Goal: Task Accomplishment & Management: Manage account settings

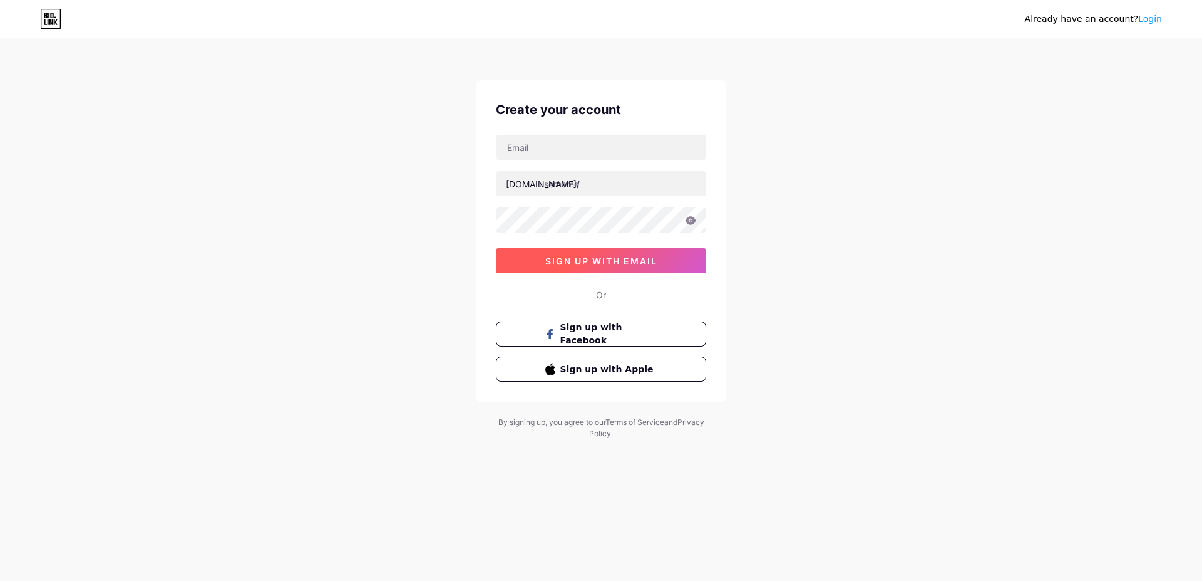
click at [611, 250] on button "sign up with email" at bounding box center [601, 260] width 210 height 25
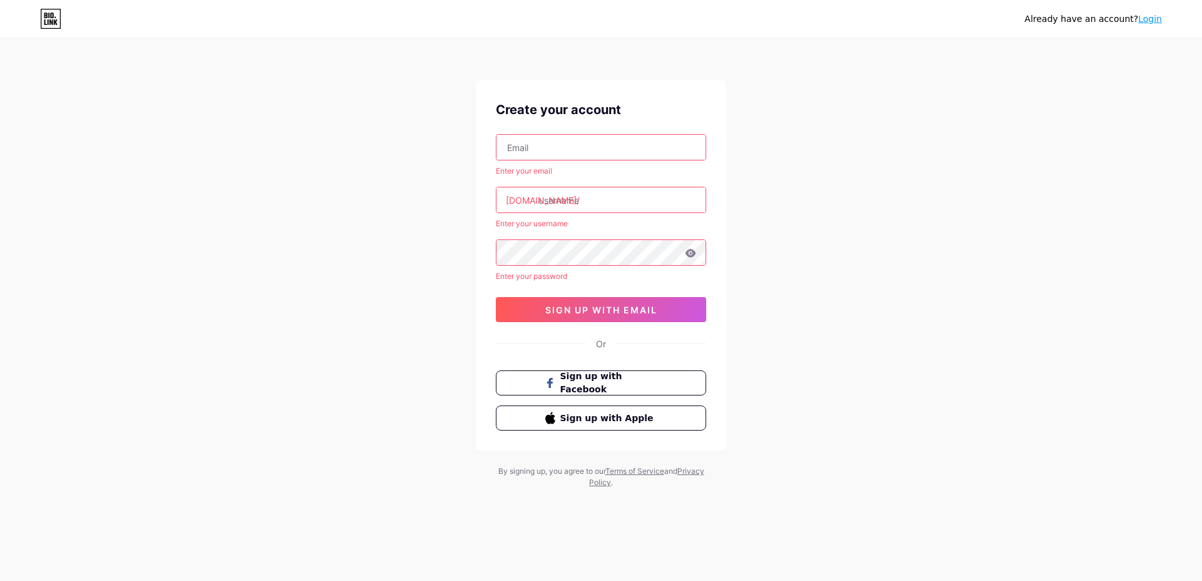
click at [568, 144] on input "text" at bounding box center [601, 147] width 209 height 25
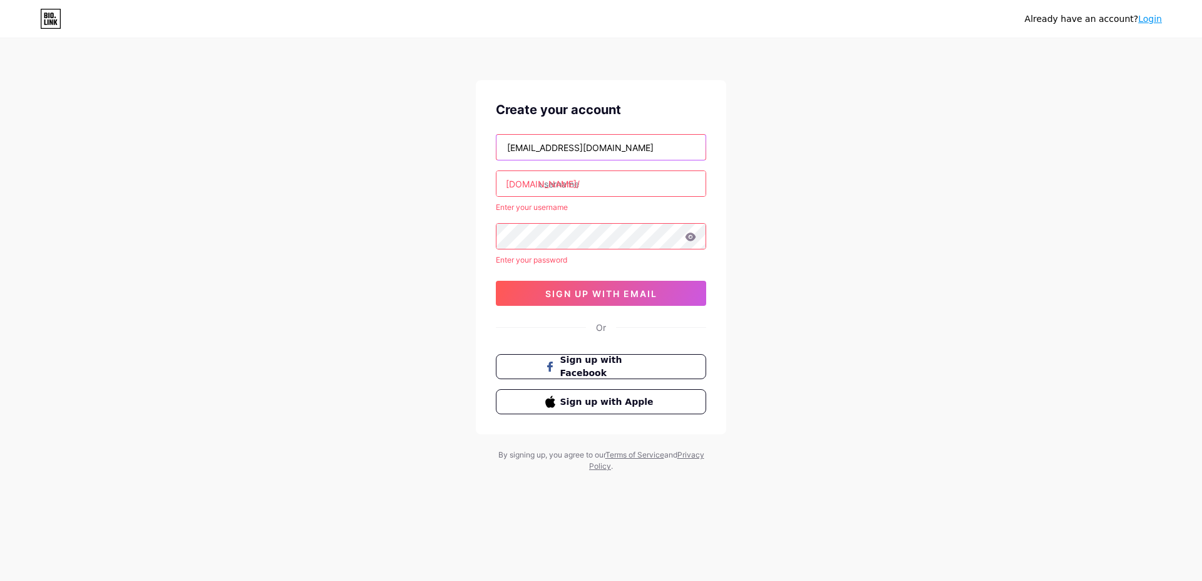
type input "rapgloom@gmail.com"
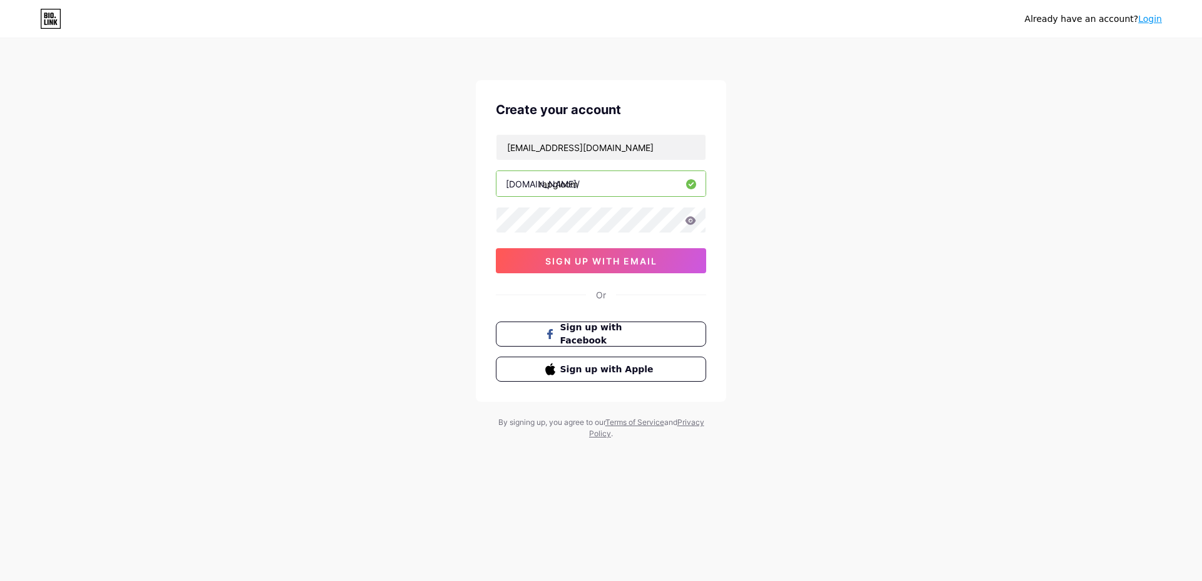
type input "rapgloom"
click at [964, 11] on div "Already have an account? Login" at bounding box center [601, 19] width 1202 height 20
click at [6, 212] on div "Already have an account? Login Create your account rapgloom@gmail.com bio.link/…" at bounding box center [601, 239] width 1202 height 479
click at [617, 269] on button "sign up with email" at bounding box center [601, 260] width 210 height 25
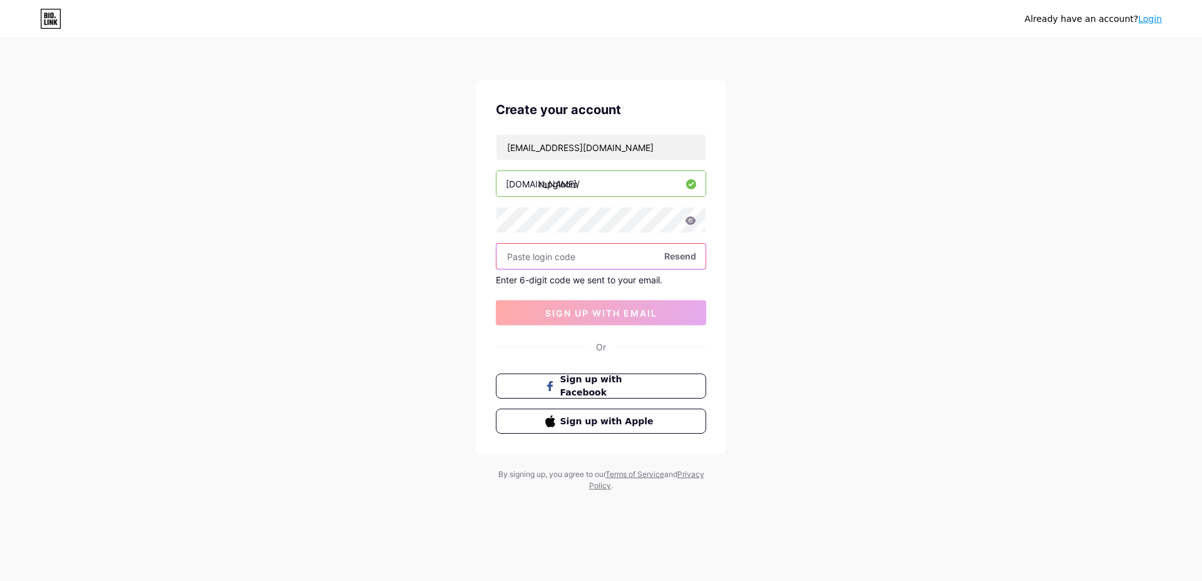
paste input "104128"
type input "104128"
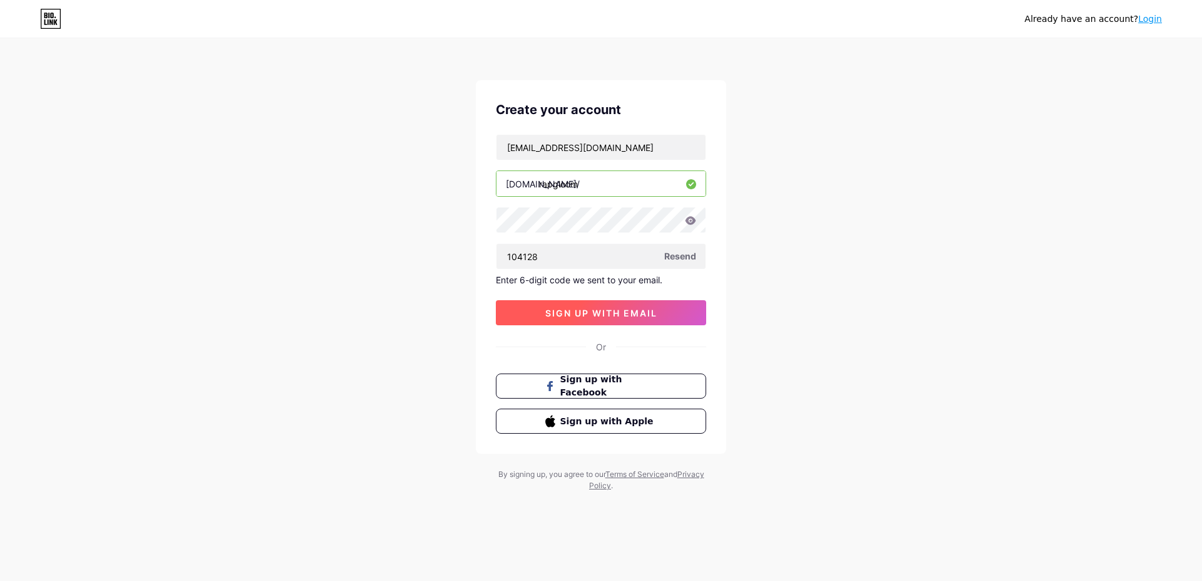
click at [602, 316] on span "sign up with email" at bounding box center [601, 312] width 112 height 11
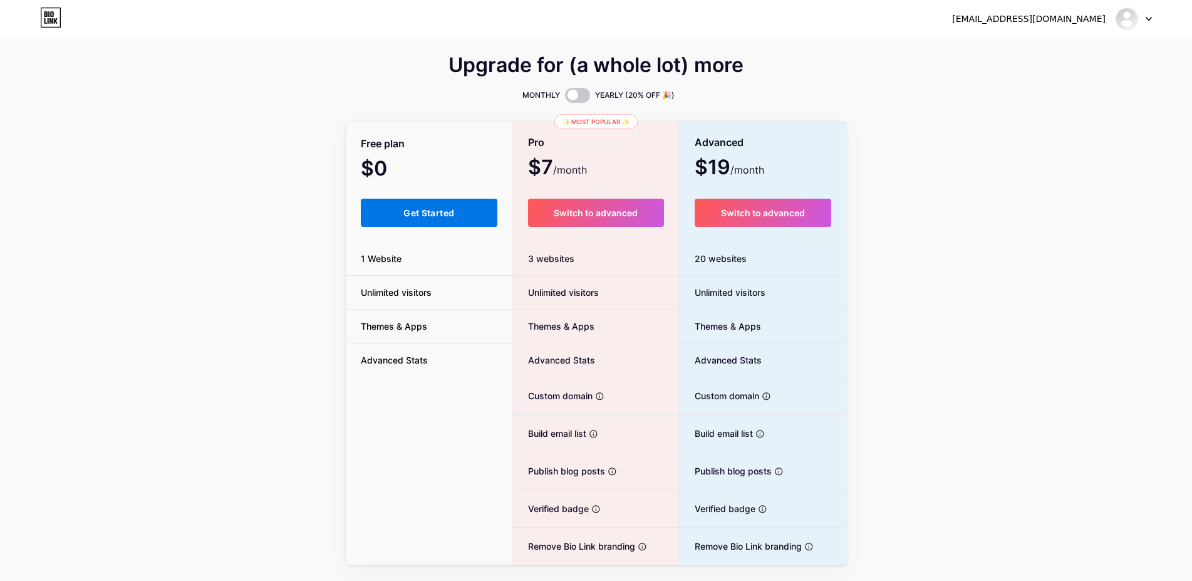
click at [437, 212] on span "Get Started" at bounding box center [428, 212] width 51 height 11
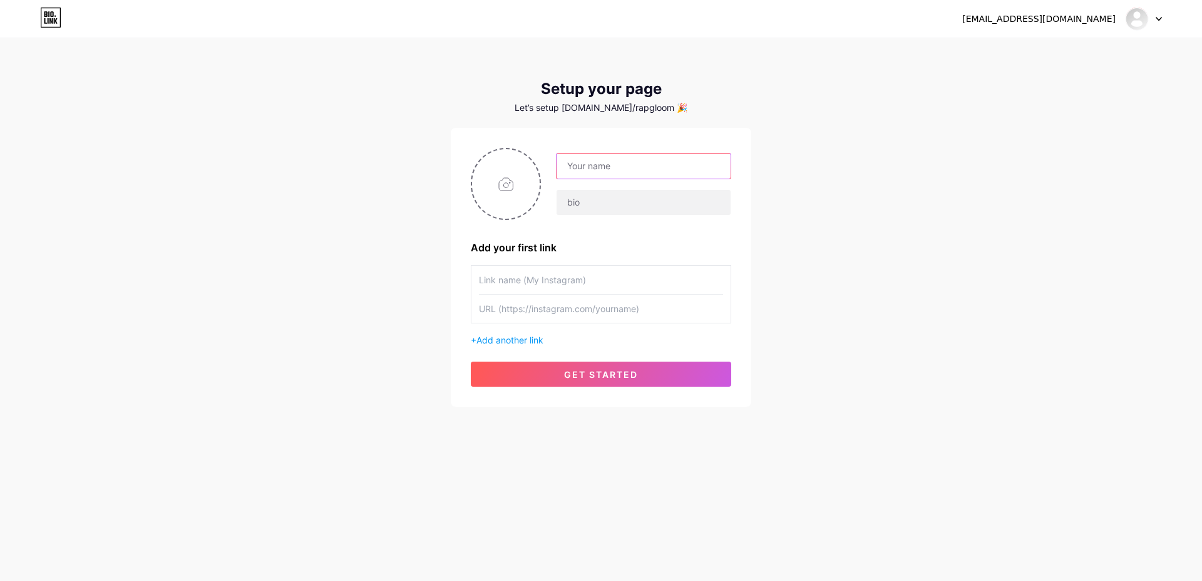
click at [621, 168] on input "text" at bounding box center [644, 165] width 174 height 25
click at [588, 167] on input "Rapgloom" at bounding box center [644, 165] width 174 height 25
type input "RapGloom"
click at [601, 278] on input "text" at bounding box center [601, 280] width 244 height 28
click at [508, 193] on input "file" at bounding box center [506, 184] width 68 height 70
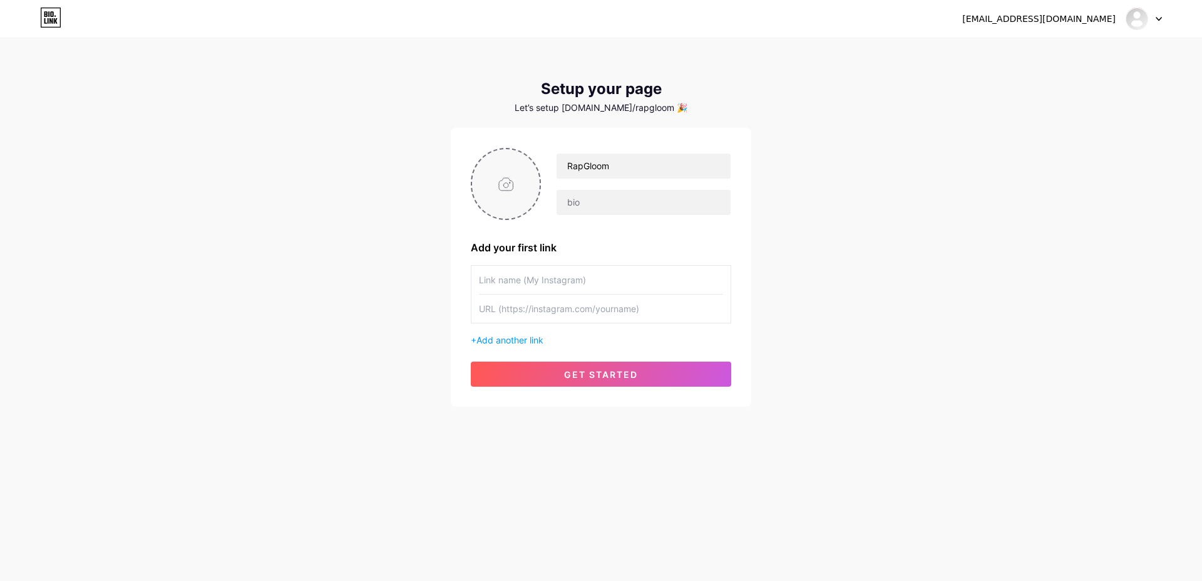
type input "C:\fakepath\RapGloom Logo.png"
click at [583, 270] on input "text" at bounding box center [601, 280] width 244 height 28
type input "RapGloom"
click at [574, 314] on input "text" at bounding box center [601, 308] width 244 height 28
paste input "https://www.instagram.com/rapgloom/"
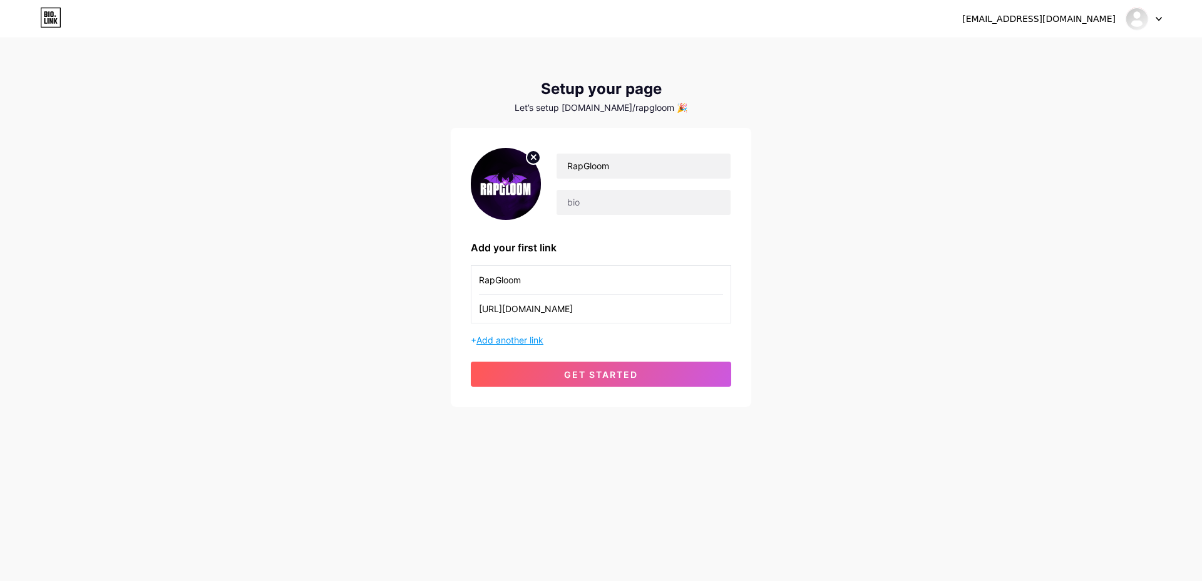
type input "https://www.instagram.com/rapgloom/"
click at [522, 341] on span "Add another link" at bounding box center [510, 339] width 67 height 11
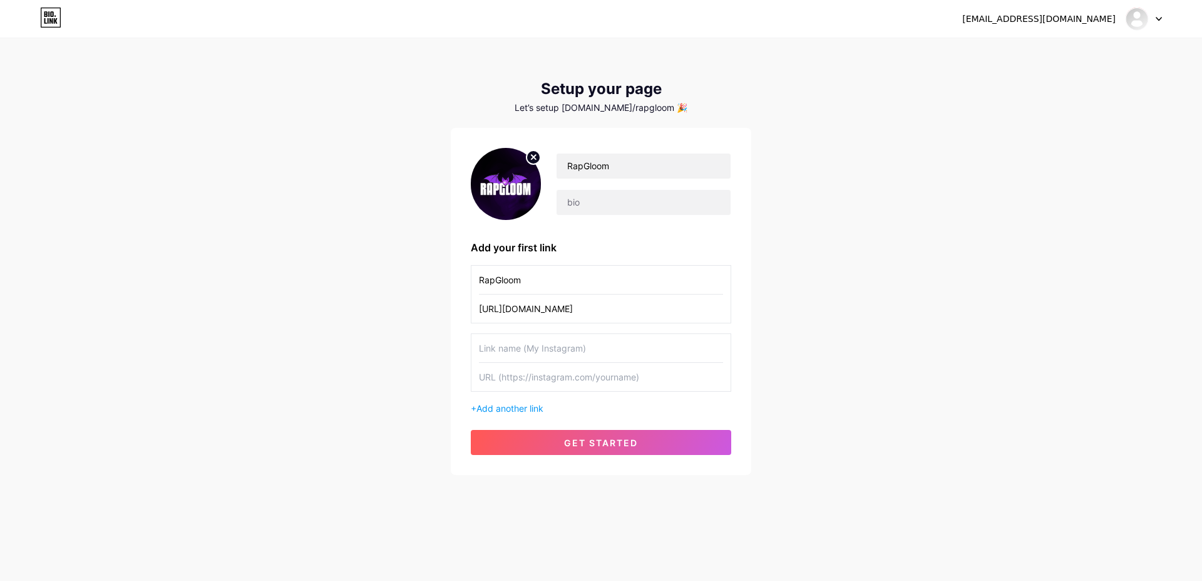
click at [536, 350] on input "text" at bounding box center [601, 348] width 244 height 28
drag, startPoint x: 500, startPoint y: 276, endPoint x: 425, endPoint y: 284, distance: 75.0
click at [479, 277] on input "RapGloom" at bounding box center [601, 280] width 244 height 28
click at [530, 337] on input "text" at bounding box center [601, 348] width 244 height 28
paste input "RapGloom"
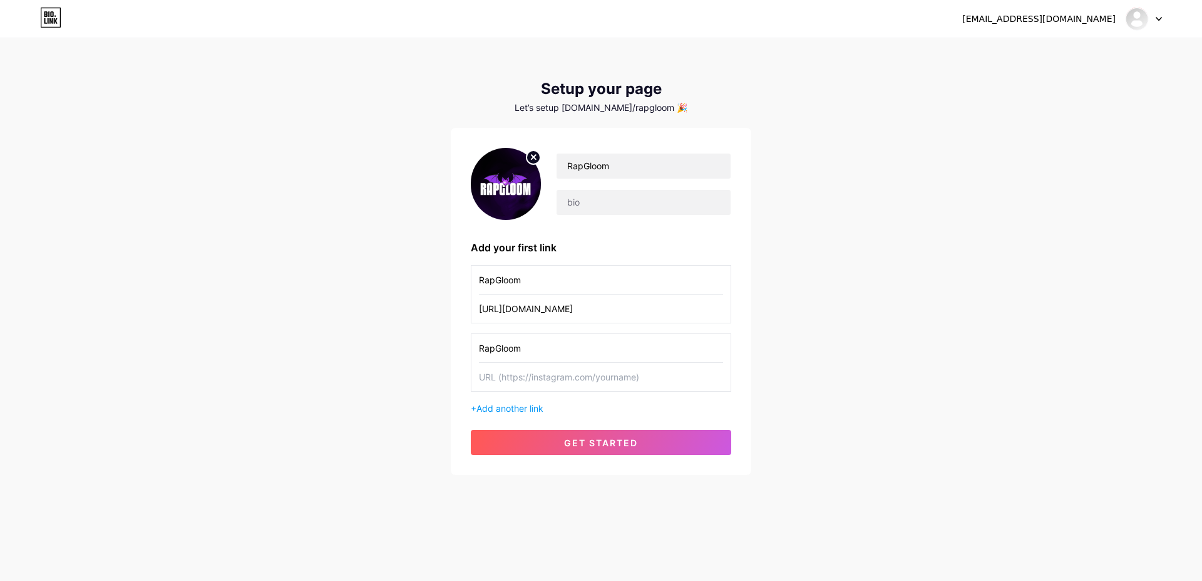
type input "RapGloom"
click at [589, 378] on input "text" at bounding box center [601, 377] width 244 height 28
paste input "https://www.tiktok.com/@rapgloom"
type input "https://www.tiktok.com/@rapgloom"
click at [531, 406] on span "Add another link" at bounding box center [510, 408] width 67 height 11
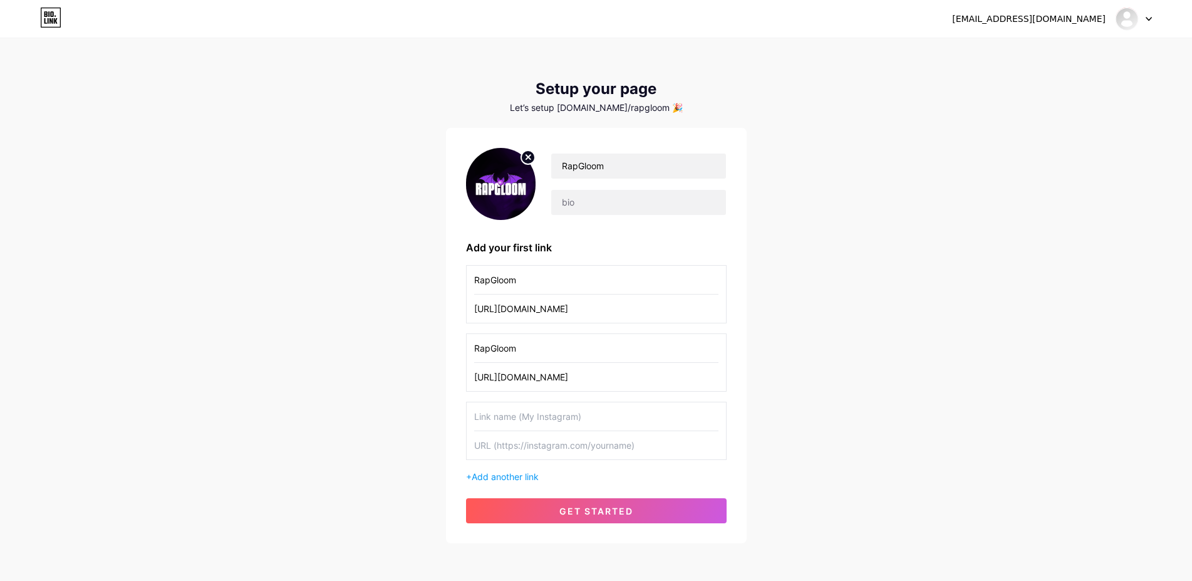
click at [537, 417] on input "text" at bounding box center [596, 416] width 244 height 28
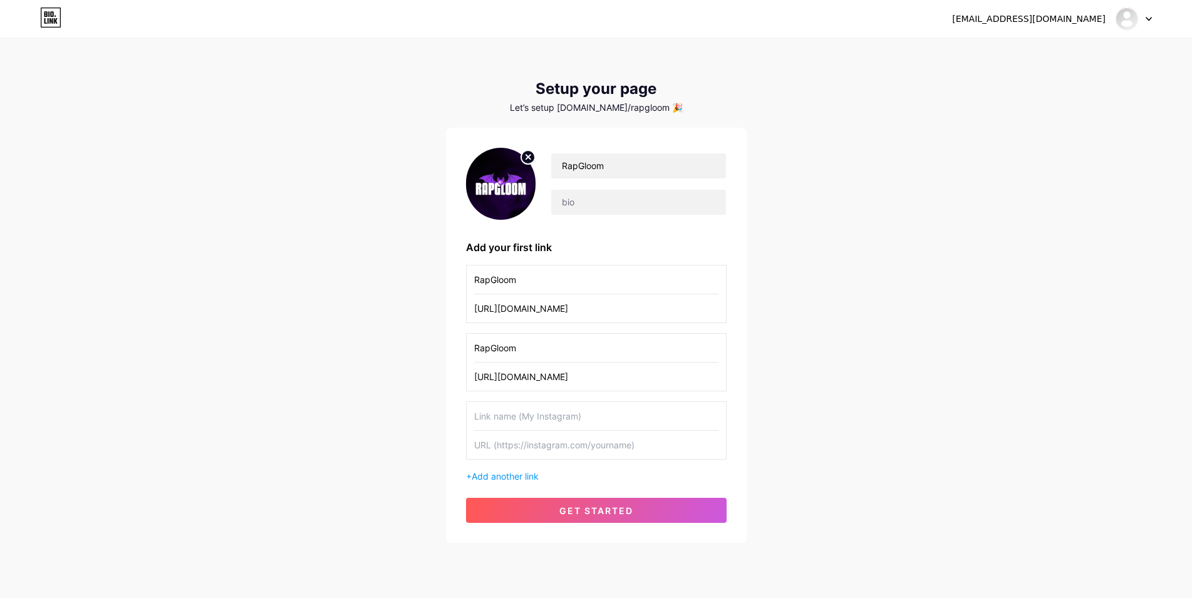
click at [586, 423] on input "text" at bounding box center [596, 416] width 244 height 28
drag, startPoint x: 554, startPoint y: 345, endPoint x: 377, endPoint y: 373, distance: 178.7
click at [474, 362] on input "RapGloom" at bounding box center [596, 348] width 244 height 28
click at [545, 413] on input "text" at bounding box center [596, 416] width 244 height 28
paste input "RapGloom"
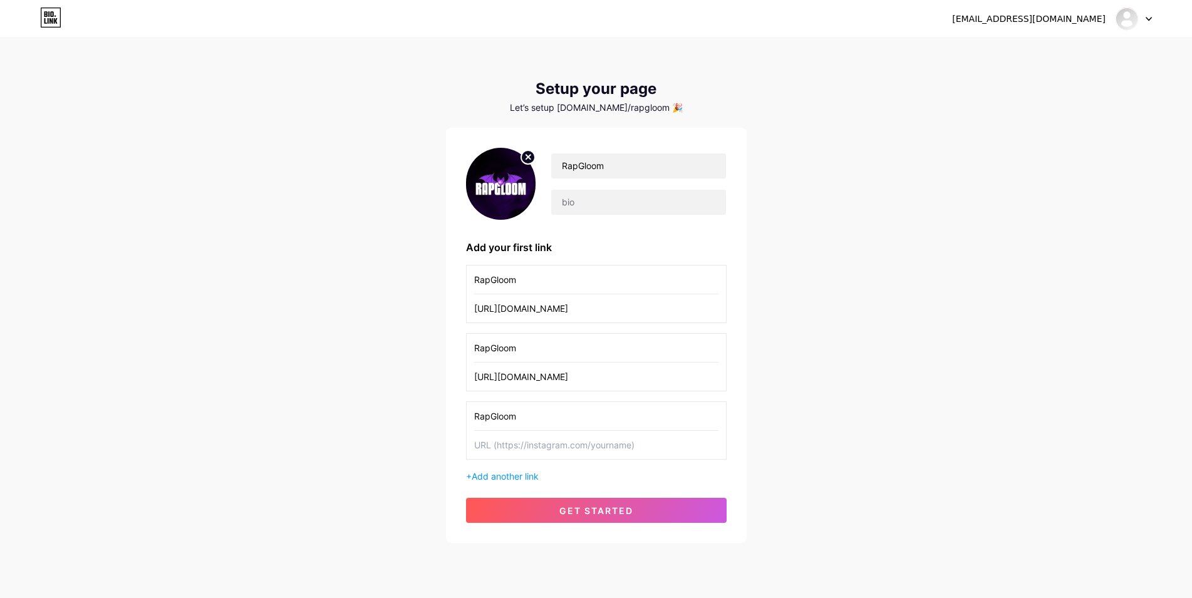
type input "RapGloom"
click at [557, 462] on div "RapGloom https://www.instagram.com/rapgloom/ RapGloom https://www.tiktok.com/@r…" at bounding box center [596, 374] width 261 height 218
click at [565, 444] on input "text" at bounding box center [596, 445] width 244 height 28
paste input "https://www.youtube.com/channel/UCl1hl4FNwnpblaH2qT2YAdQ"
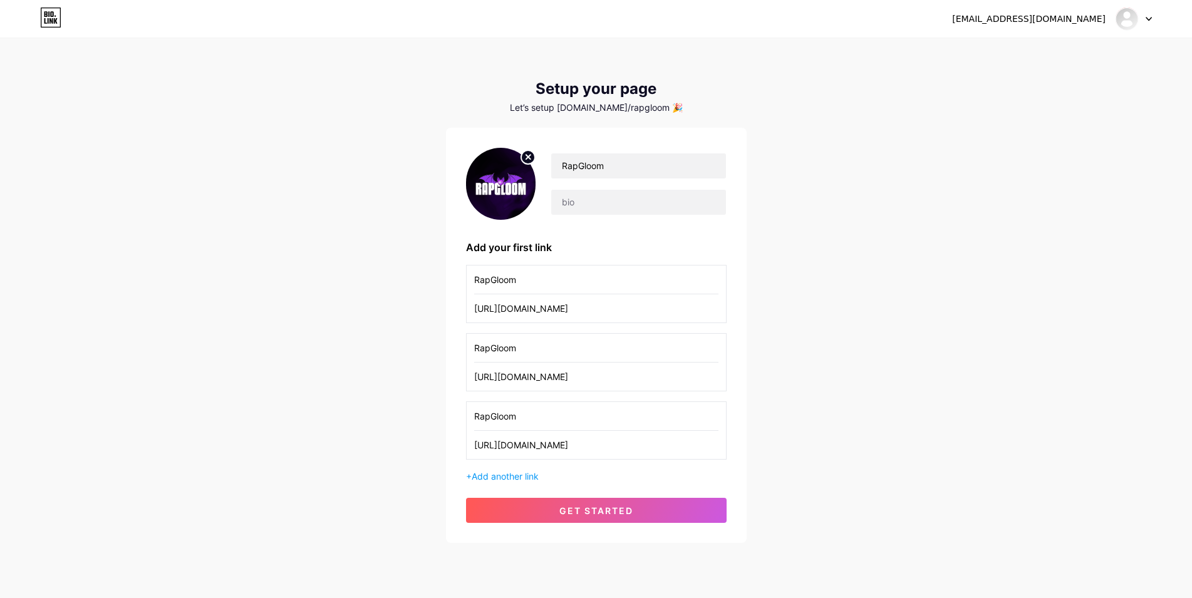
drag, startPoint x: 557, startPoint y: 443, endPoint x: 934, endPoint y: 458, distance: 376.7
click at [718, 458] on input "https://www.youtube.com/channel/UCl1hl4FNwnpblaH2qT2YAdQ" at bounding box center [596, 445] width 244 height 28
type input "https://www.youtube.com/@rapgloom"
click at [613, 509] on span "get started" at bounding box center [596, 510] width 74 height 11
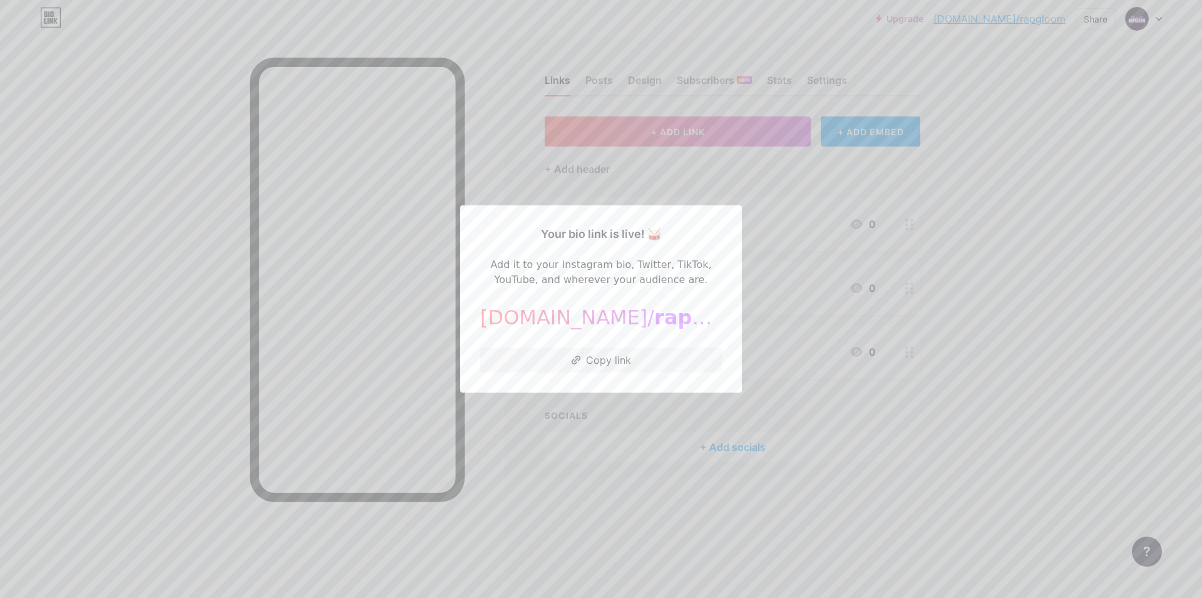
click at [542, 160] on div at bounding box center [601, 299] width 1202 height 598
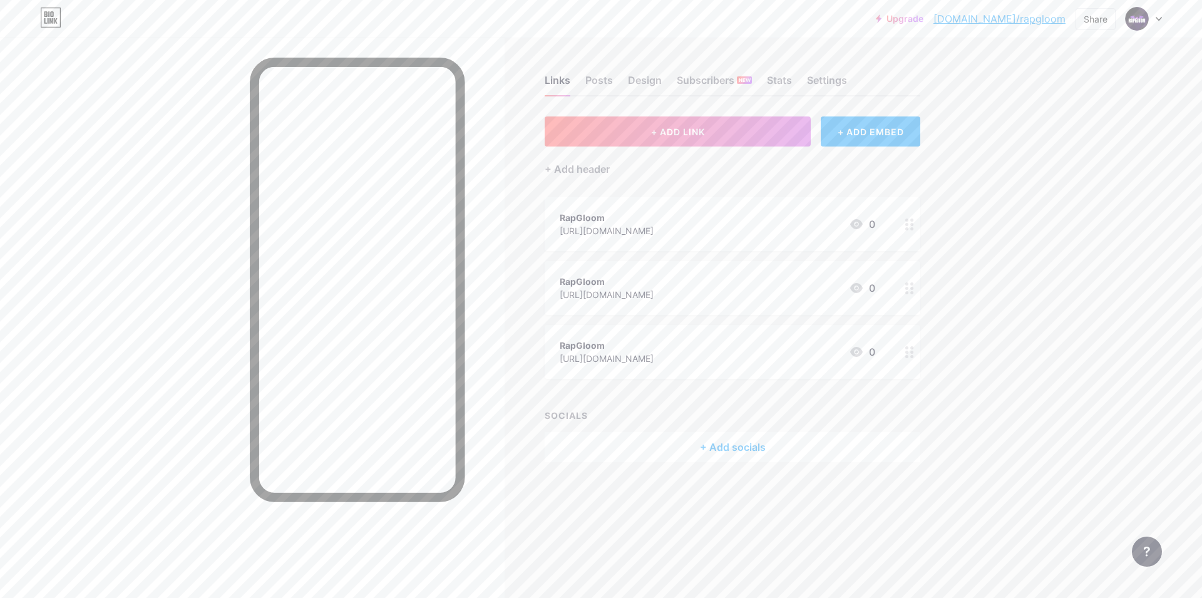
click at [602, 206] on div "RapGloom https://www.instagram.com/rapgloom/ 0" at bounding box center [733, 224] width 376 height 54
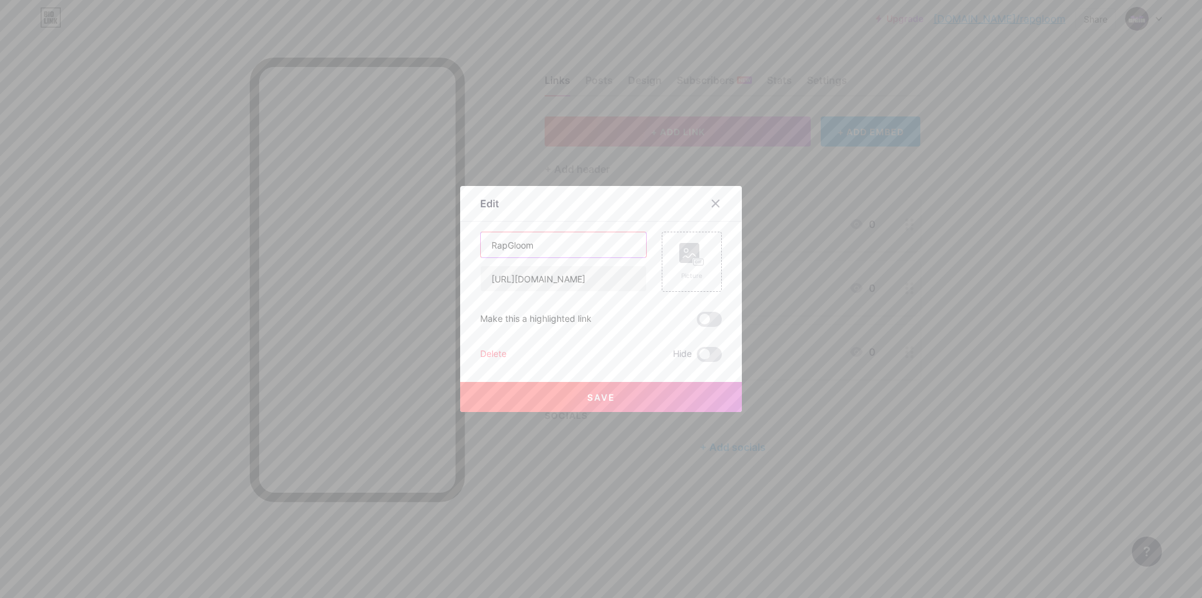
drag, startPoint x: 563, startPoint y: 242, endPoint x: 423, endPoint y: 249, distance: 140.5
click at [481, 249] on input "RapGloom" at bounding box center [563, 244] width 165 height 25
type input "I"
type input "İ"
type input "Instagram"
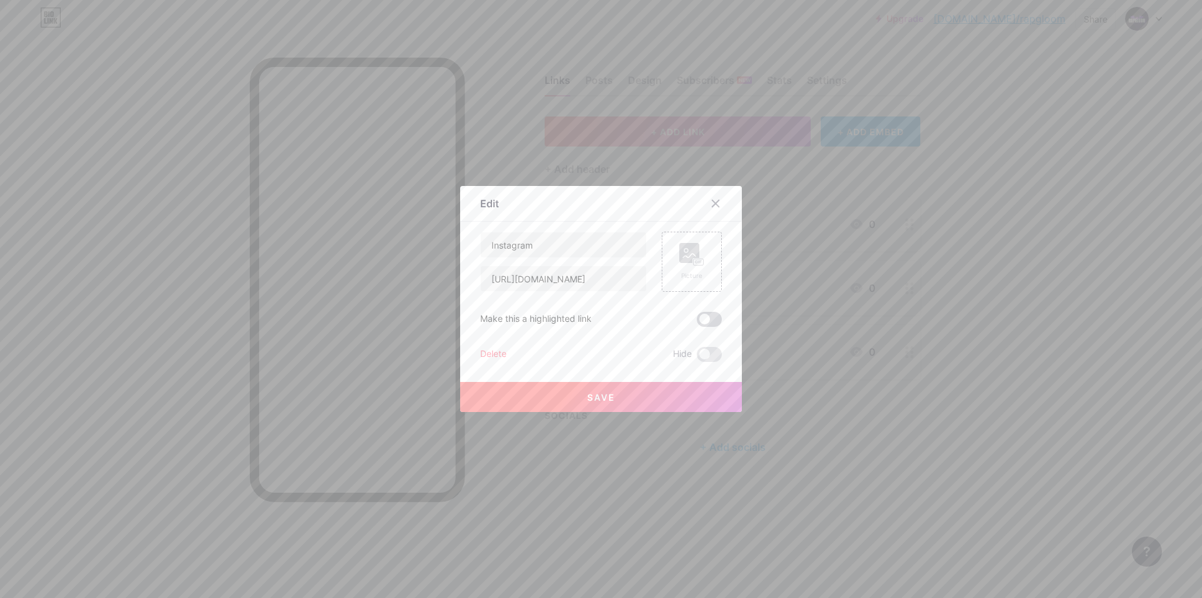
drag, startPoint x: 705, startPoint y: 326, endPoint x: 711, endPoint y: 325, distance: 7.0
click at [705, 326] on span at bounding box center [709, 319] width 25 height 15
click at [697, 323] on input "checkbox" at bounding box center [697, 323] width 0 height 0
click at [696, 264] on rect at bounding box center [699, 262] width 10 height 6
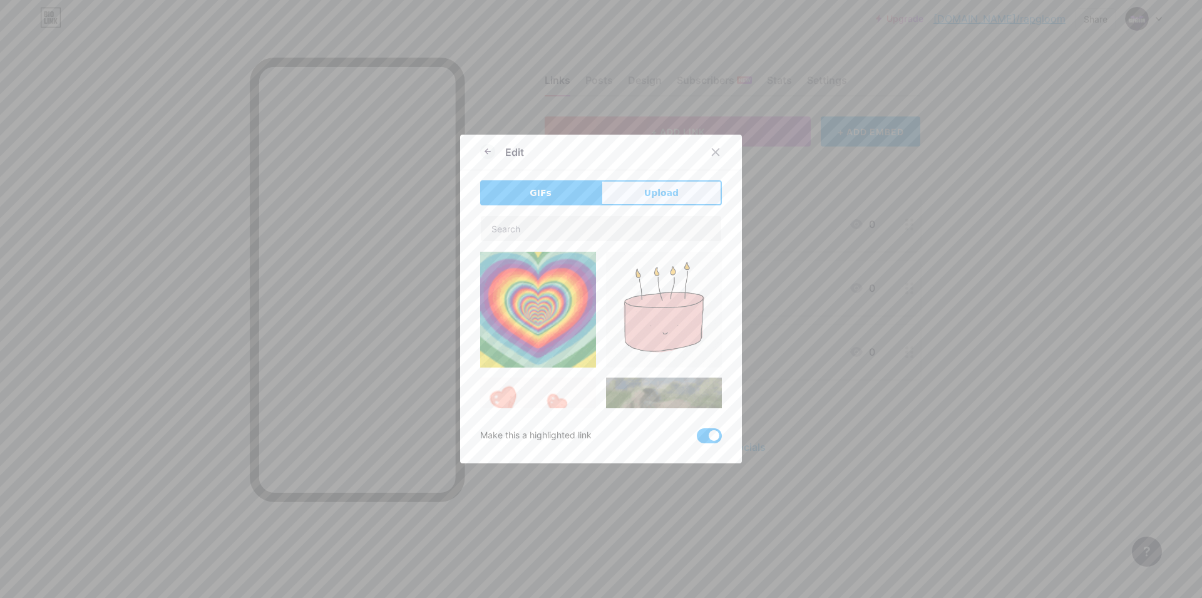
click at [643, 186] on button "Upload" at bounding box center [661, 192] width 121 height 25
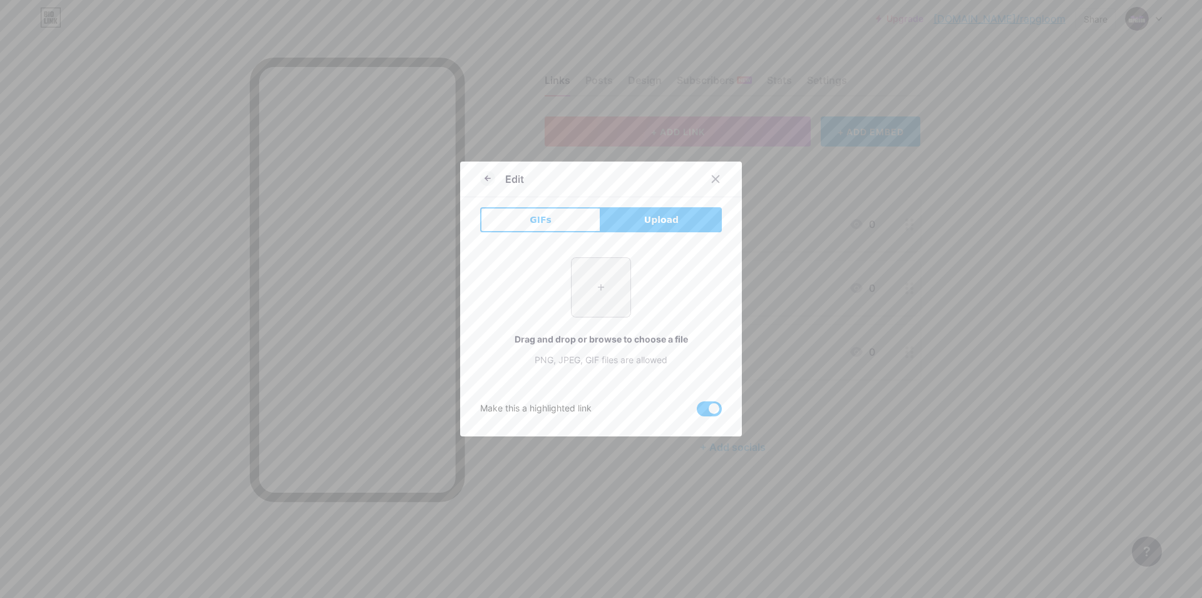
click at [589, 283] on input "file" at bounding box center [601, 287] width 59 height 59
type input "C:\fakepath\instagram.svg"
click at [660, 227] on button "Upload" at bounding box center [661, 219] width 121 height 25
click at [630, 290] on div "+ Drag and drop or browse to choose a file PNG, JPEG, GIF files are allowed" at bounding box center [601, 311] width 242 height 109
click at [485, 182] on icon at bounding box center [487, 178] width 15 height 15
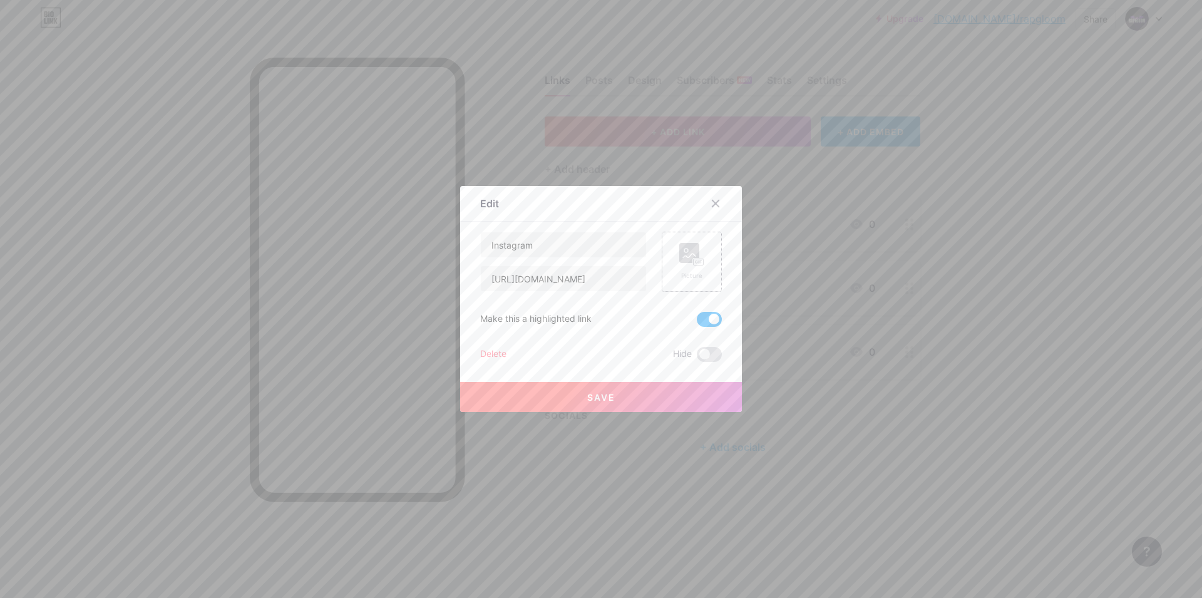
click at [703, 262] on div "Picture" at bounding box center [692, 262] width 60 height 60
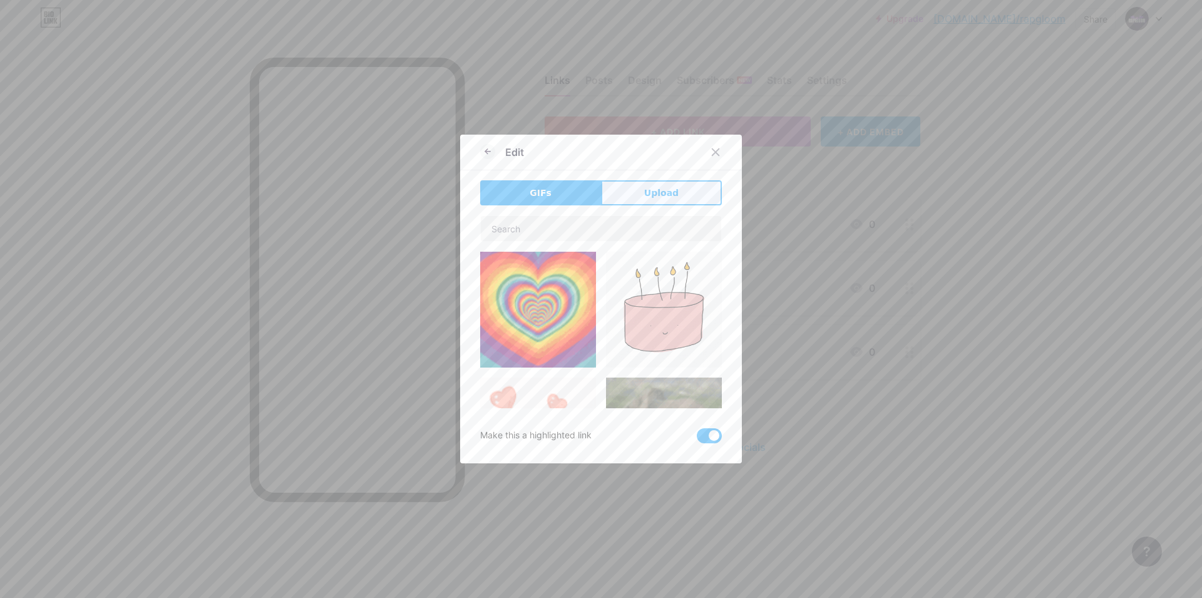
click at [662, 199] on span "Upload" at bounding box center [661, 193] width 34 height 13
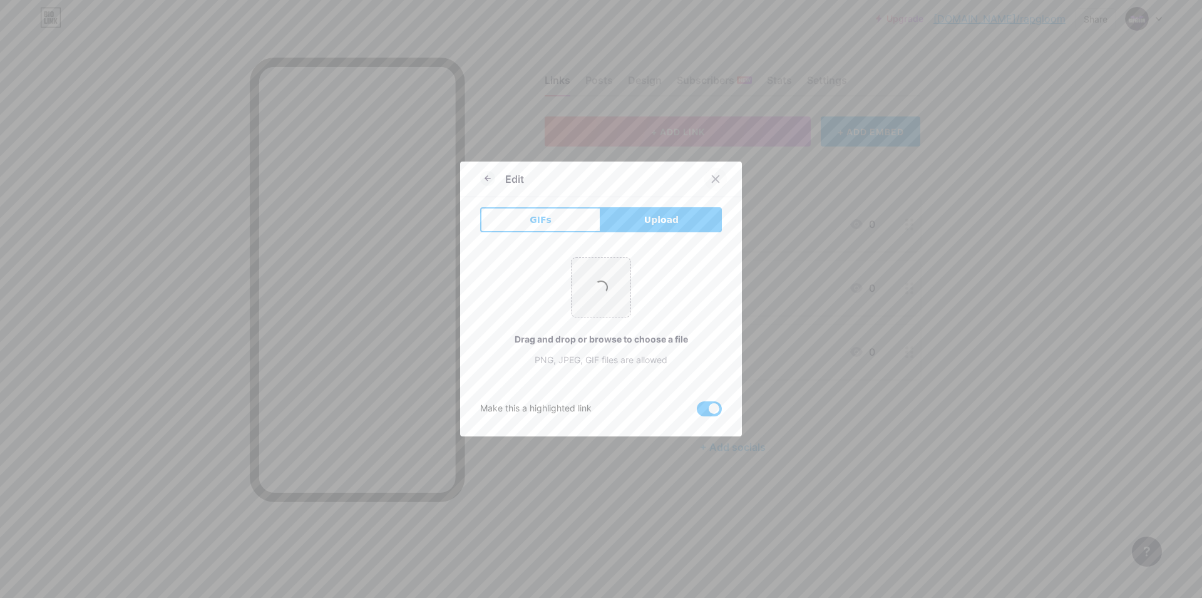
click at [713, 182] on icon at bounding box center [716, 179] width 7 height 7
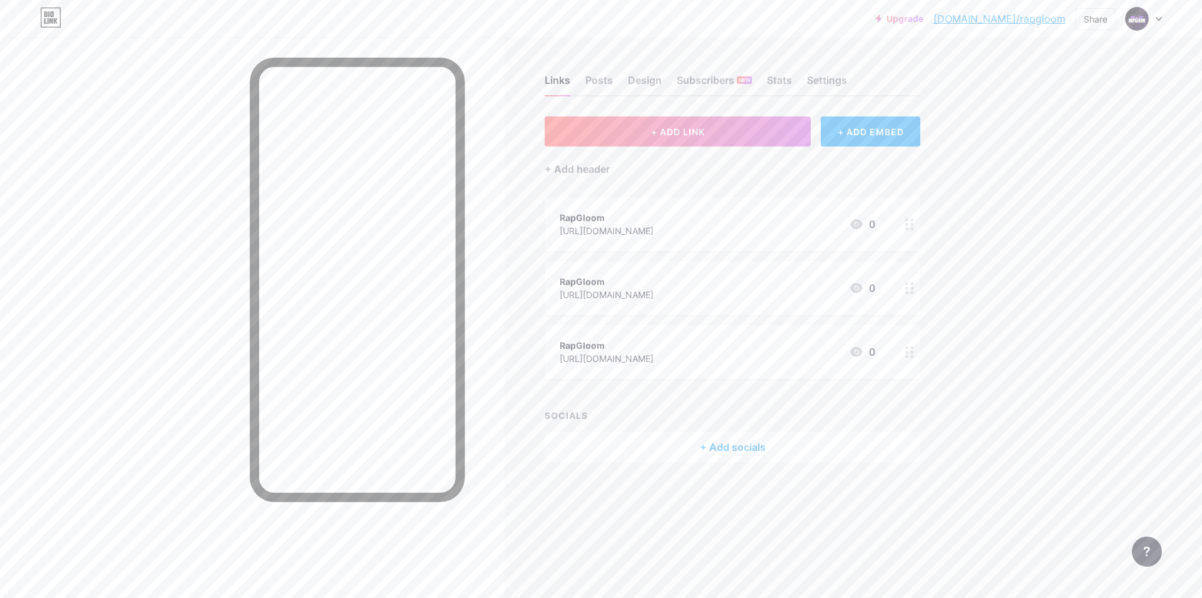
click at [604, 218] on div "RapGloom" at bounding box center [607, 217] width 94 height 13
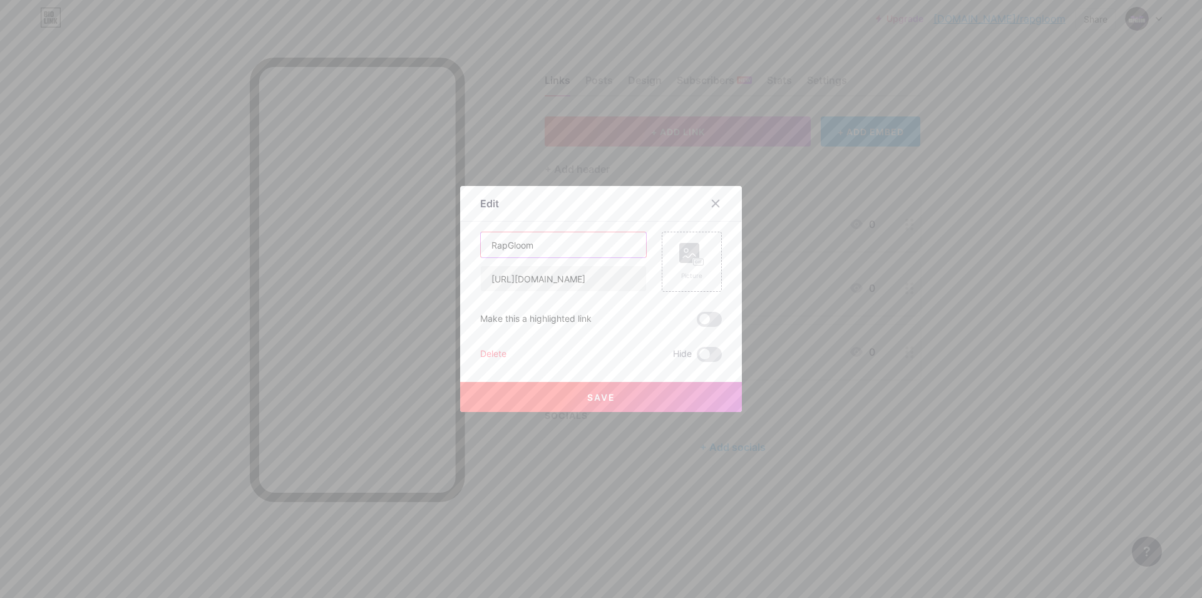
drag, startPoint x: 580, startPoint y: 245, endPoint x: 401, endPoint y: 251, distance: 178.6
click at [481, 251] on input "RapGloom" at bounding box center [563, 244] width 165 height 25
type input "I"
type input "Instagram"
click at [711, 325] on span at bounding box center [709, 319] width 25 height 15
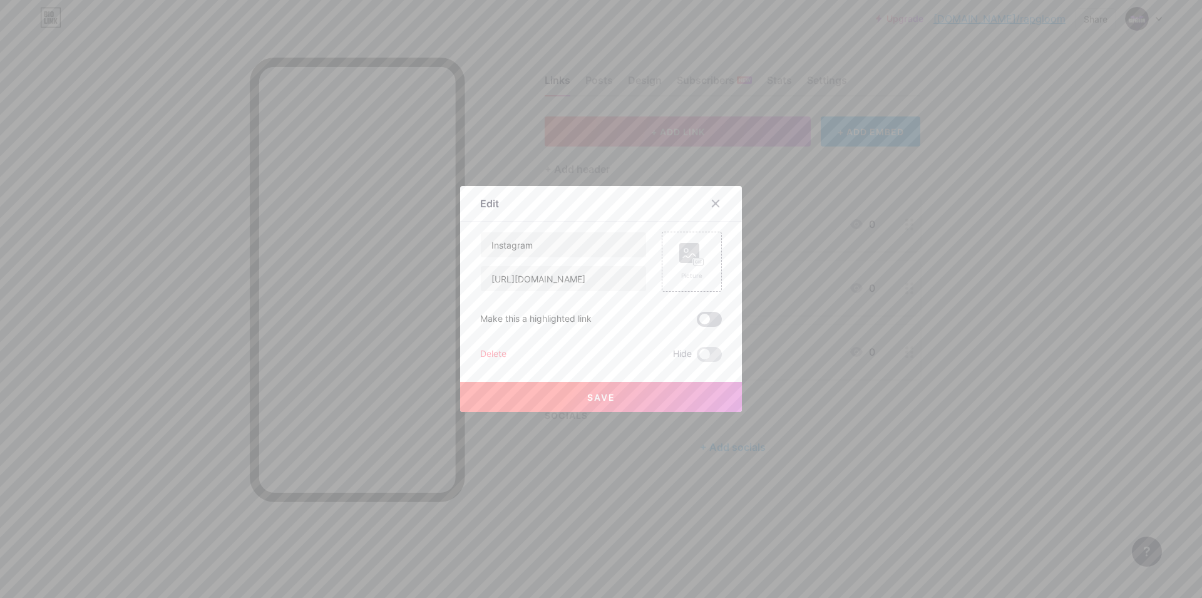
click at [697, 323] on input "checkbox" at bounding box center [697, 323] width 0 height 0
click at [613, 388] on button "Save" at bounding box center [601, 397] width 282 height 30
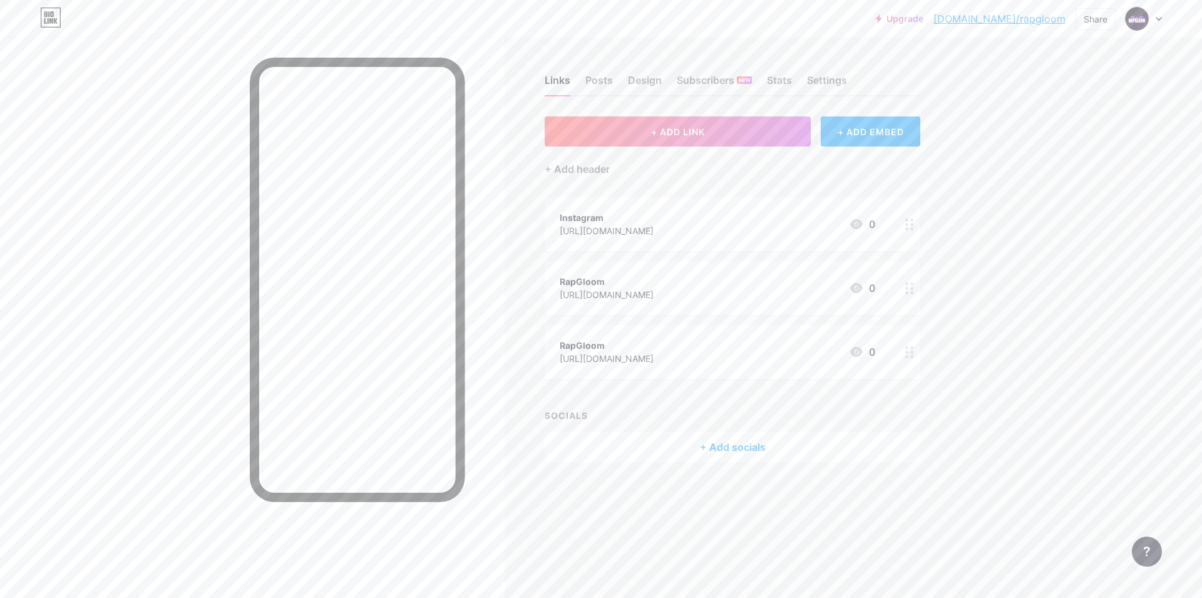
click at [591, 277] on div "RapGloom" at bounding box center [607, 281] width 94 height 13
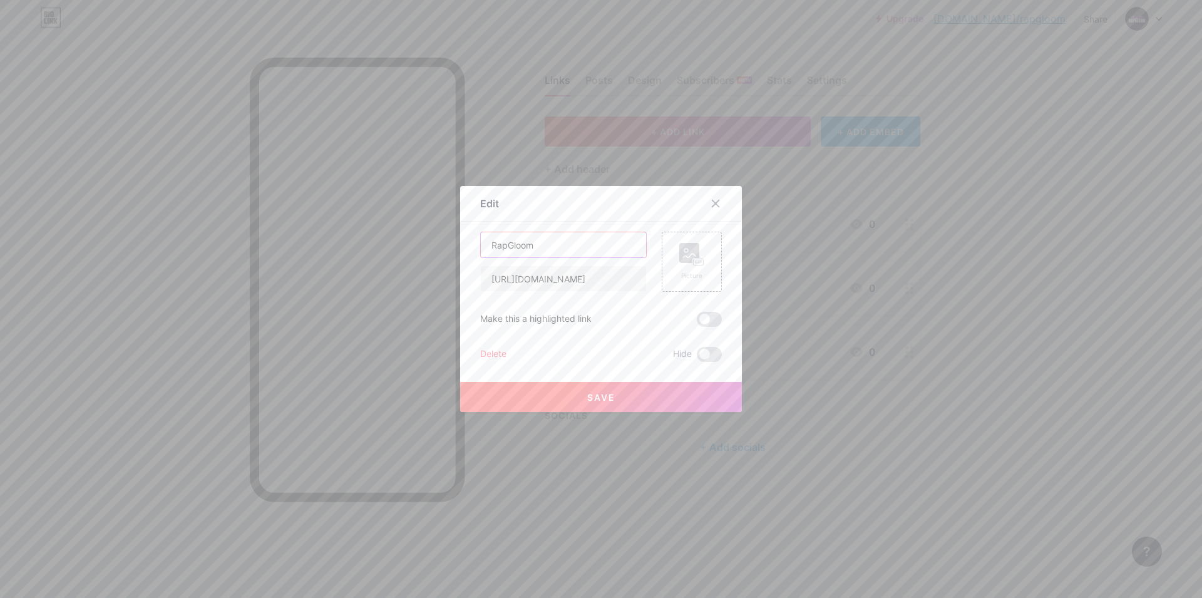
drag, startPoint x: 584, startPoint y: 247, endPoint x: 420, endPoint y: 250, distance: 163.5
click at [481, 250] on input "RapGloom" at bounding box center [563, 244] width 165 height 25
type input "TikTok"
click at [580, 406] on button "Save" at bounding box center [601, 397] width 282 height 30
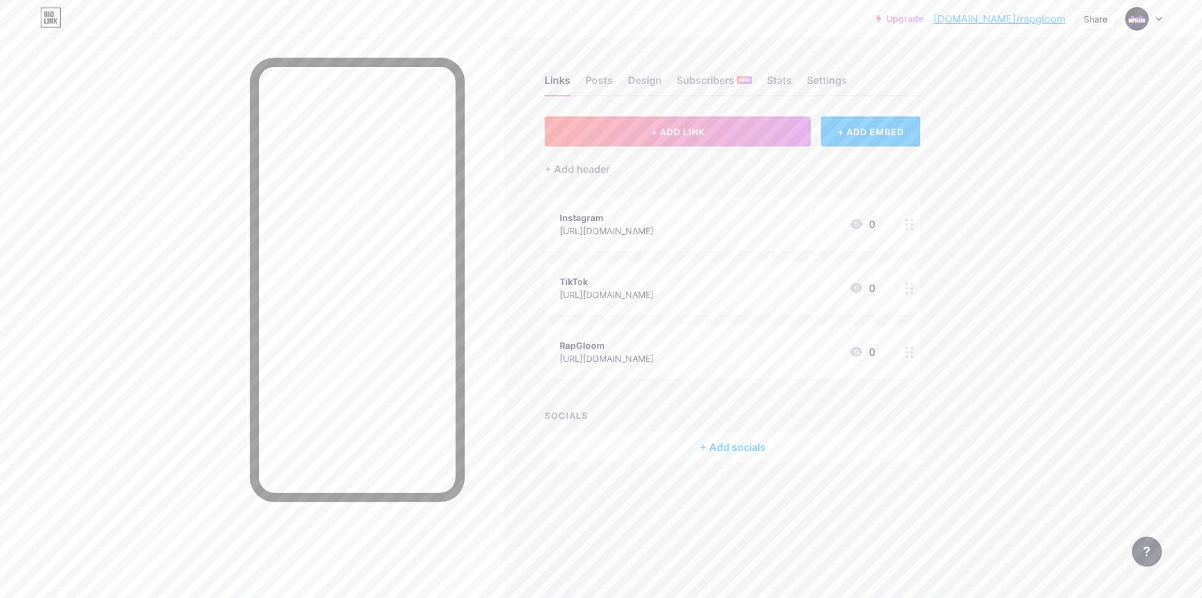
click at [593, 338] on div "RapGloom https://www.youtube.com/@rapgloom" at bounding box center [607, 352] width 94 height 29
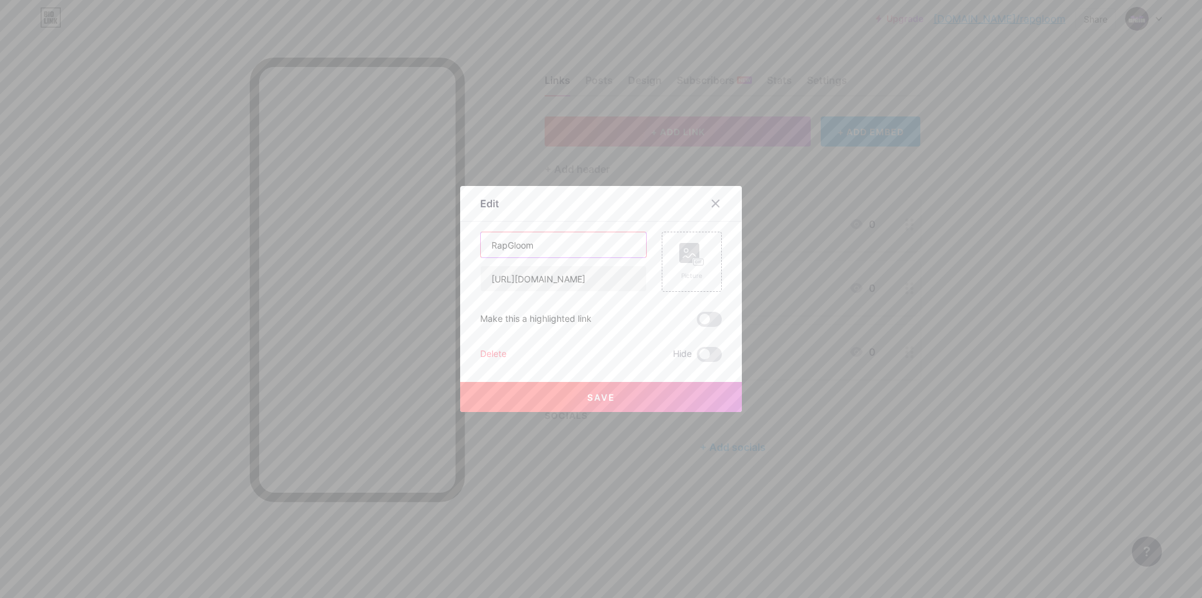
drag, startPoint x: 467, startPoint y: 251, endPoint x: 349, endPoint y: 222, distance: 121.2
click at [481, 232] on input "RapGloom" at bounding box center [563, 244] width 165 height 25
type input "Youtube"
click at [589, 406] on button "Save" at bounding box center [601, 397] width 282 height 30
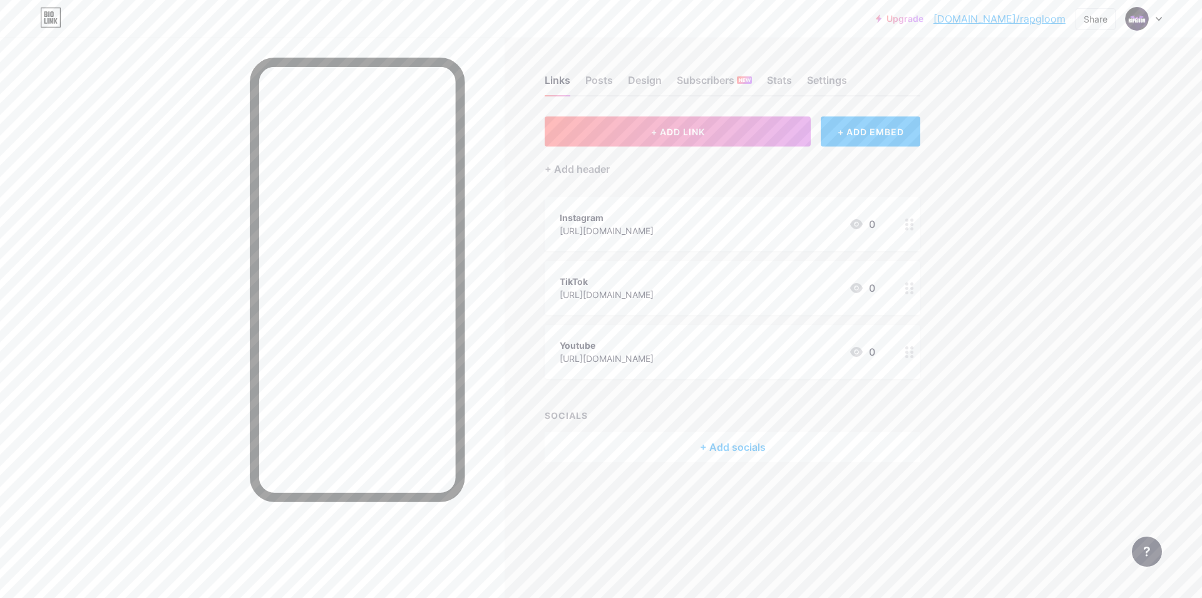
click at [587, 221] on div "Instagram" at bounding box center [607, 217] width 94 height 13
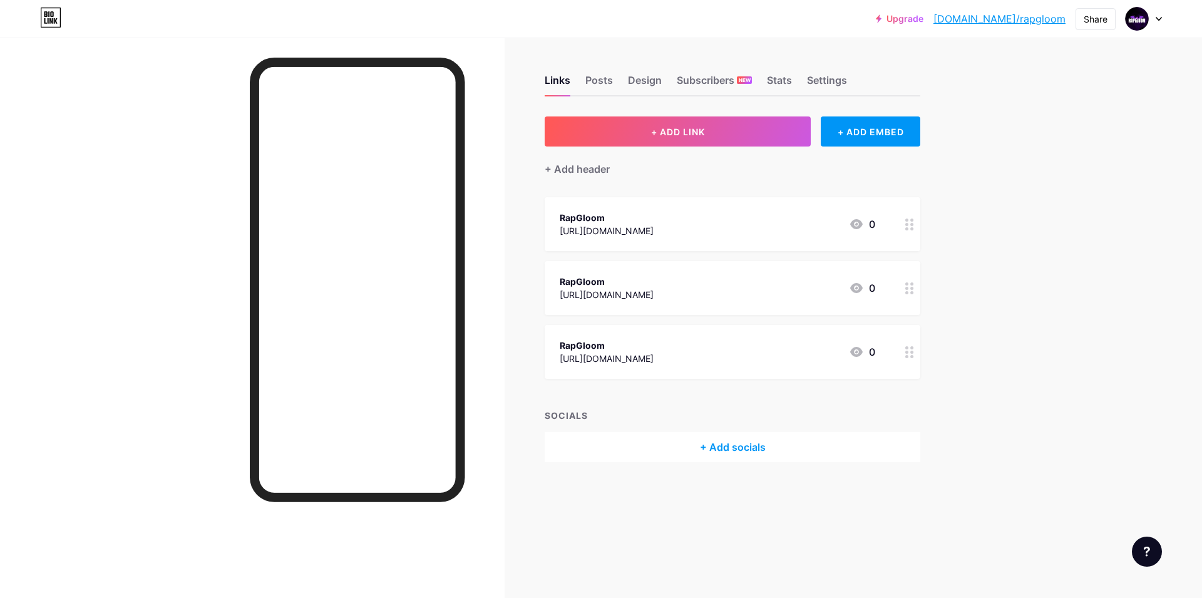
click at [584, 219] on div "RapGloom" at bounding box center [607, 217] width 94 height 13
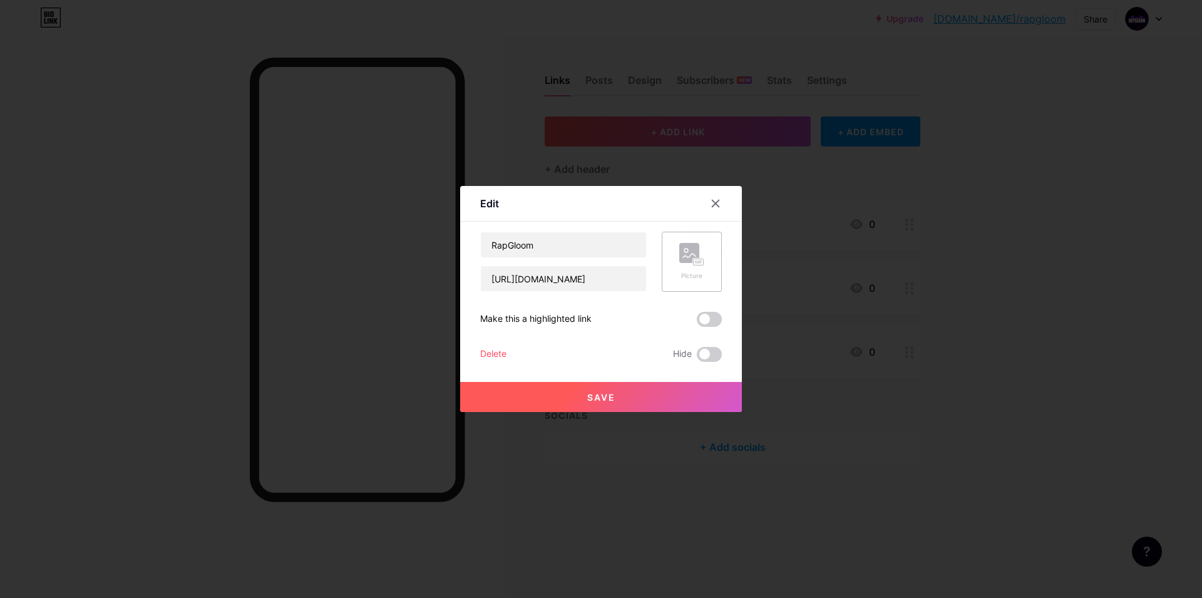
click at [679, 271] on div "Picture" at bounding box center [691, 262] width 25 height 38
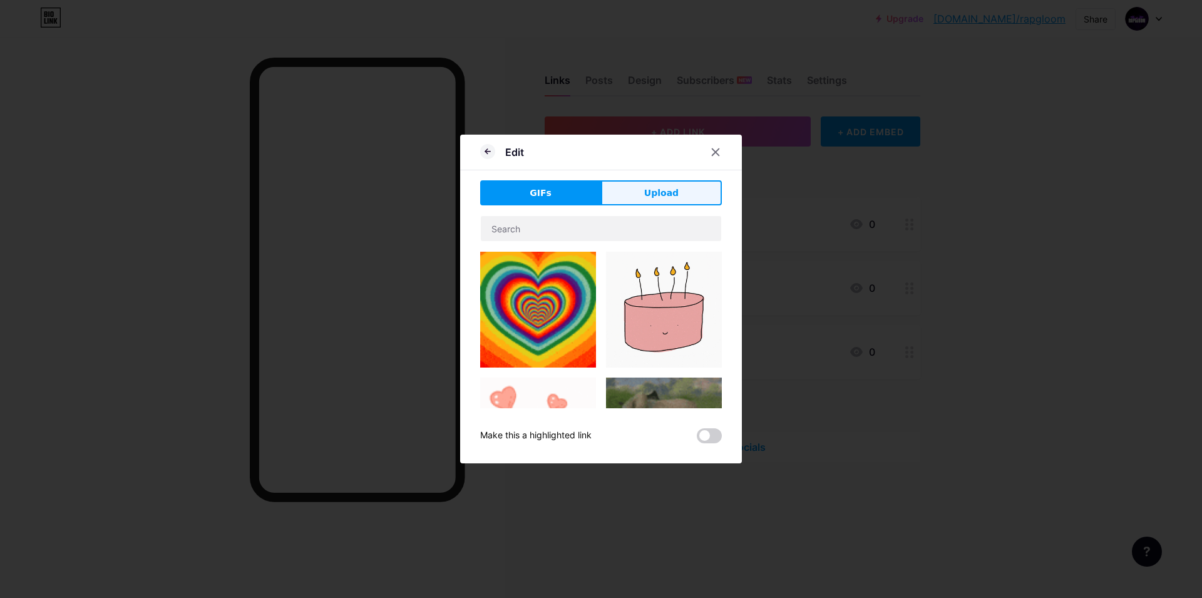
click at [669, 205] on button "Upload" at bounding box center [661, 192] width 121 height 25
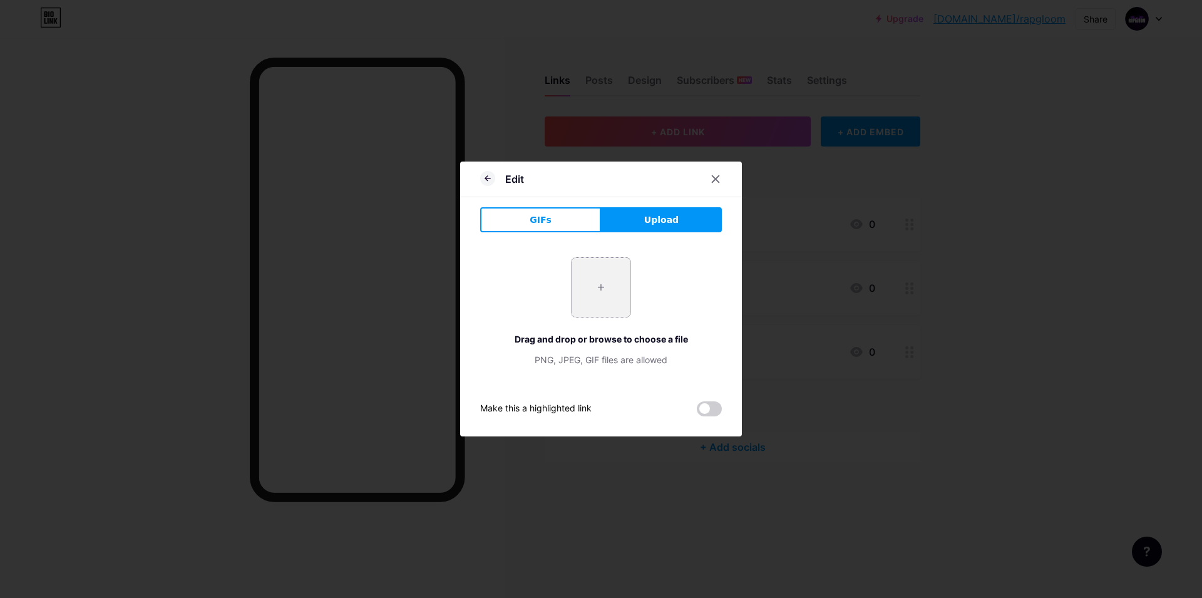
click at [618, 280] on input "file" at bounding box center [601, 287] width 59 height 59
type input "C:\fakepath\Instagram.png"
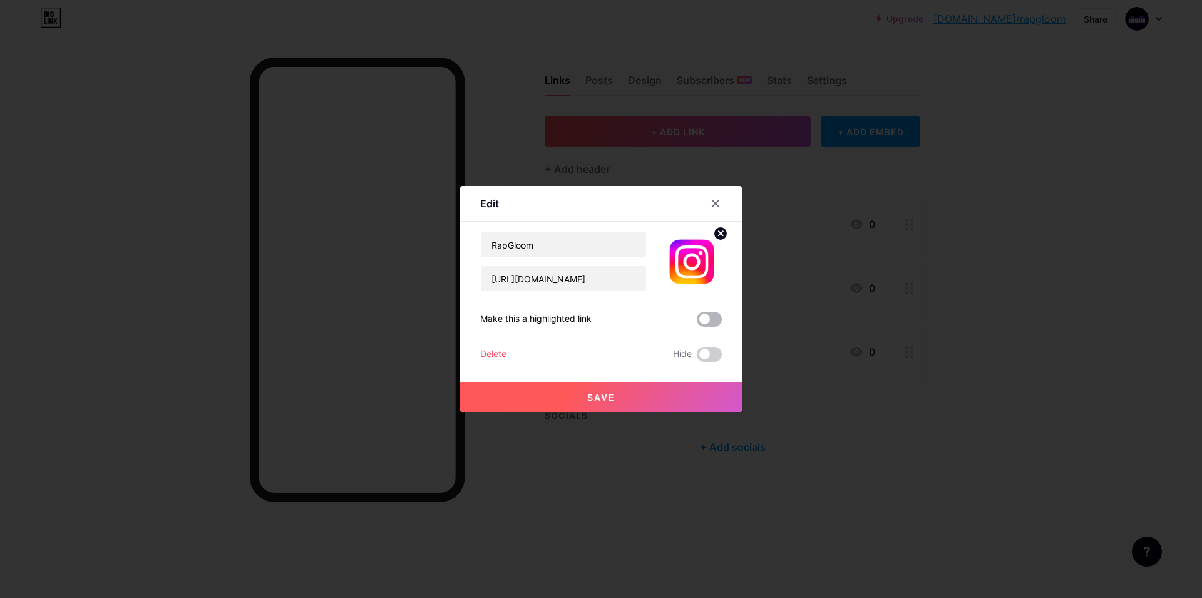
click at [702, 321] on span at bounding box center [709, 319] width 25 height 15
click at [697, 323] on input "checkbox" at bounding box center [697, 323] width 0 height 0
drag, startPoint x: 592, startPoint y: 285, endPoint x: 698, endPoint y: 292, distance: 106.7
click at [646, 291] on input "https://www.instagram.com/rapgloom/" at bounding box center [563, 278] width 165 height 25
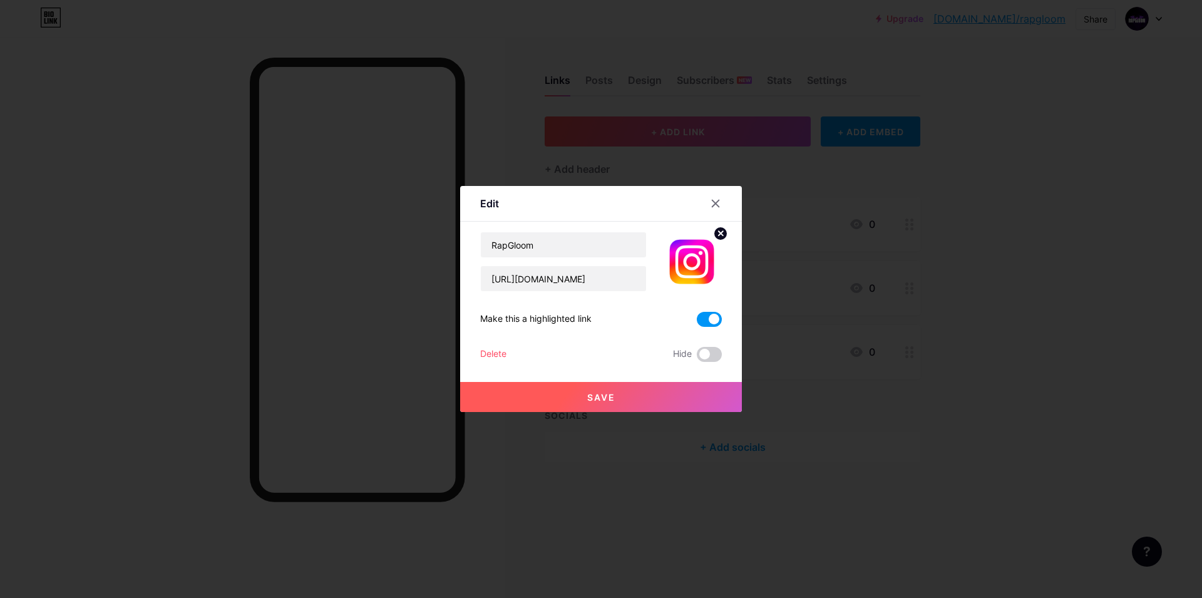
click at [628, 392] on button "Save" at bounding box center [601, 397] width 282 height 30
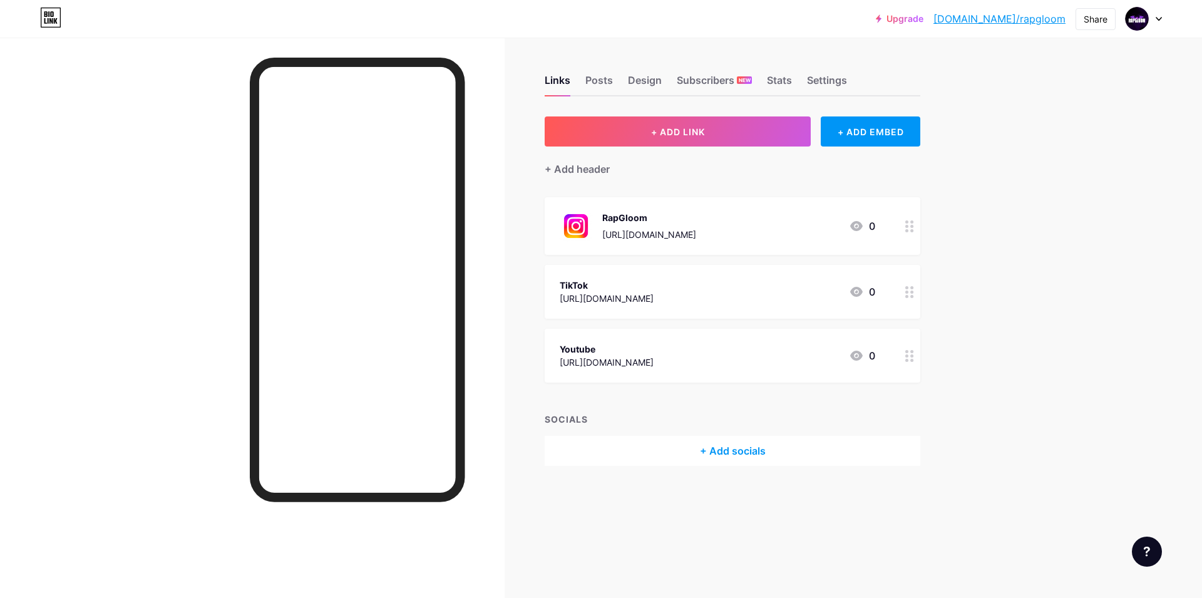
click at [718, 298] on div "TikTok https://www.tiktok.com/@rapgloom 0" at bounding box center [718, 291] width 316 height 29
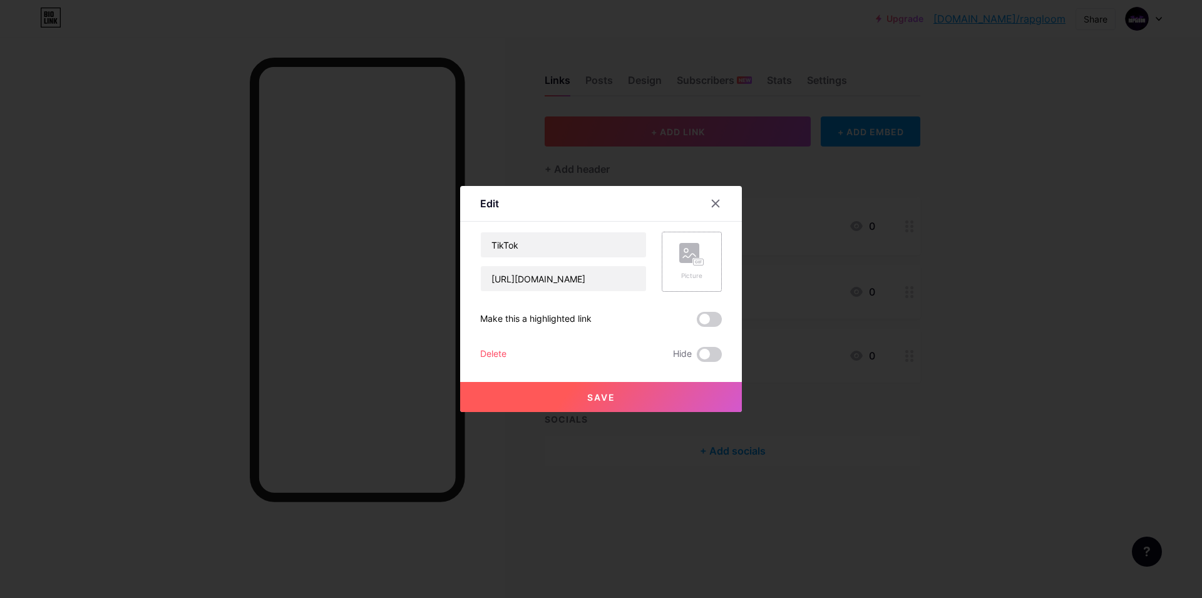
click at [685, 268] on div "Picture" at bounding box center [691, 262] width 25 height 38
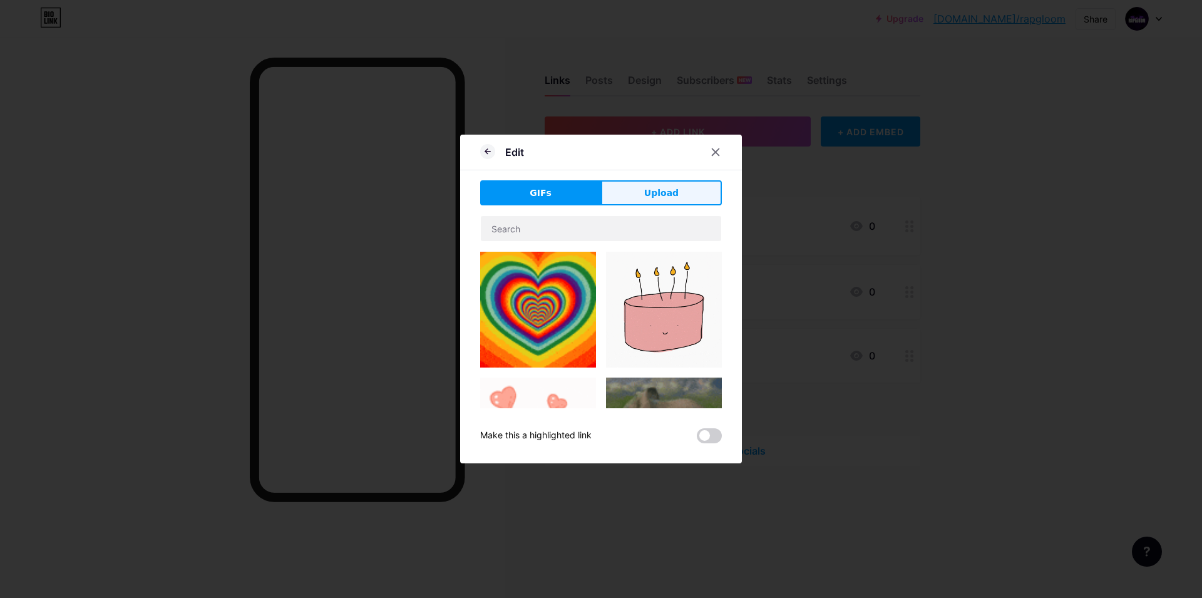
click at [680, 196] on button "Upload" at bounding box center [661, 192] width 121 height 25
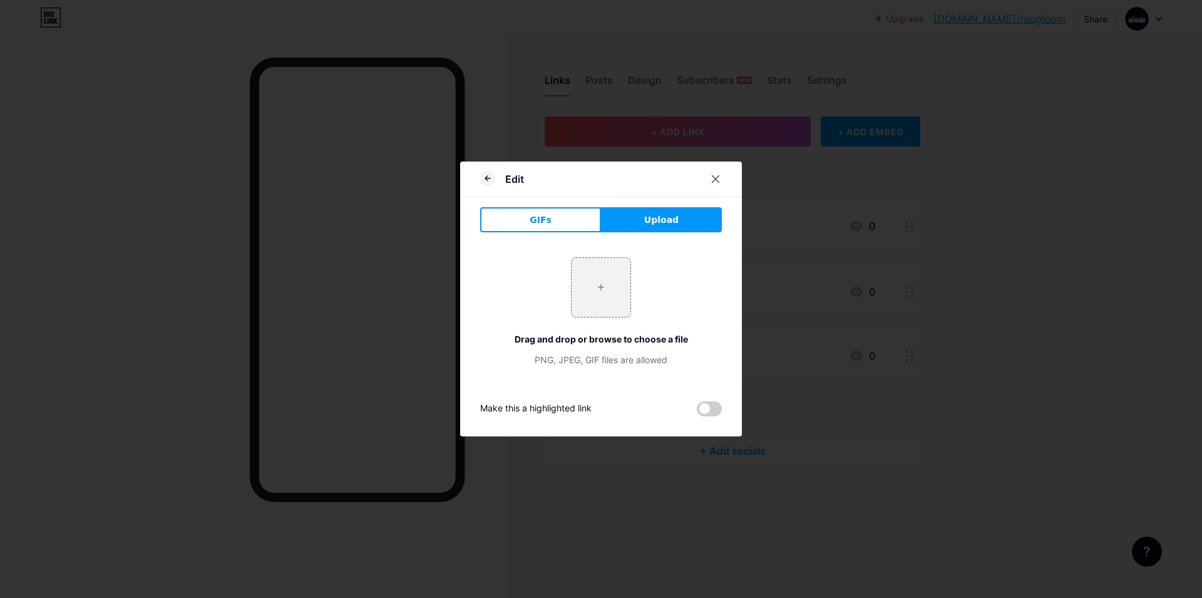
click at [637, 273] on div "+ Drag and drop or browse to choose a file PNG, JPEG, GIF files are allowed" at bounding box center [601, 311] width 242 height 109
click at [606, 279] on input "file" at bounding box center [601, 287] width 59 height 59
type input "C:\fakepath\Tiktok.png"
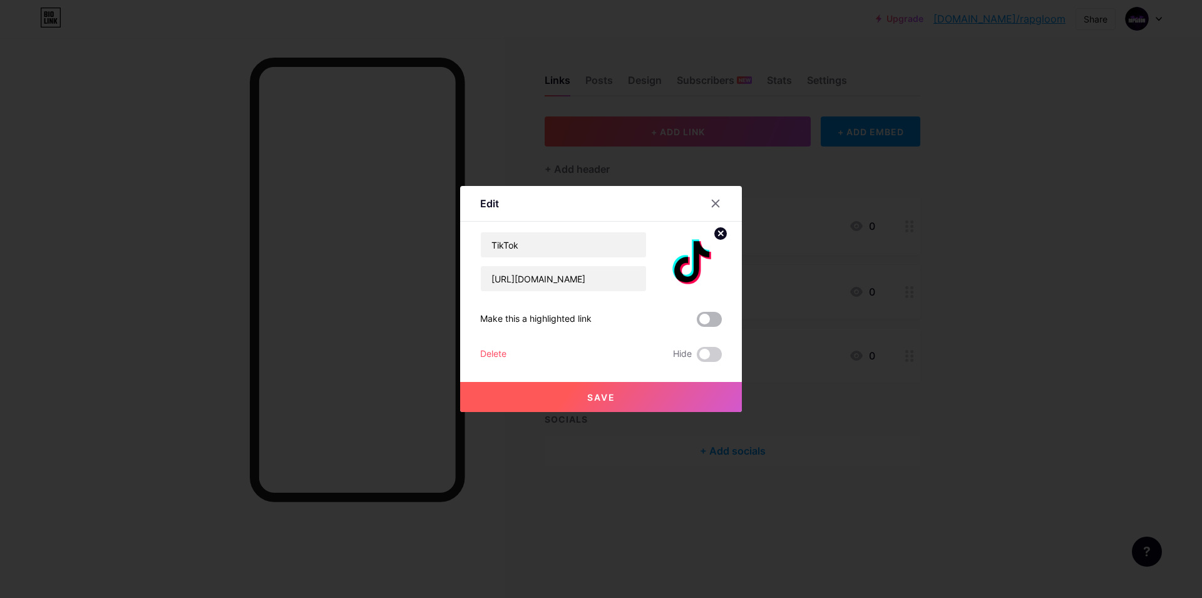
click at [700, 324] on span at bounding box center [709, 319] width 25 height 15
click at [697, 323] on input "checkbox" at bounding box center [697, 323] width 0 height 0
click at [663, 383] on button "Save" at bounding box center [601, 397] width 282 height 30
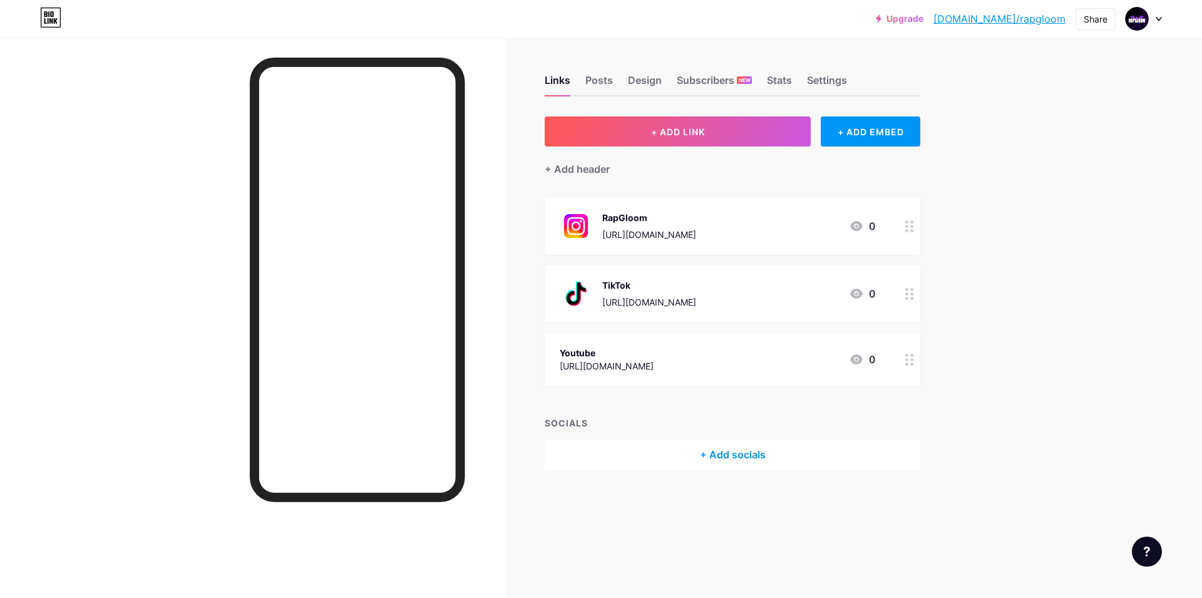
click at [654, 361] on div "https://www.youtube.com/@rapgloom" at bounding box center [607, 365] width 94 height 13
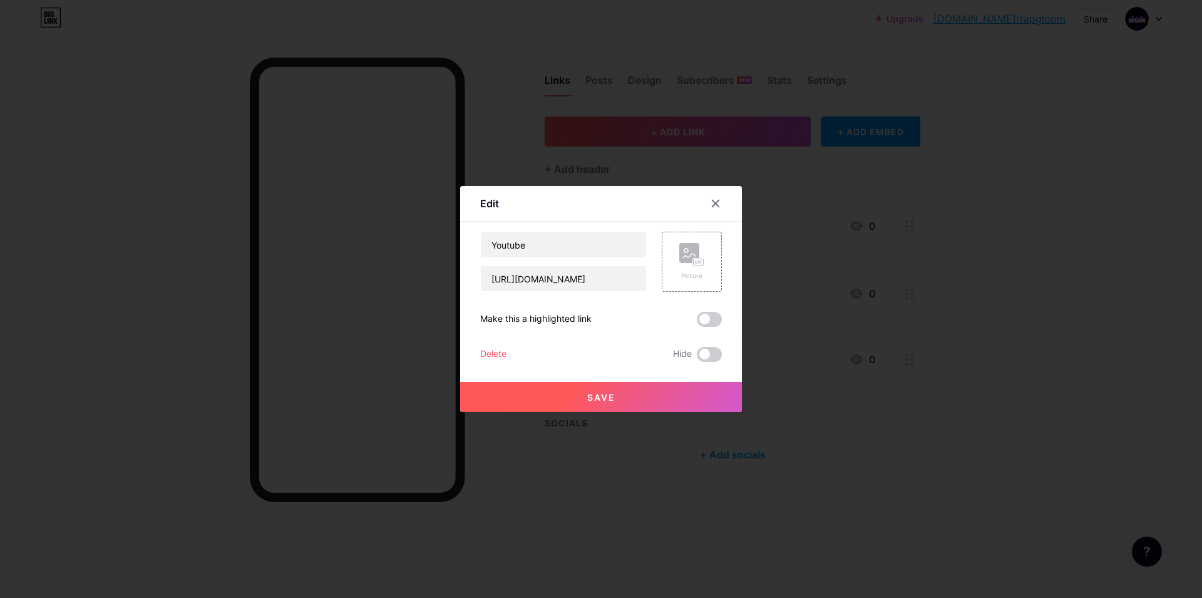
click at [704, 323] on span at bounding box center [709, 319] width 25 height 15
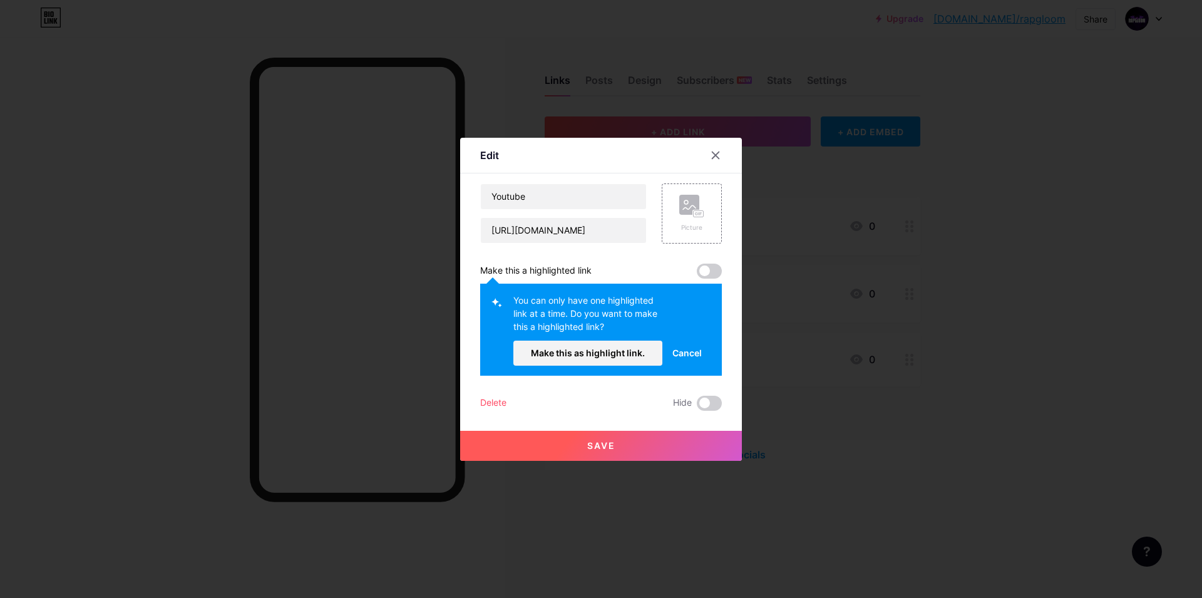
click at [707, 272] on span at bounding box center [709, 271] width 25 height 15
click at [629, 350] on span "Make this as highlight link." at bounding box center [588, 353] width 114 height 11
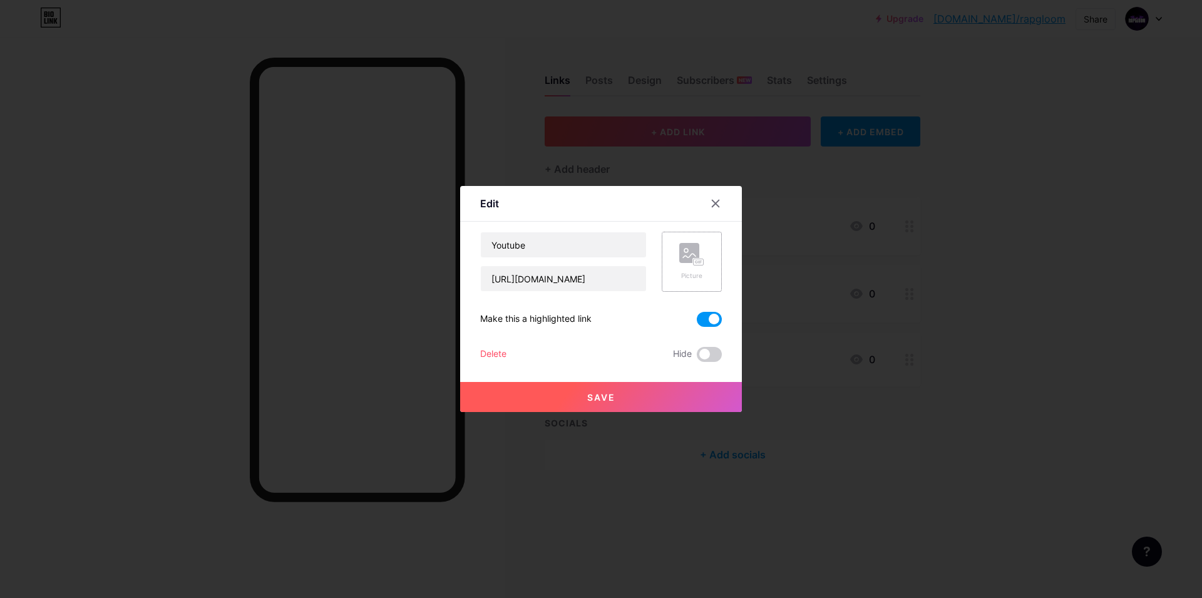
click at [699, 267] on div "Picture" at bounding box center [691, 262] width 25 height 38
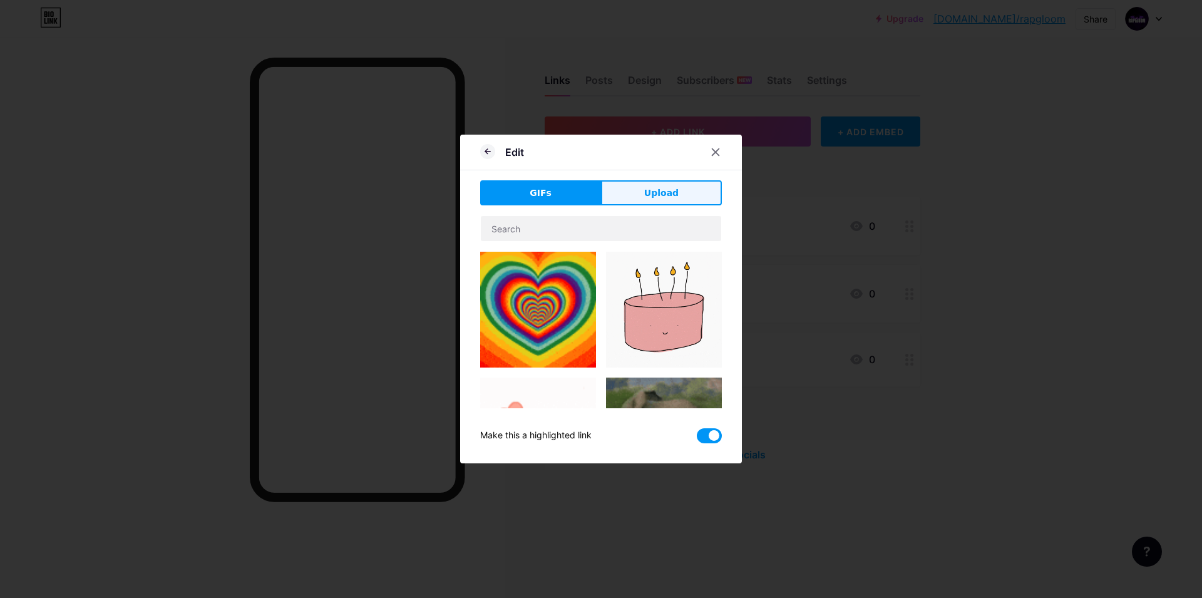
click at [649, 205] on div "GIFs Upload Content YouTube Play YouTube video without leaving your page. ADD V…" at bounding box center [601, 311] width 242 height 263
click at [649, 194] on span "Upload" at bounding box center [661, 193] width 34 height 13
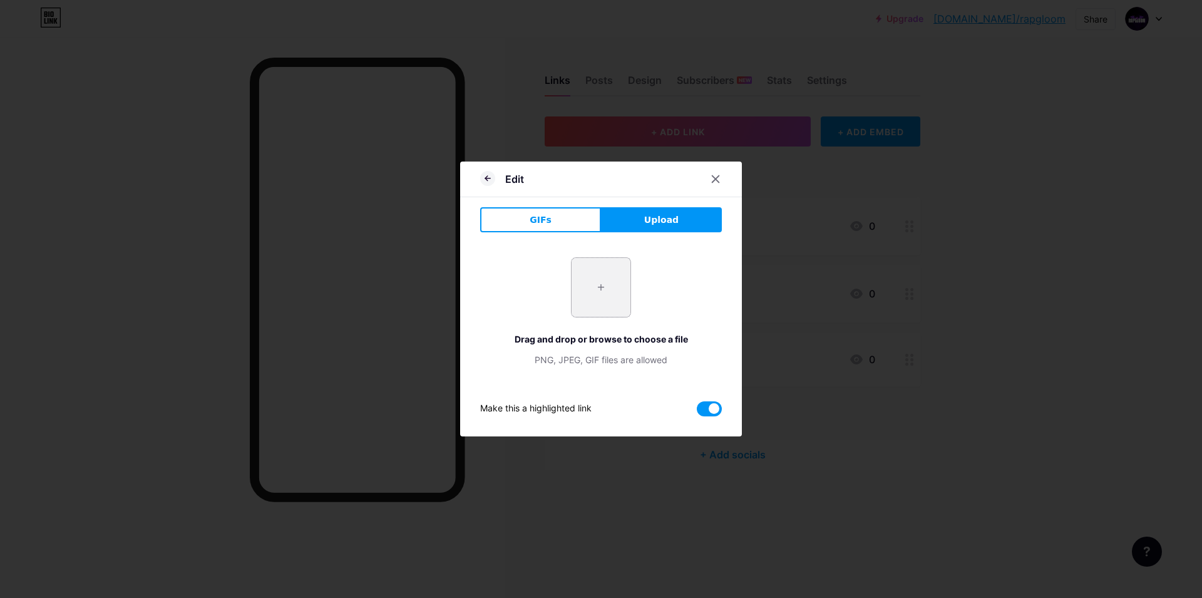
click at [596, 286] on input "file" at bounding box center [601, 287] width 59 height 59
type input "C:\fakepath\Youtube.png"
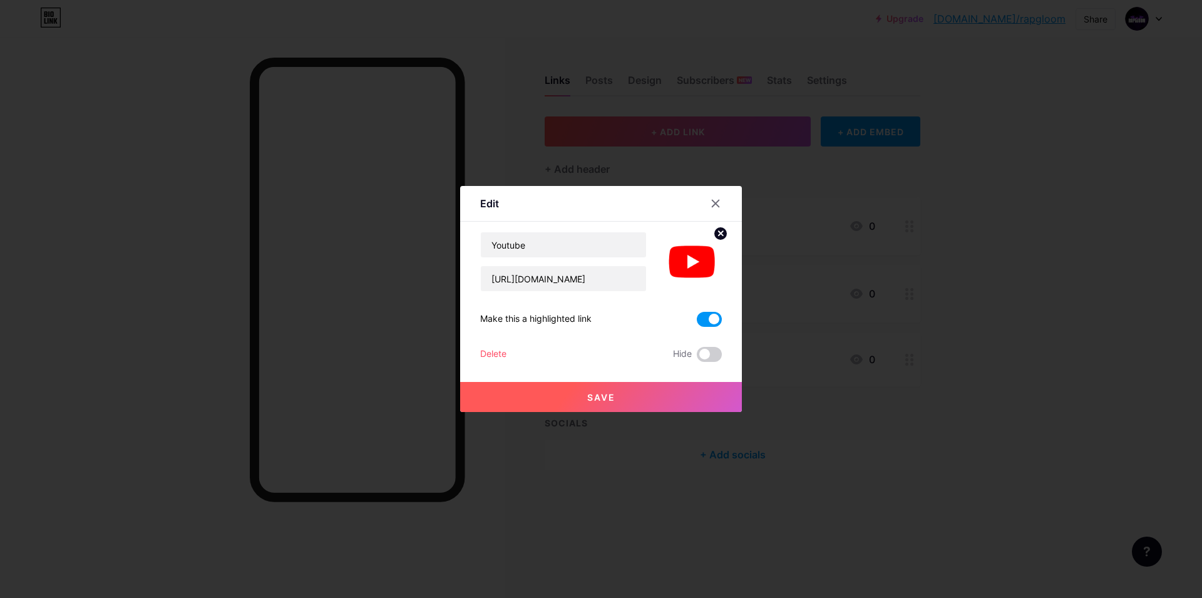
click at [626, 395] on button "Save" at bounding box center [601, 397] width 282 height 30
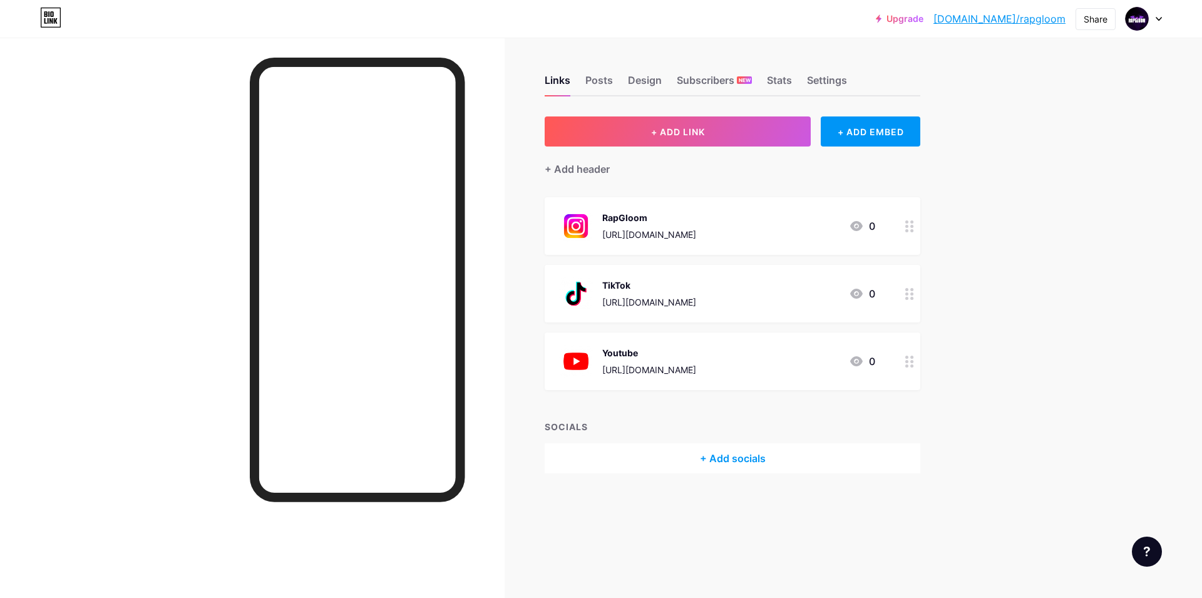
click at [743, 452] on div "+ Add socials" at bounding box center [733, 458] width 376 height 30
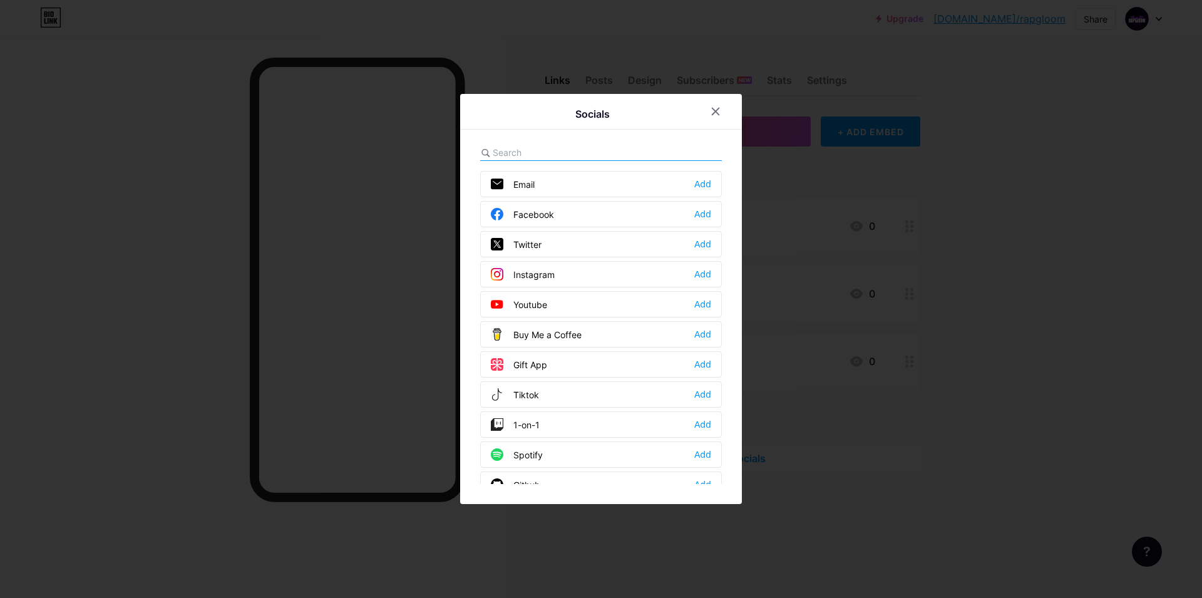
click at [544, 276] on div "Instagram" at bounding box center [523, 274] width 64 height 13
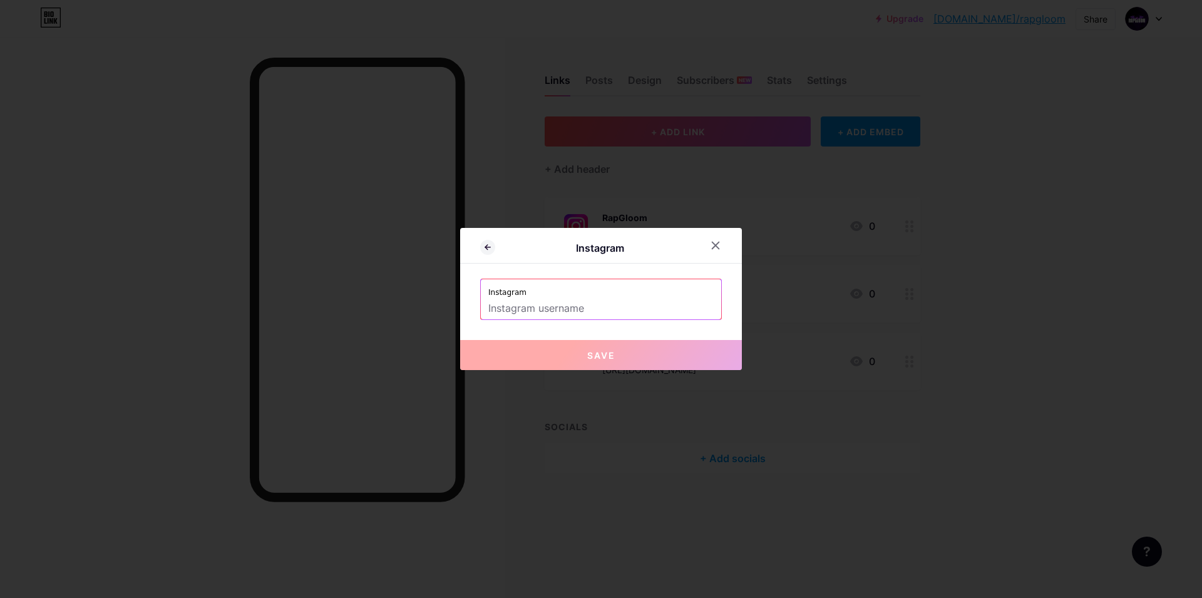
click at [618, 304] on input "text" at bounding box center [600, 308] width 225 height 21
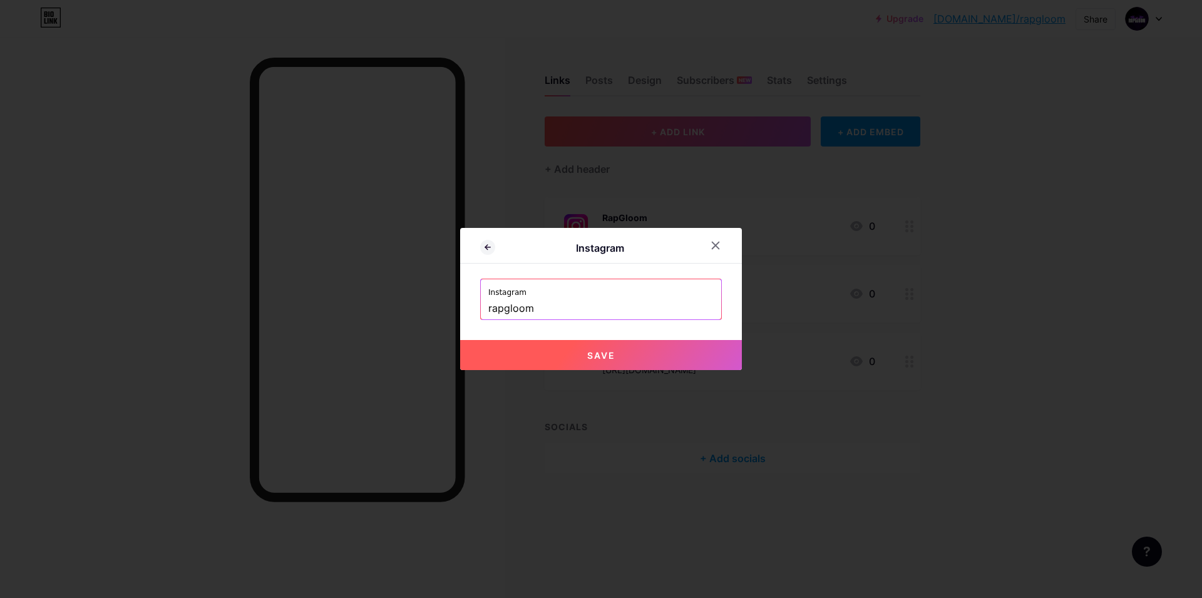
click at [614, 350] on button "Save" at bounding box center [601, 355] width 282 height 30
type input "https://instagram.com/rapgloom"
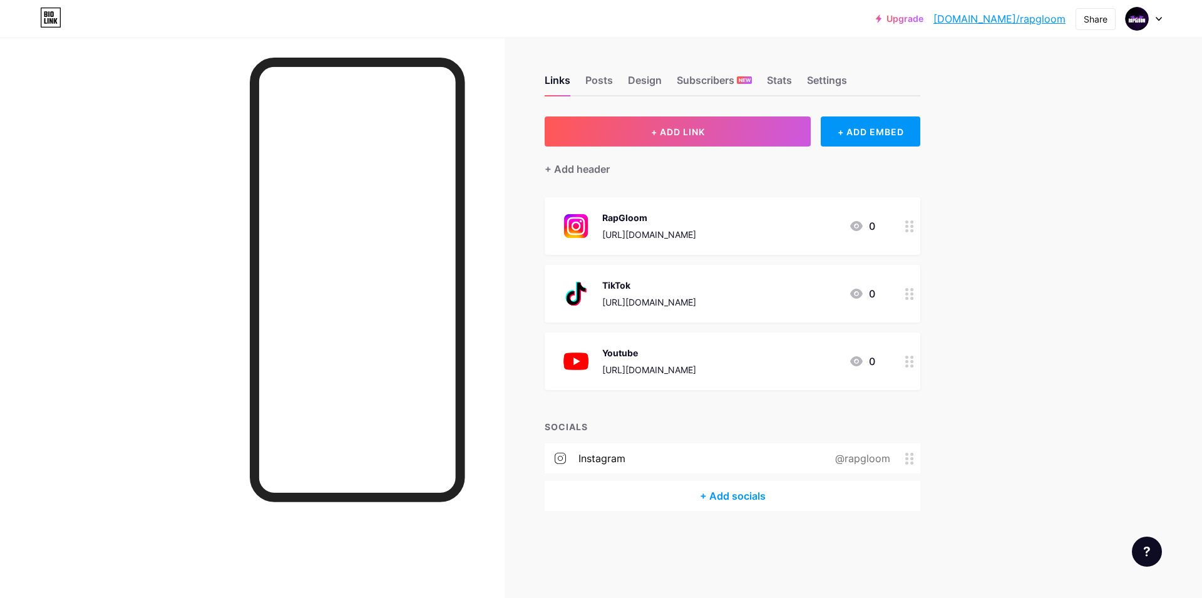
click at [729, 493] on div "+ Add socials" at bounding box center [733, 496] width 376 height 30
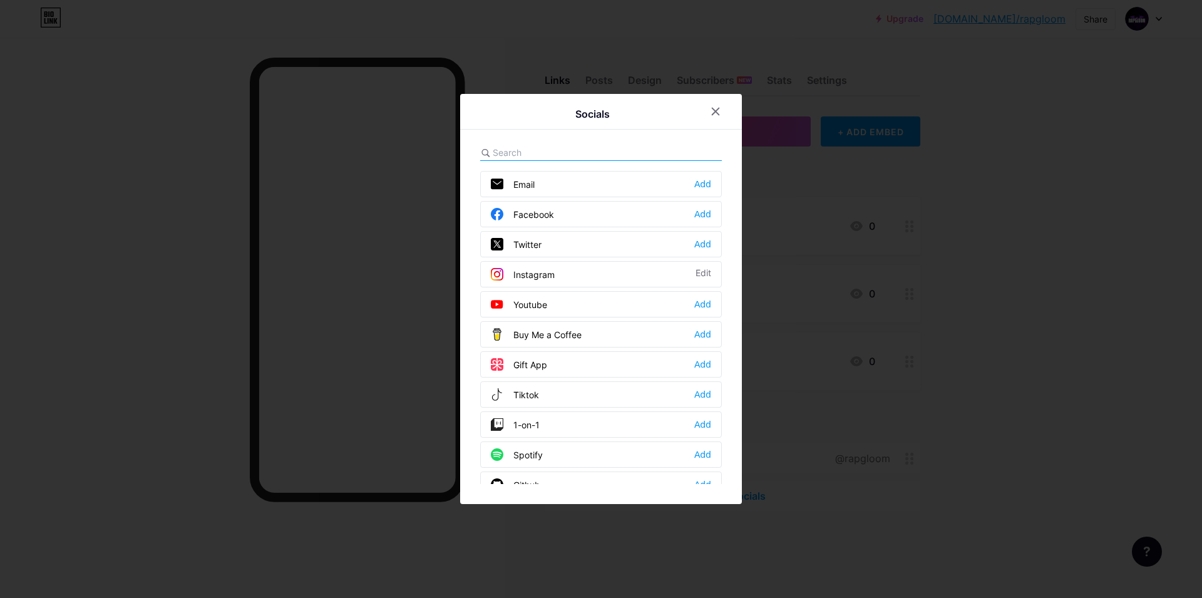
click at [588, 304] on div "Youtube Add" at bounding box center [601, 304] width 242 height 26
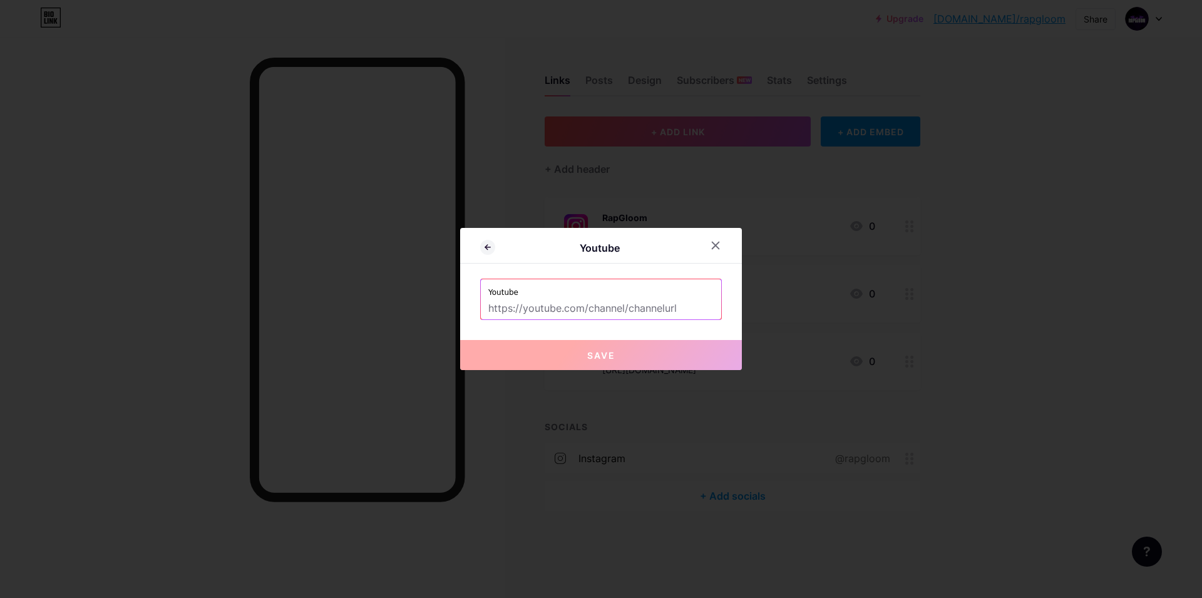
click at [644, 308] on input "text" at bounding box center [600, 308] width 225 height 21
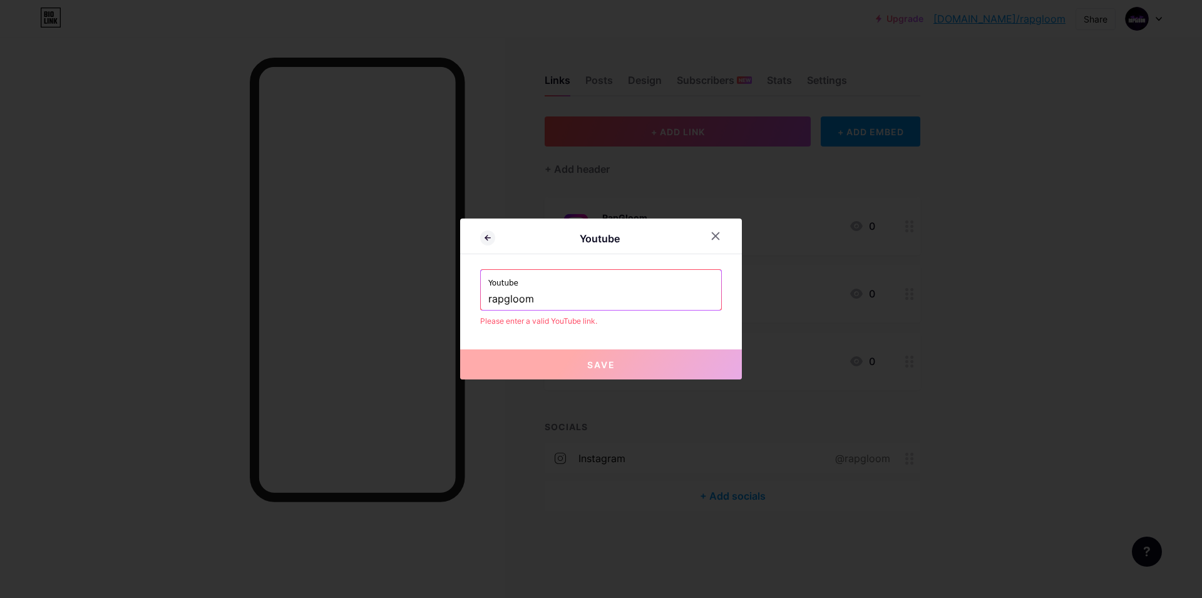
click at [624, 298] on input "rapgloom" at bounding box center [600, 299] width 225 height 21
paste input "https://www.youtube.com/channel/UCl1hl4FNwnpblaH2qT2YAdQ"
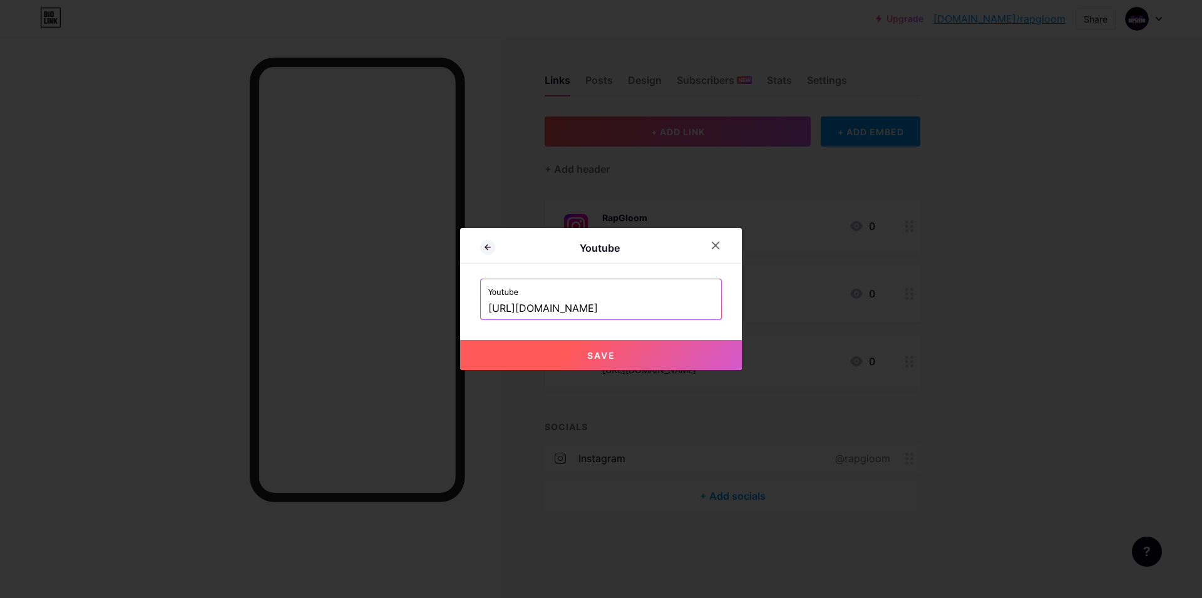
drag, startPoint x: 527, startPoint y: 307, endPoint x: 926, endPoint y: 329, distance: 399.5
click at [714, 319] on input "https://www.youtube.com/channel/UCl1hl4FNwnpblaH2qT2YAdQ" at bounding box center [600, 308] width 225 height 21
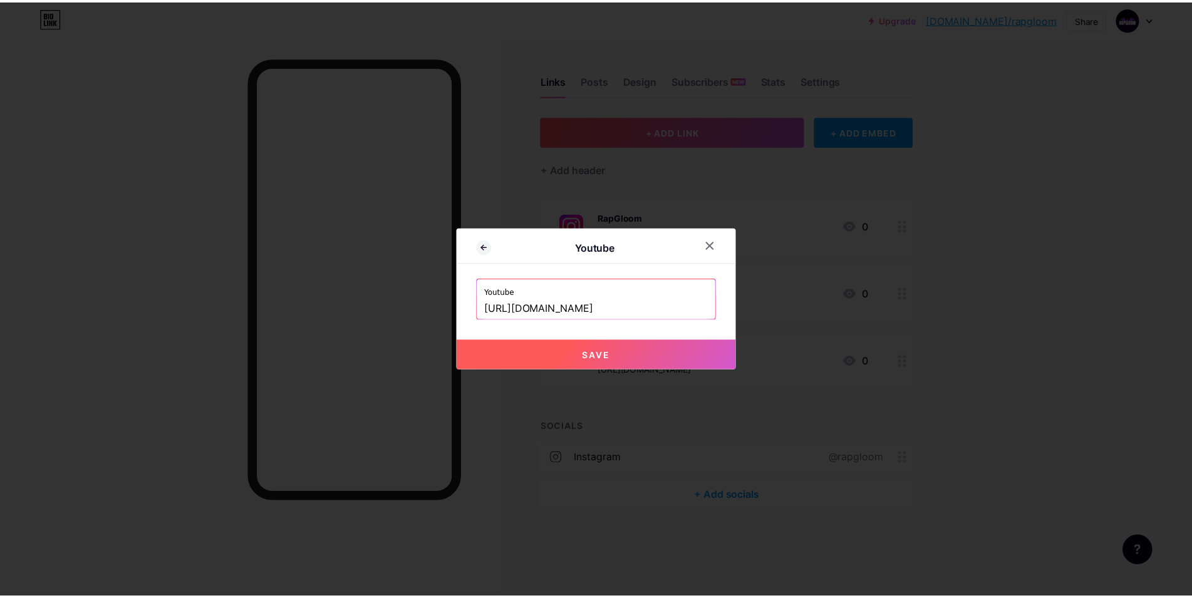
scroll to position [0, 0]
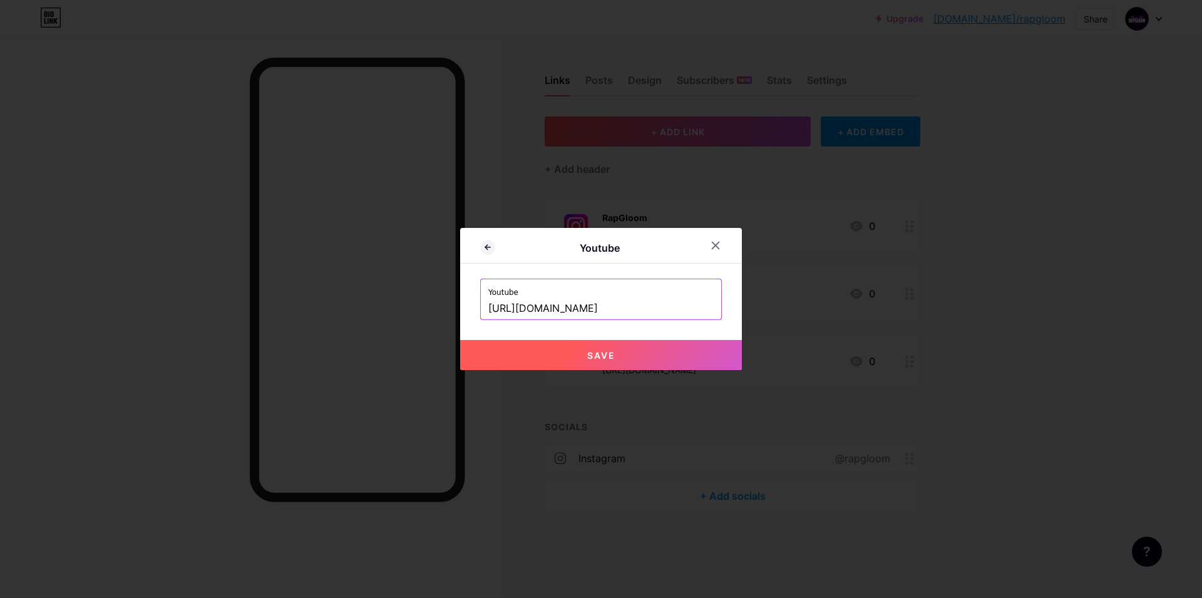
type input "https://www.youtube.com/@rapgloom"
click at [644, 337] on div "Youtube Youtube https://www.youtube.com/@rapgloom Save" at bounding box center [601, 299] width 282 height 142
click at [646, 348] on button "Save" at bounding box center [601, 355] width 282 height 30
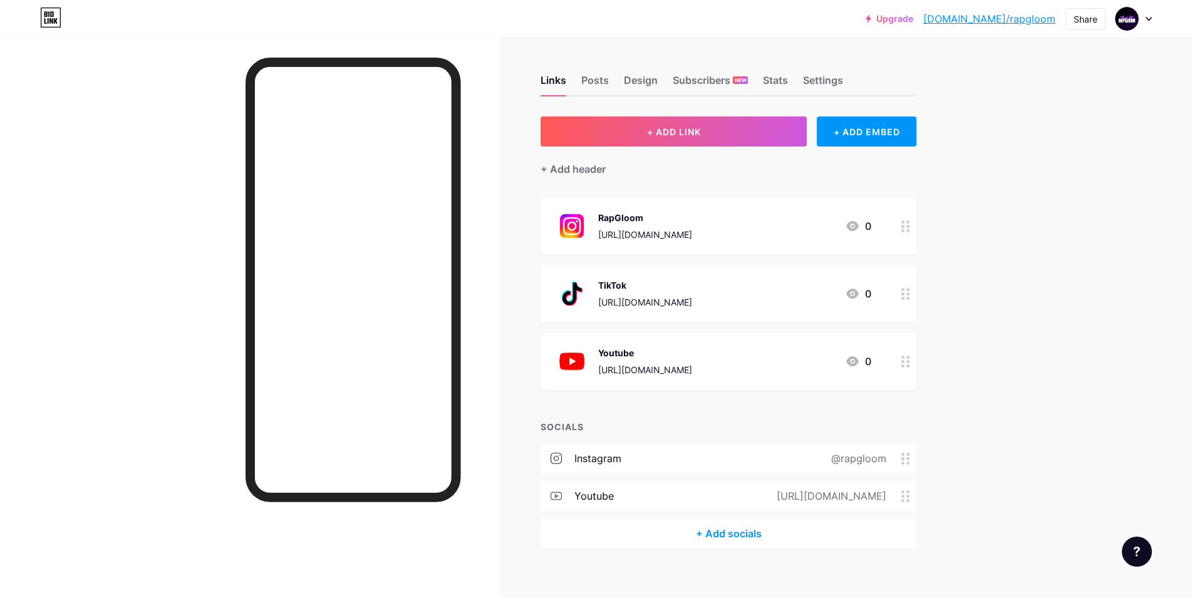
click at [735, 522] on div "+ Add socials" at bounding box center [728, 534] width 376 height 30
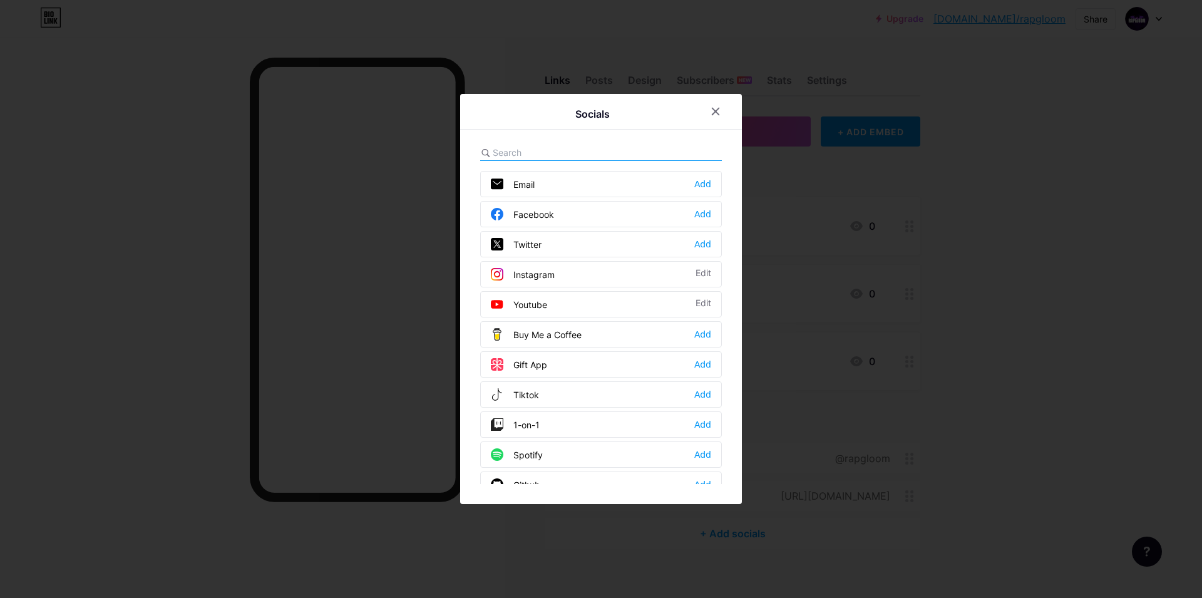
click at [539, 389] on div "Tiktok Add" at bounding box center [601, 394] width 242 height 26
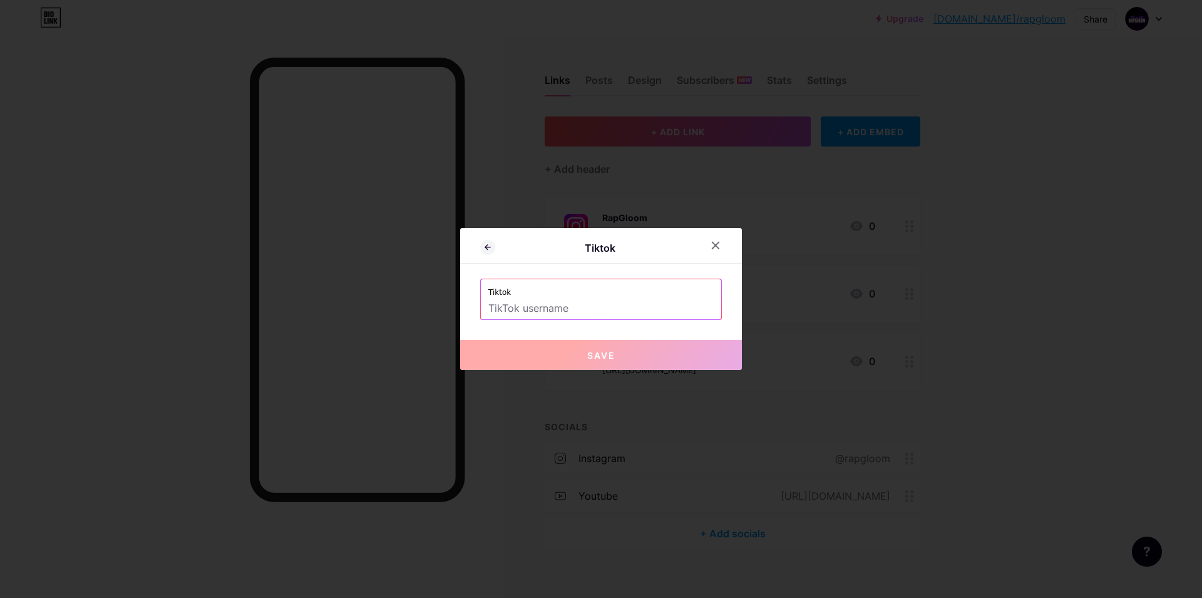
click at [557, 299] on input "text" at bounding box center [600, 308] width 225 height 21
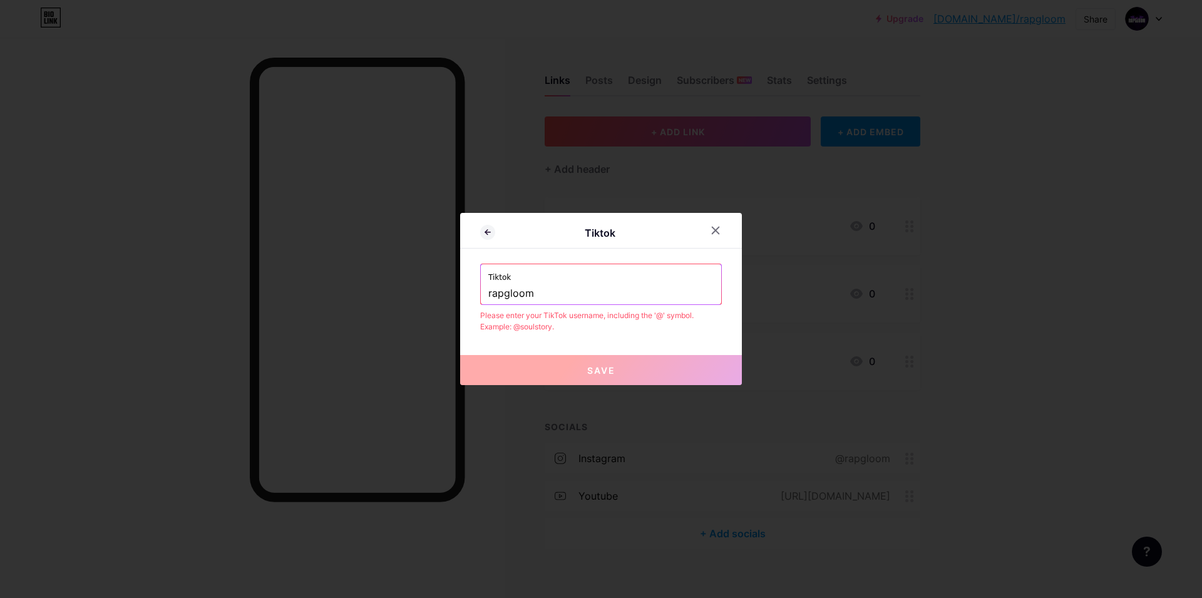
click at [488, 291] on input "rapgloom" at bounding box center [600, 293] width 225 height 21
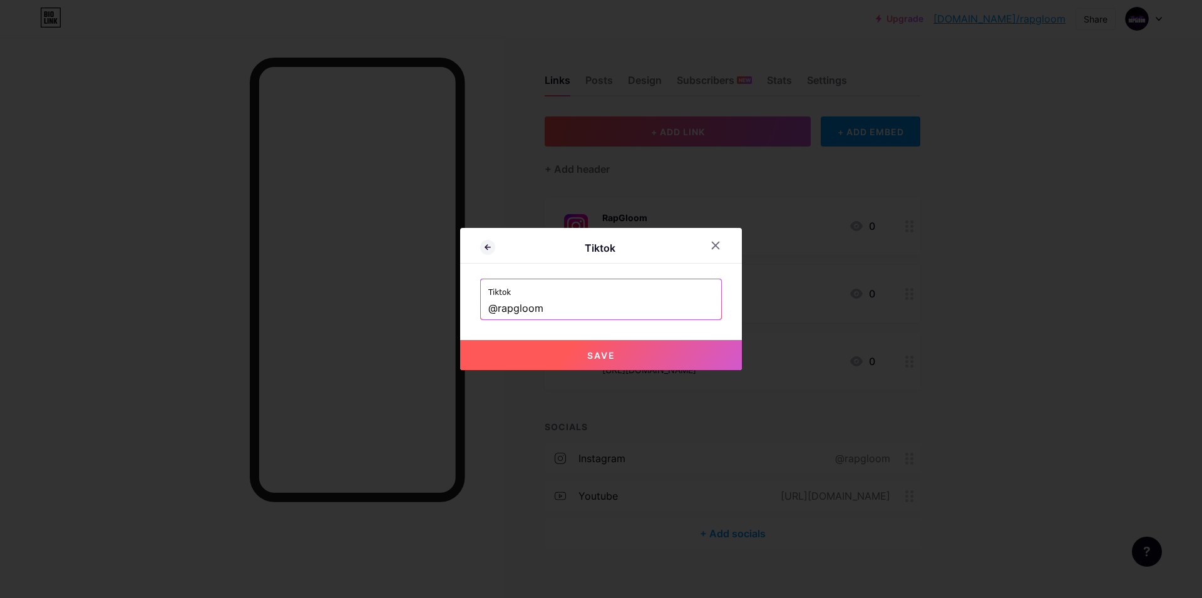
click at [567, 348] on button "Save" at bounding box center [601, 355] width 282 height 30
type input "https://tiktok.com/@rapgloom"
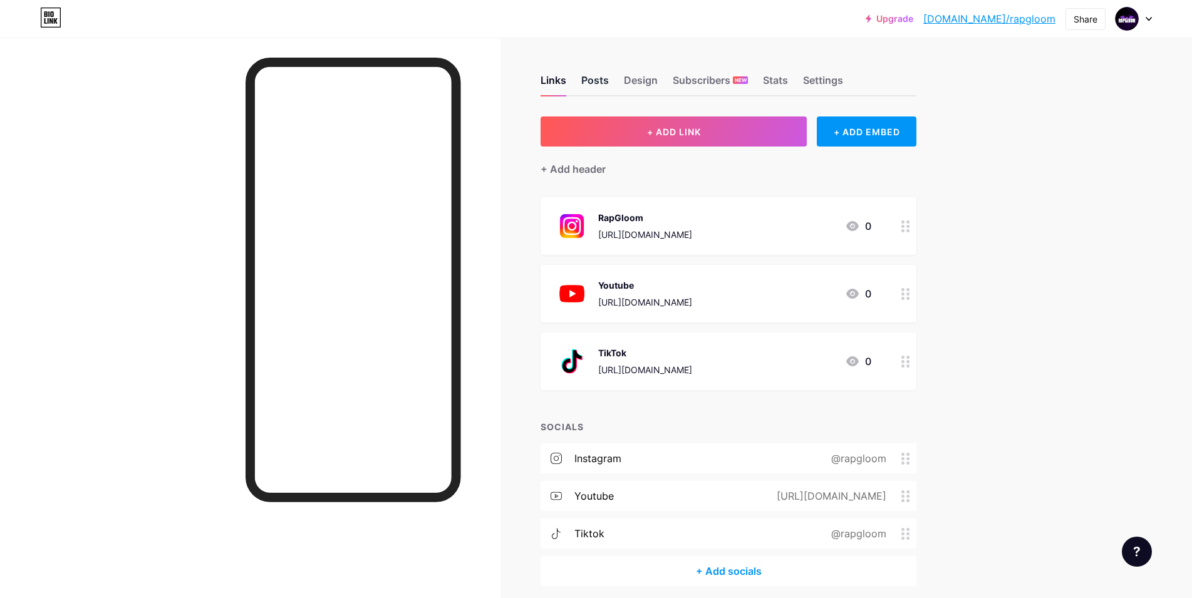
click at [600, 91] on div "Posts" at bounding box center [595, 84] width 28 height 23
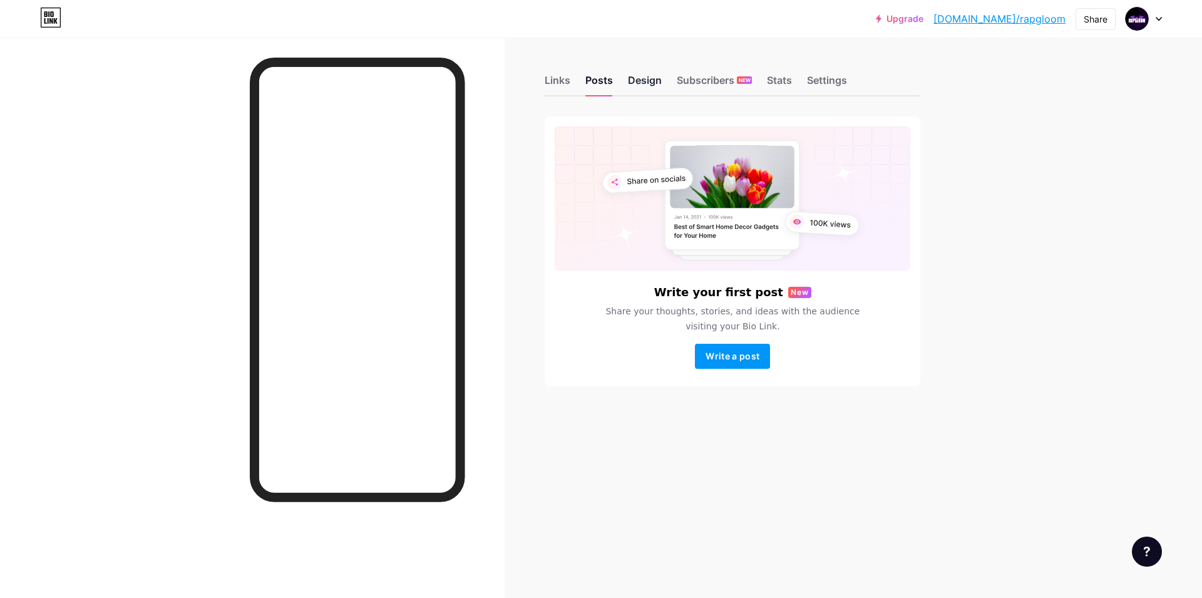
click at [642, 74] on div "Design" at bounding box center [645, 84] width 34 height 23
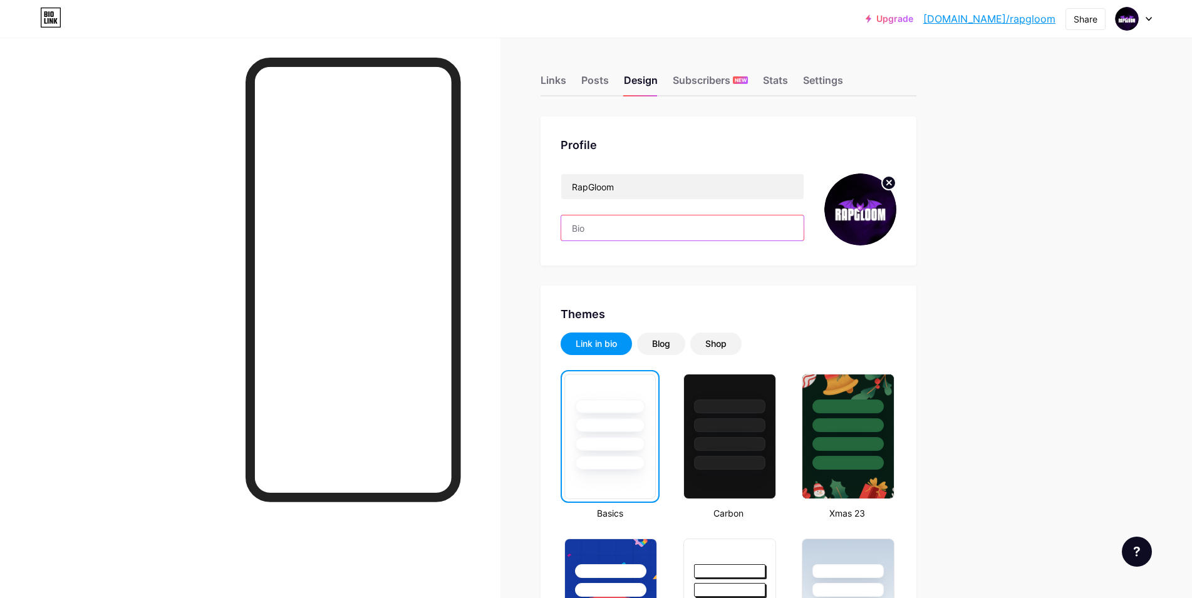
click at [642, 230] on input "text" at bounding box center [682, 227] width 242 height 25
paste input "RapGloom | Rap’in karanlık ve underground dünyasına girişi burası 🎧"
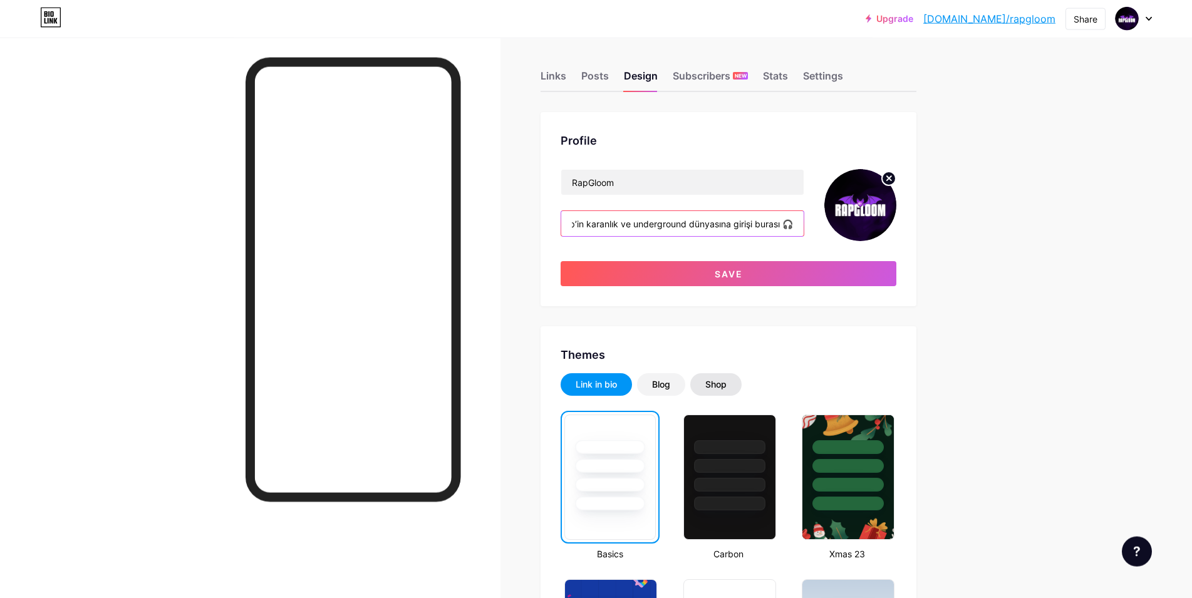
scroll to position [256, 0]
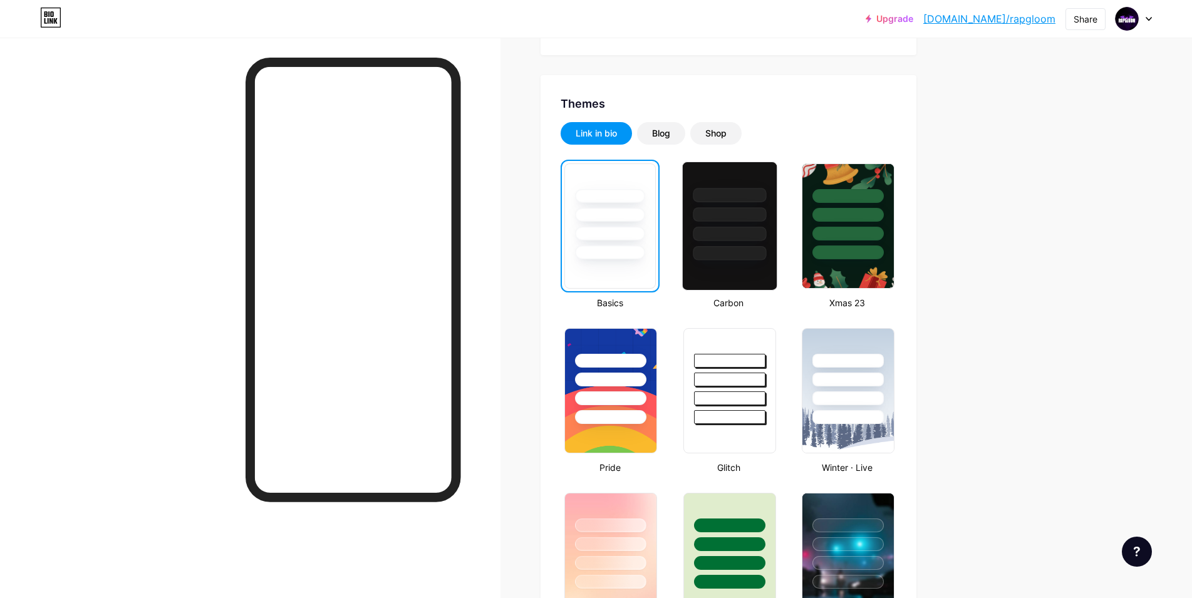
type input "RapGloom | Rap’in karanlık ve underground dünyasına girişi burası 🎧"
click at [740, 278] on div at bounding box center [728, 226] width 95 height 129
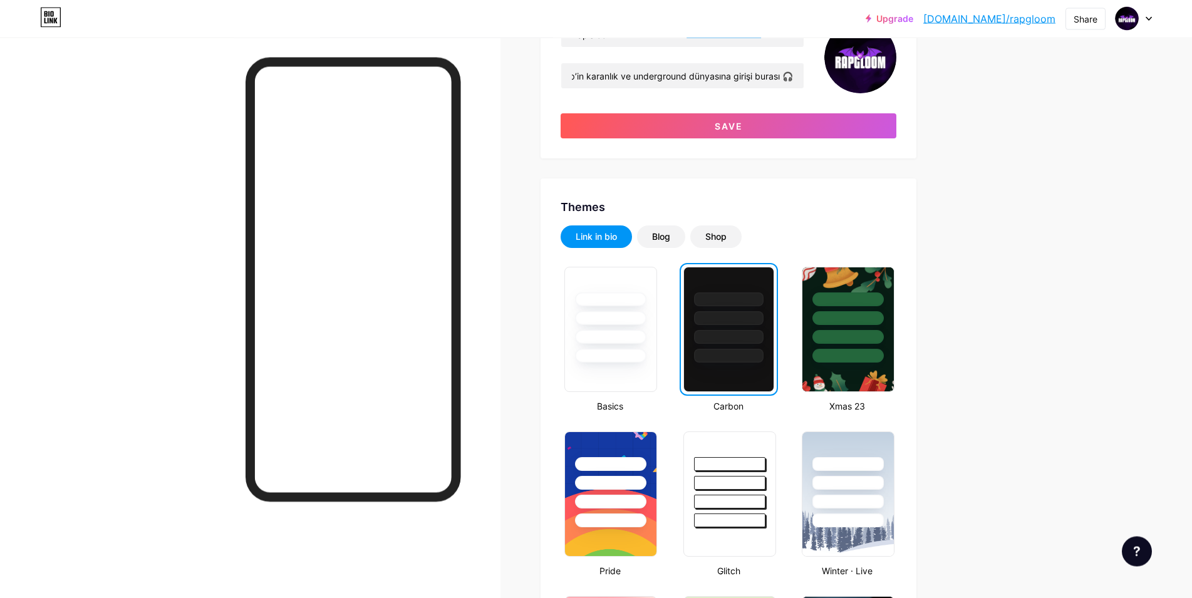
scroll to position [128, 0]
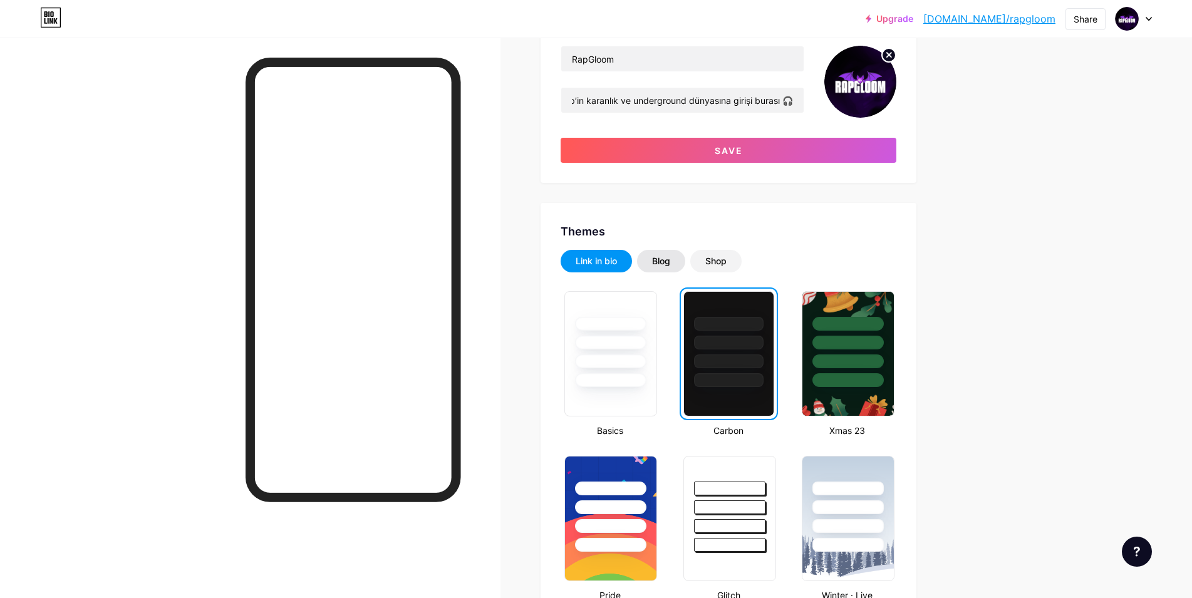
click at [678, 267] on div "Blog" at bounding box center [661, 261] width 48 height 23
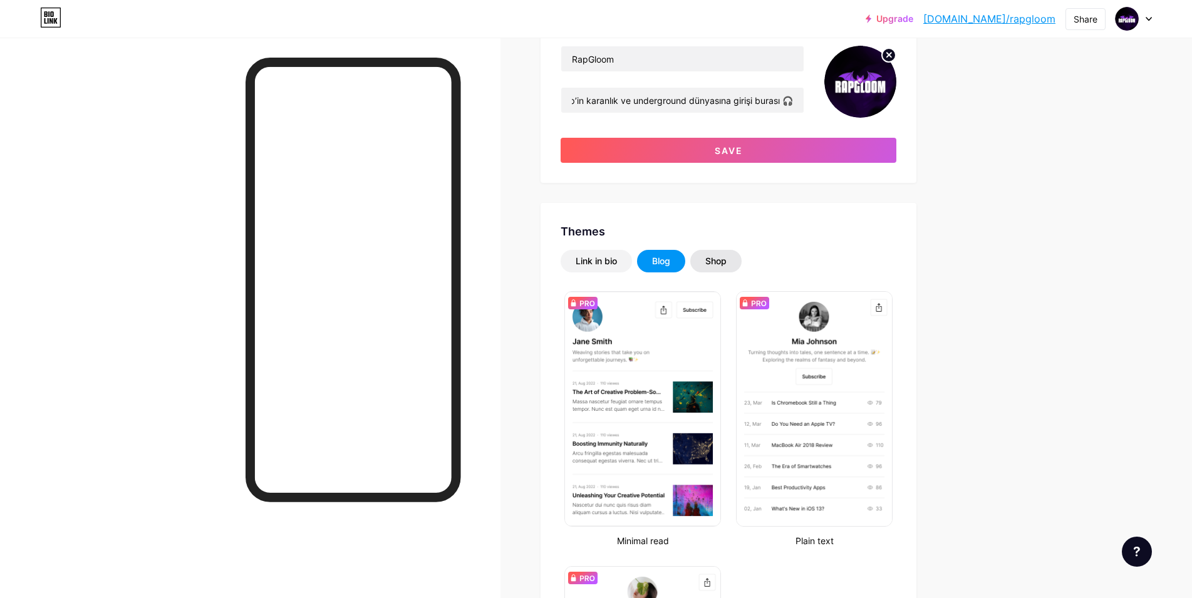
click at [713, 264] on div "Shop" at bounding box center [715, 261] width 21 height 13
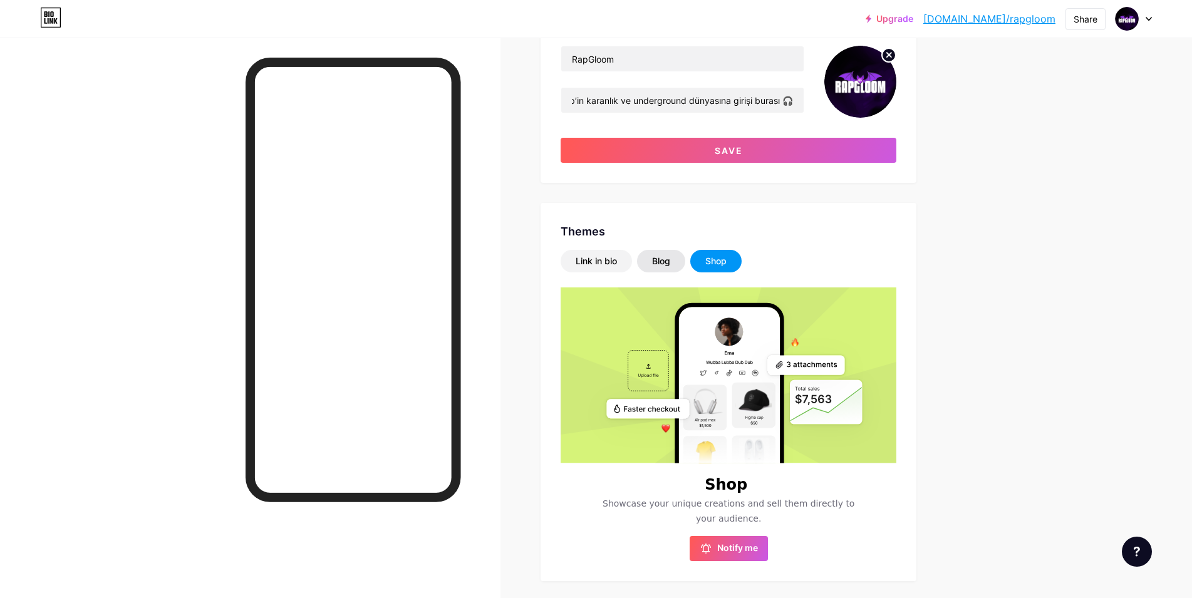
click at [659, 262] on div "Blog" at bounding box center [661, 261] width 18 height 13
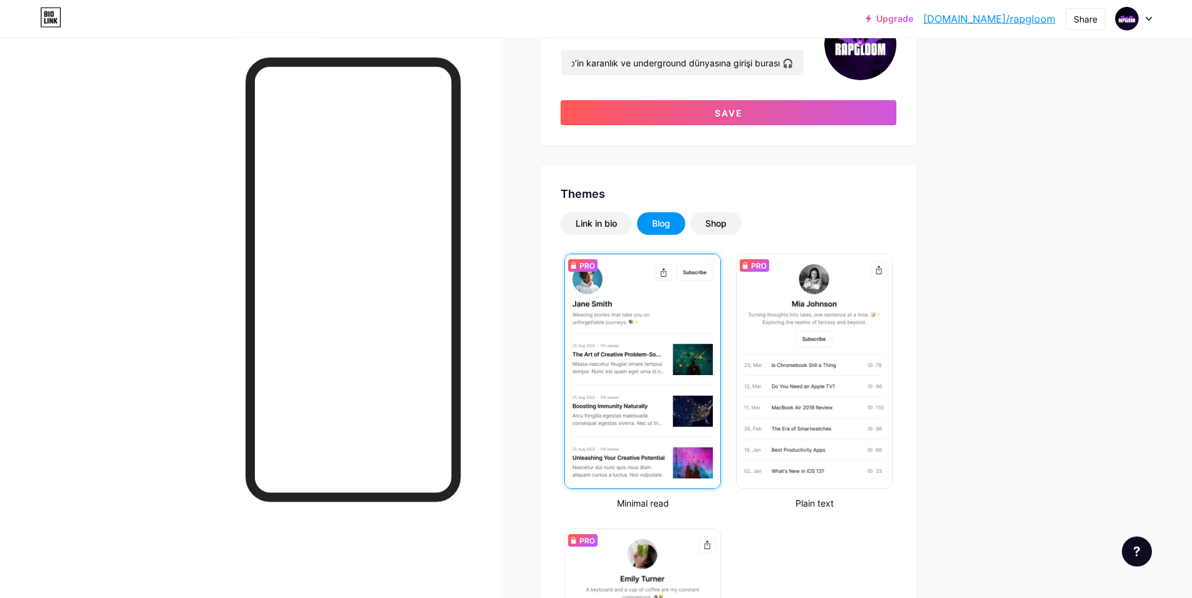
scroll to position [192, 0]
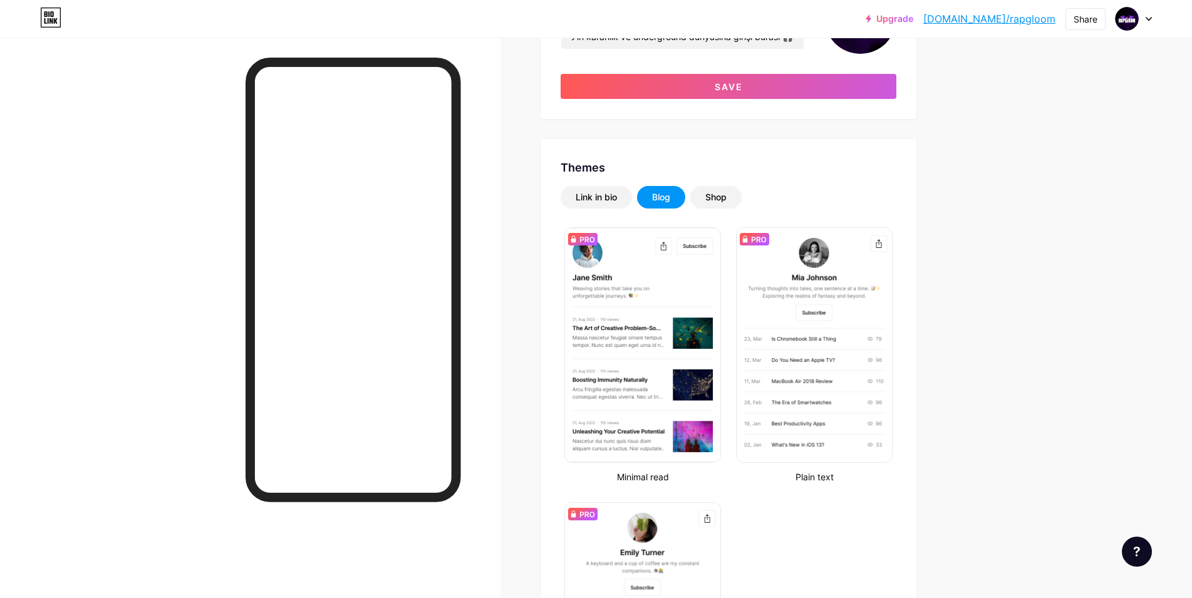
click at [610, 210] on div "Link in bio Blog Shop Minimal read Plain text Newsletter Changes saved" at bounding box center [729, 472] width 336 height 572
click at [607, 204] on div "Link in bio" at bounding box center [596, 197] width 71 height 23
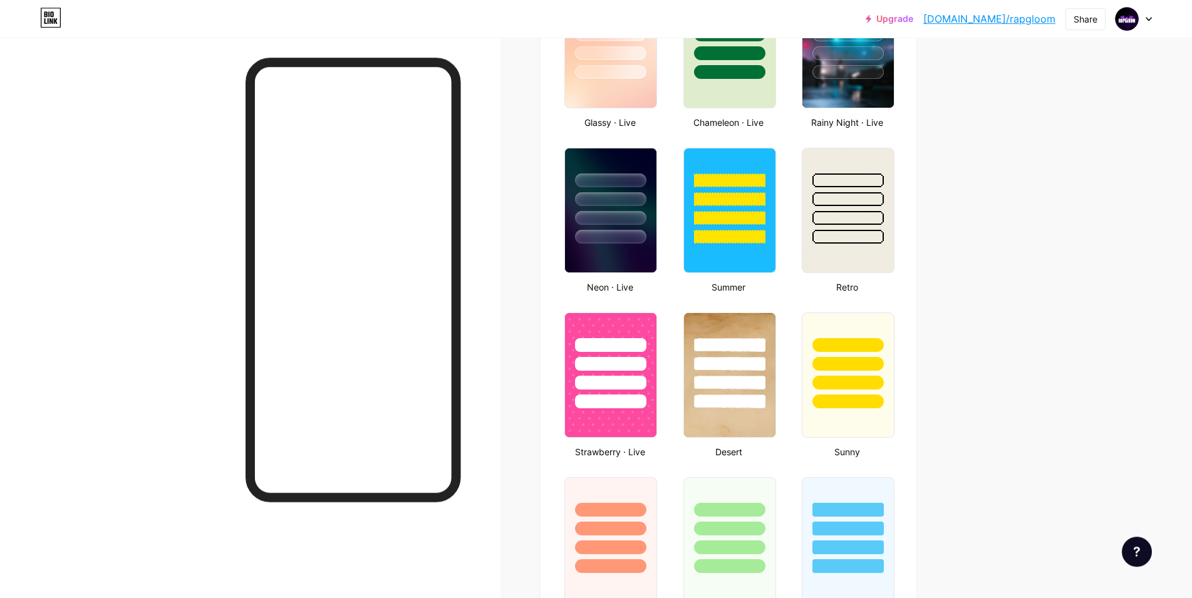
scroll to position [767, 0]
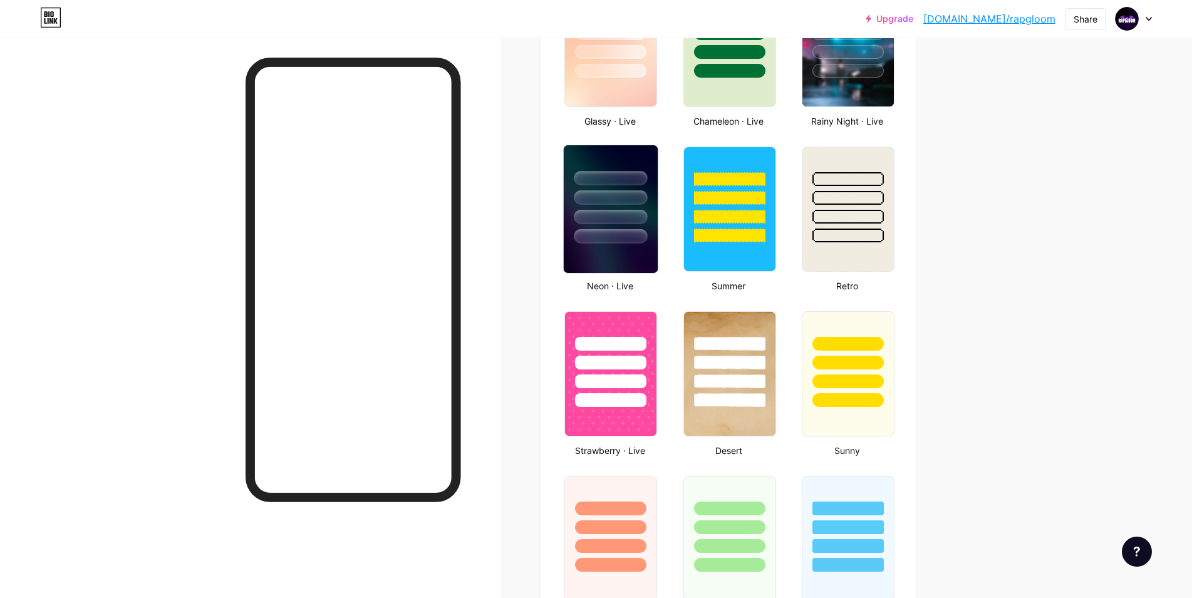
click at [601, 245] on img at bounding box center [611, 209] width 94 height 128
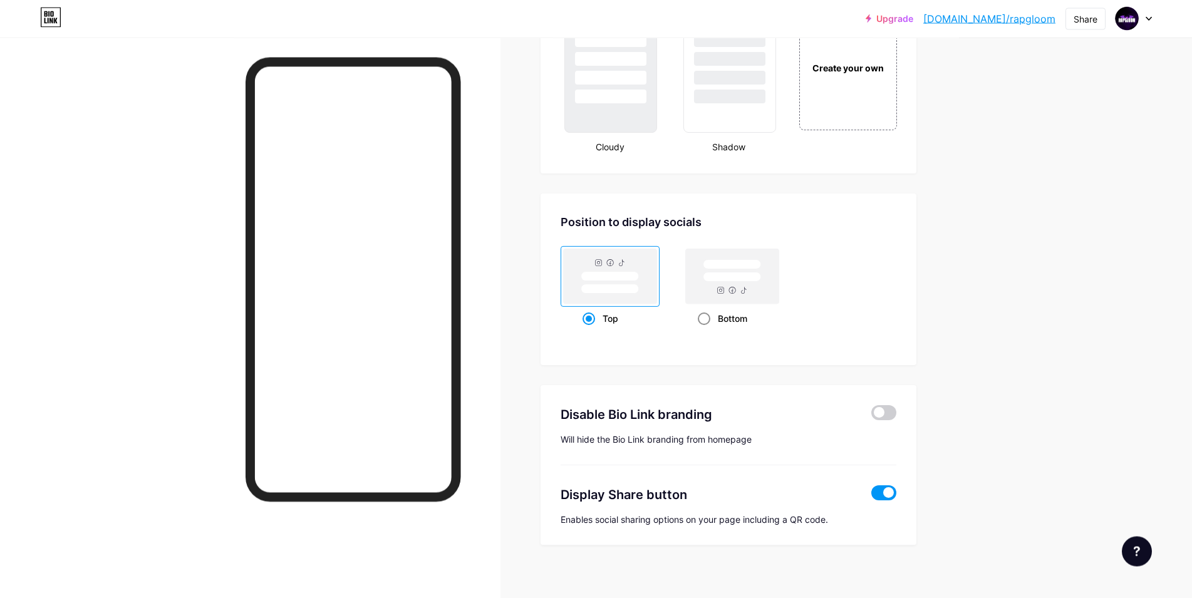
click at [716, 289] on rect at bounding box center [732, 276] width 93 height 55
click at [706, 331] on input "Bottom" at bounding box center [702, 335] width 8 height 8
radio input "true"
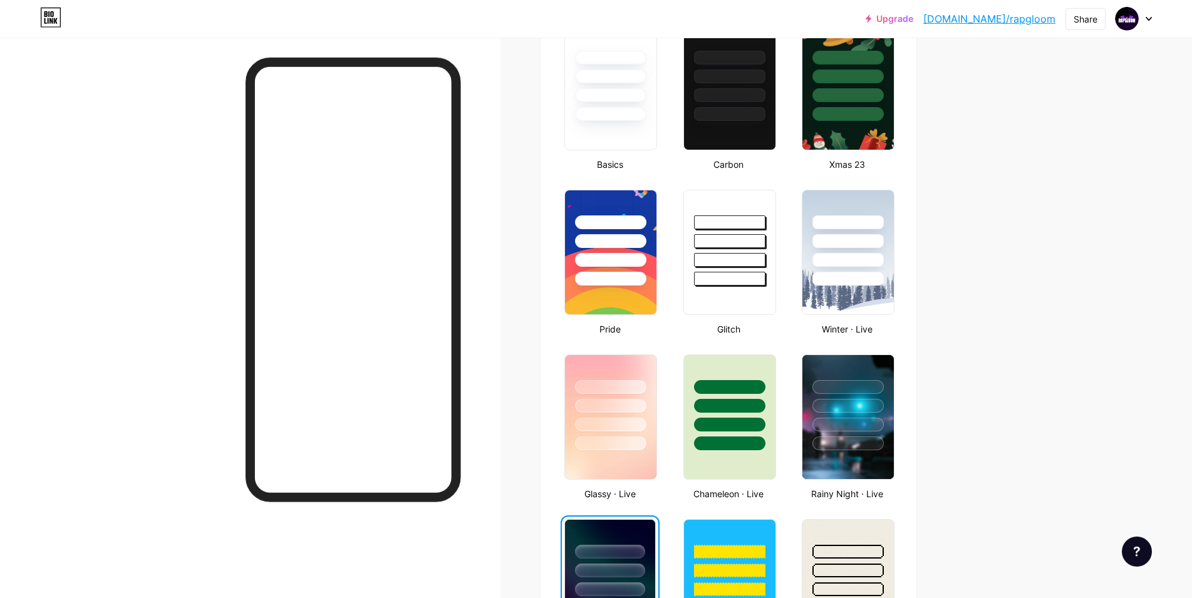
scroll to position [307, 0]
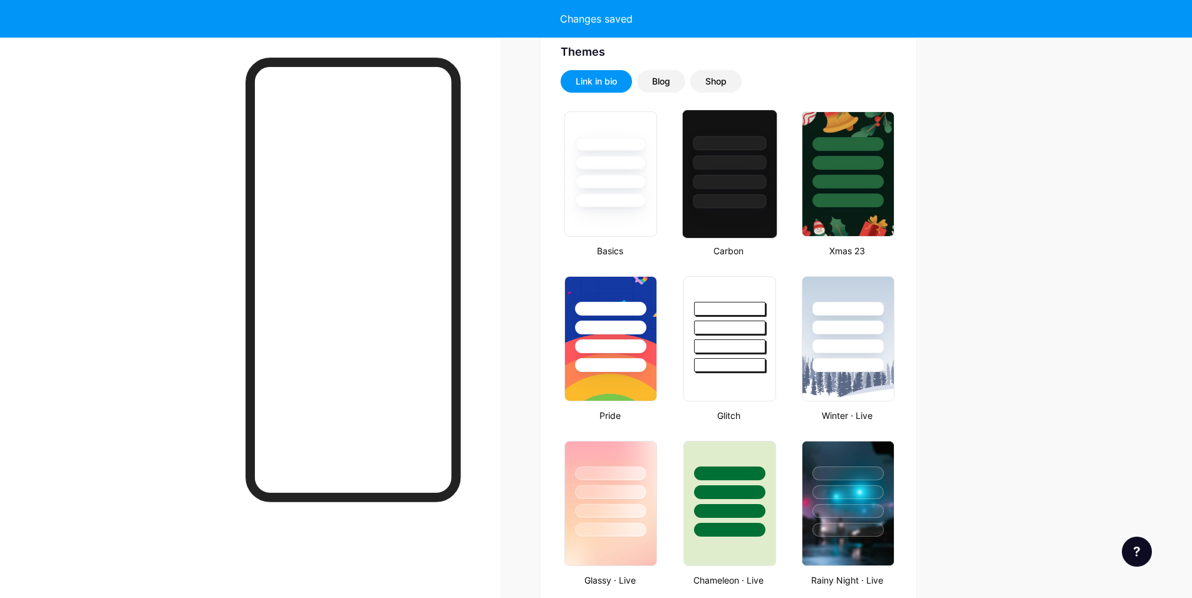
click at [727, 201] on div at bounding box center [729, 201] width 73 height 14
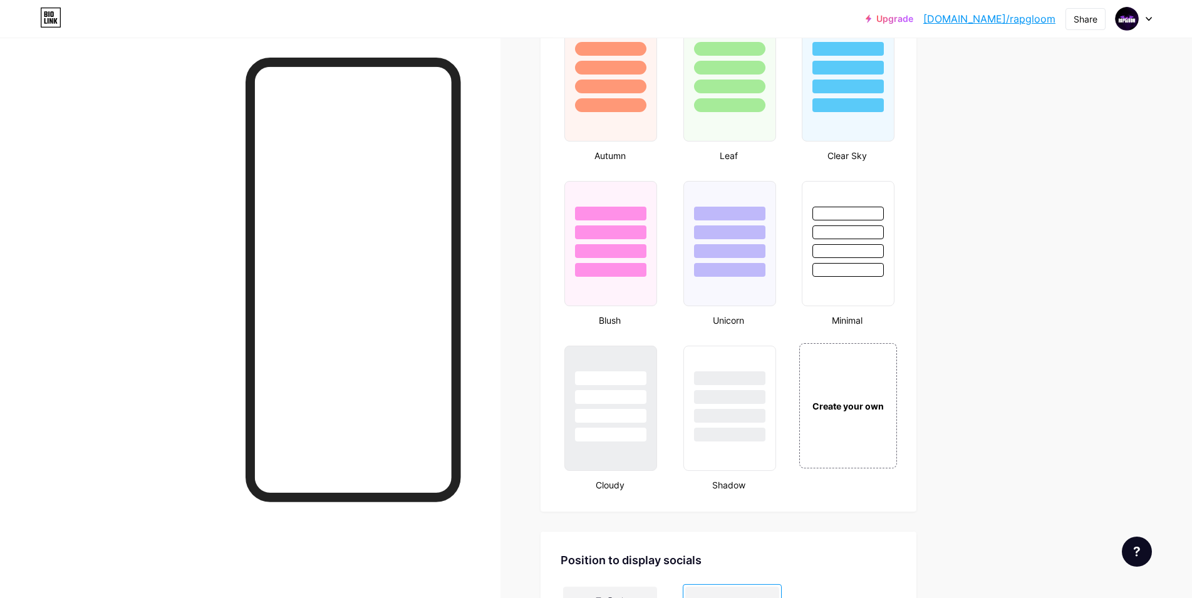
scroll to position [1482, 0]
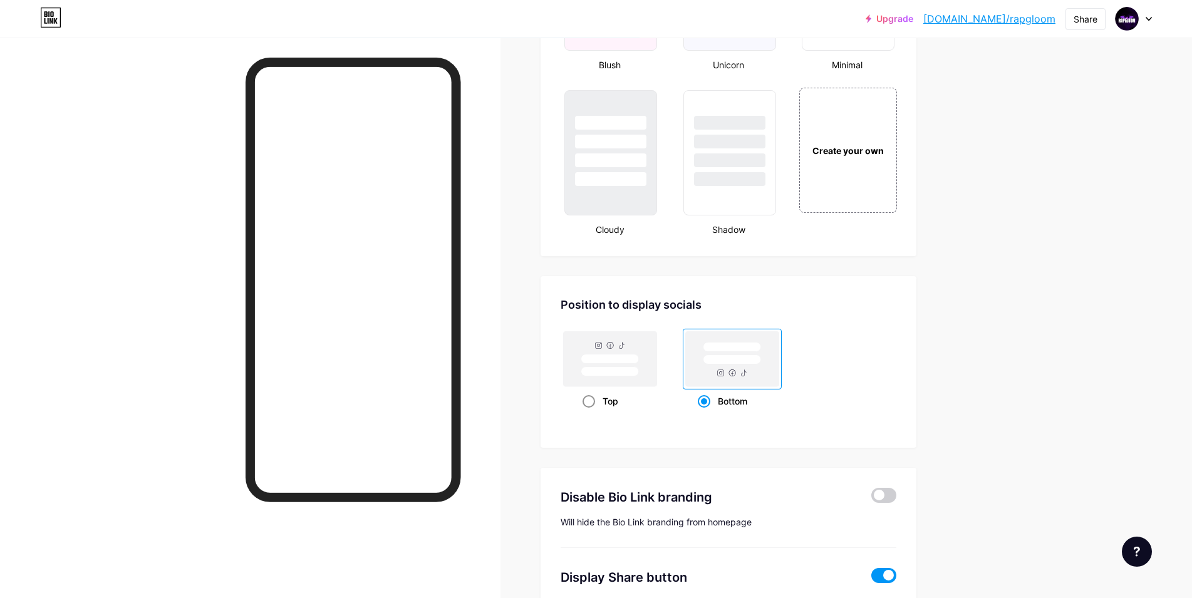
click at [604, 341] on rect at bounding box center [610, 358] width 93 height 55
click at [591, 413] on input "Top" at bounding box center [586, 417] width 8 height 8
radio input "true"
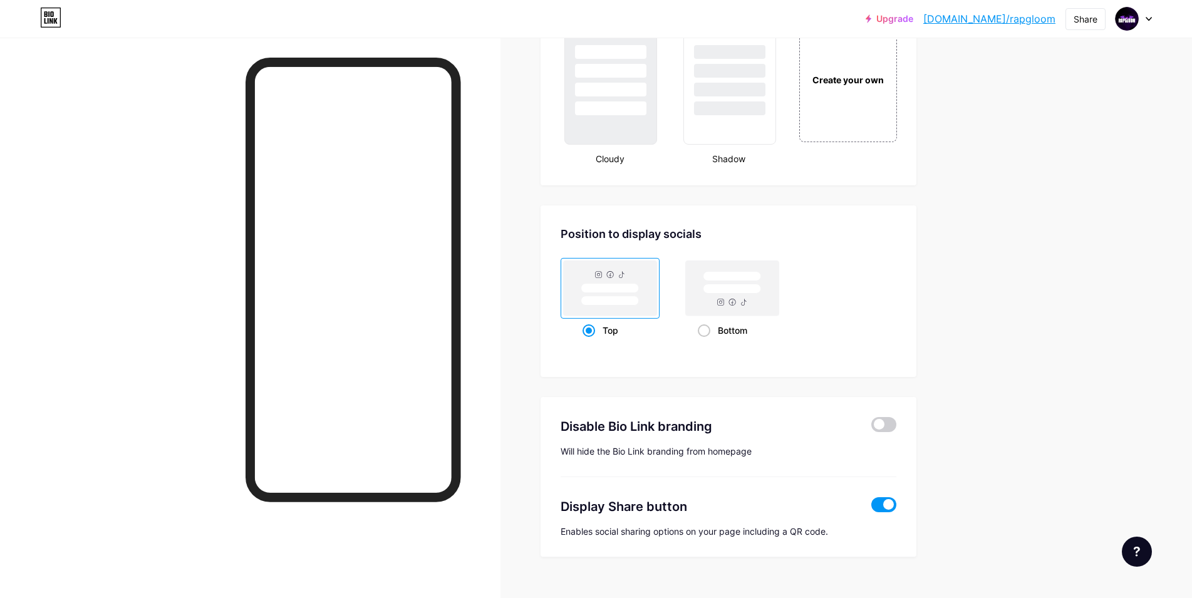
scroll to position [1556, 0]
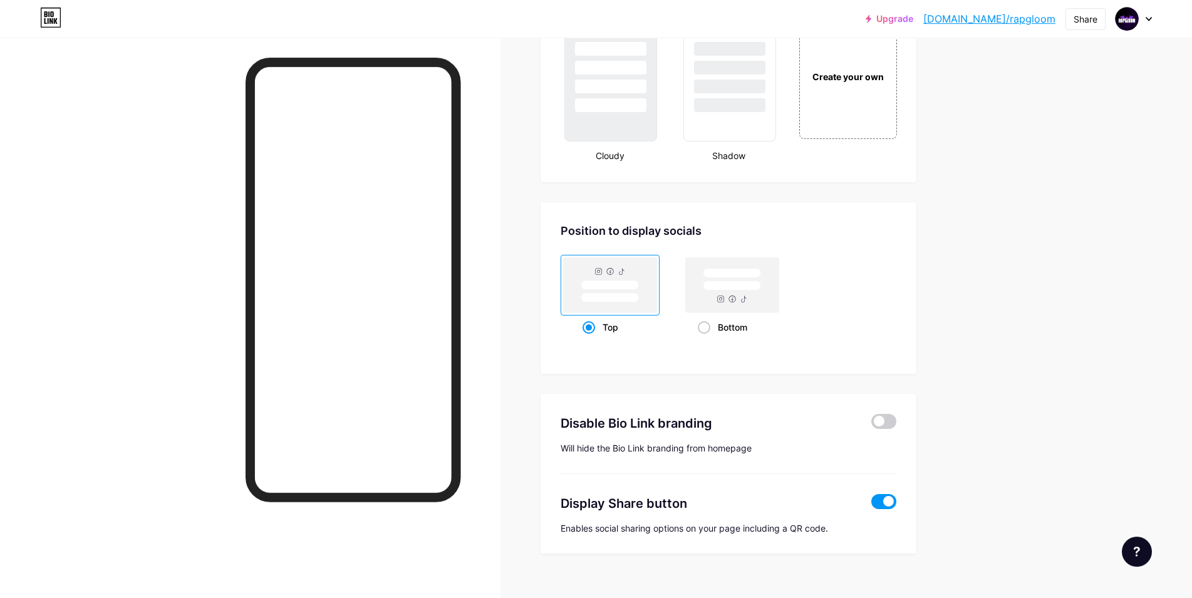
click at [889, 505] on span at bounding box center [883, 501] width 25 height 15
click at [871, 505] on input "checkbox" at bounding box center [871, 505] width 0 height 0
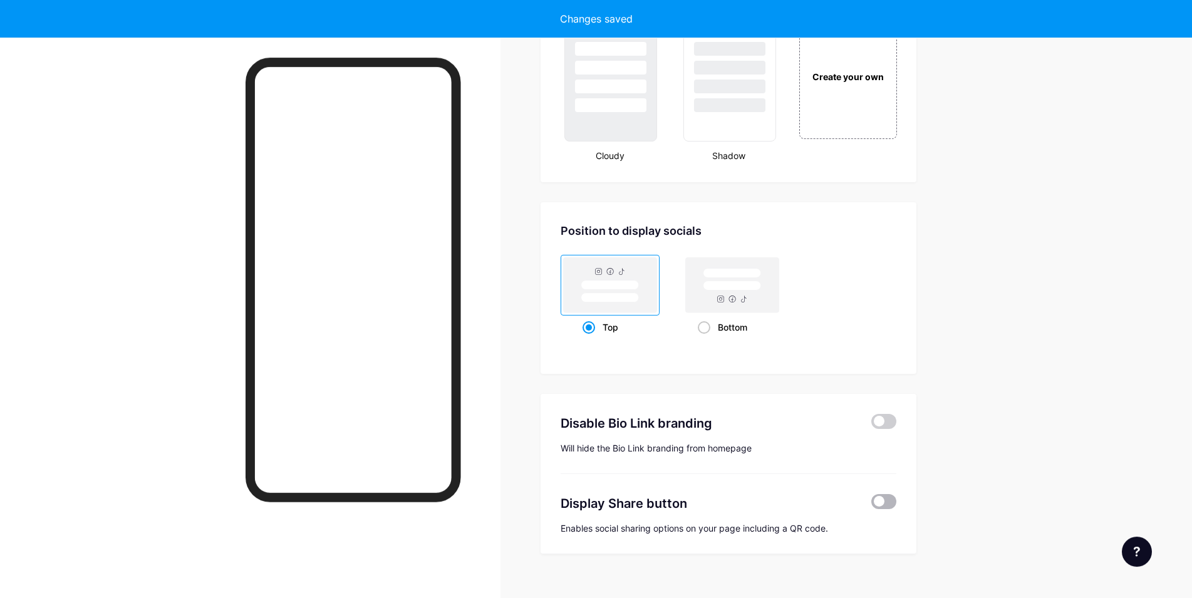
click at [889, 505] on span at bounding box center [883, 501] width 25 height 15
click at [871, 505] on input "checkbox" at bounding box center [871, 505] width 0 height 0
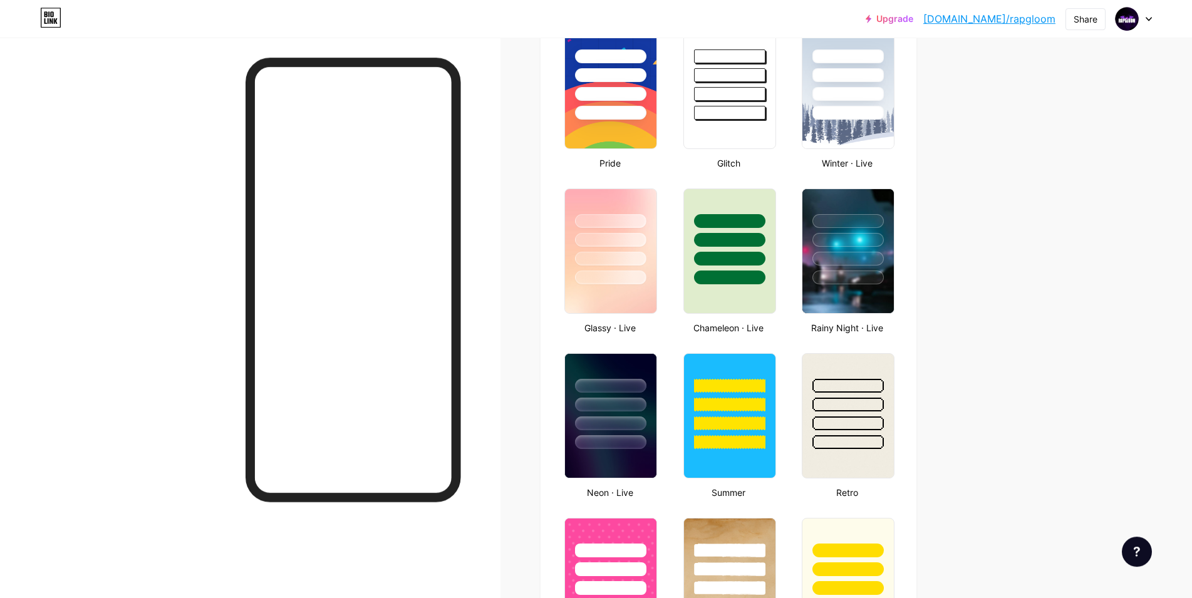
scroll to position [0, 0]
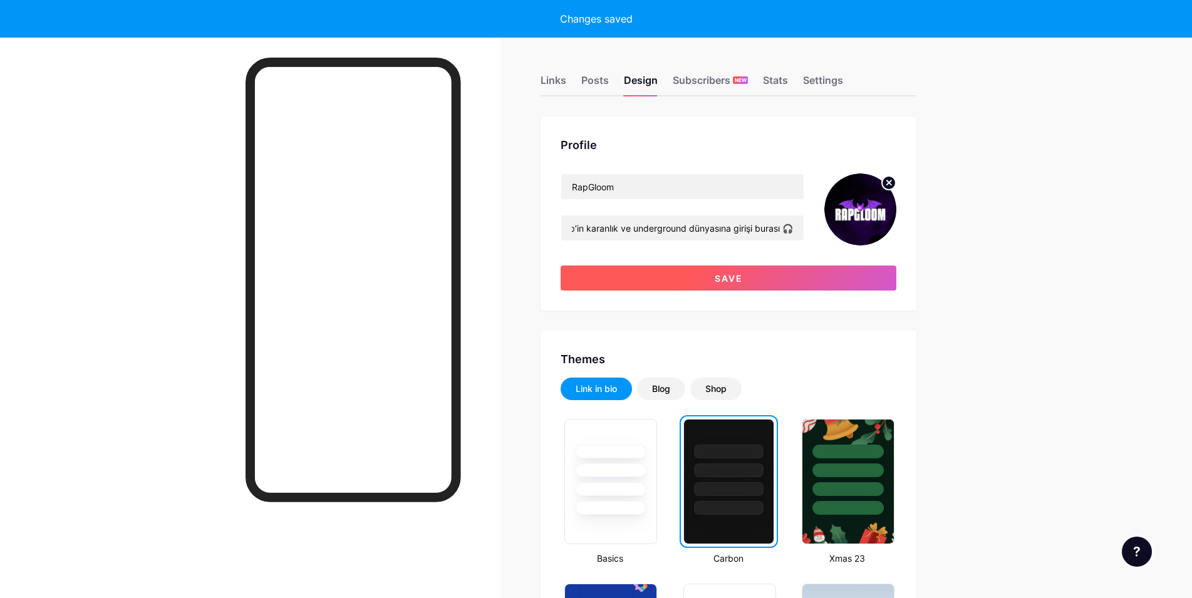
click at [770, 269] on button "Save" at bounding box center [729, 278] width 336 height 25
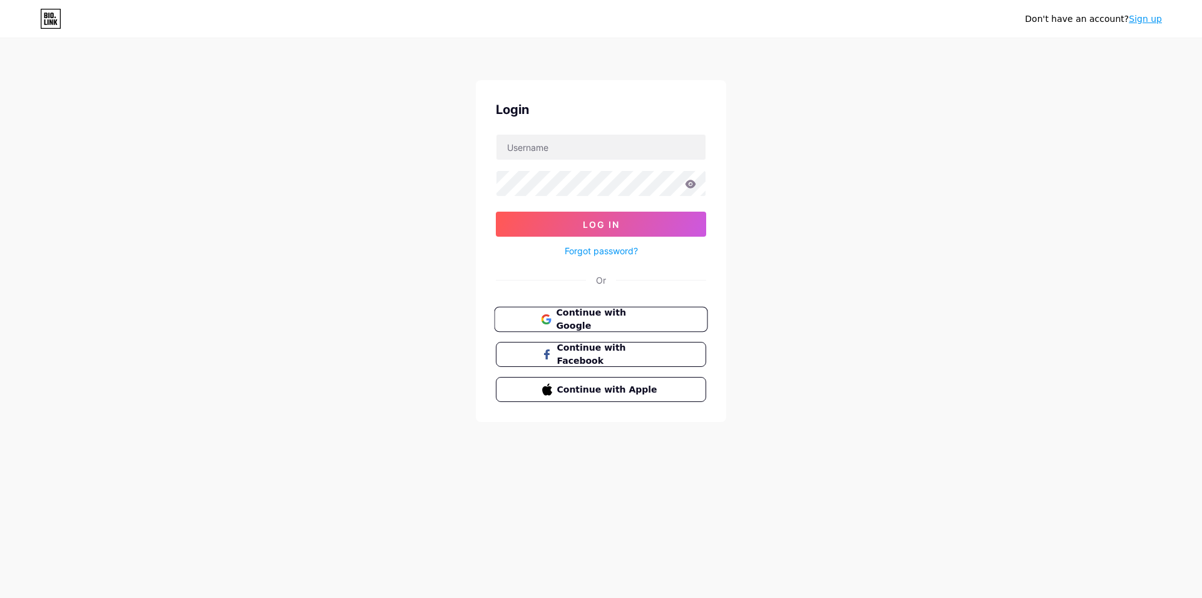
click at [624, 322] on span "Continue with Google" at bounding box center [608, 319] width 105 height 27
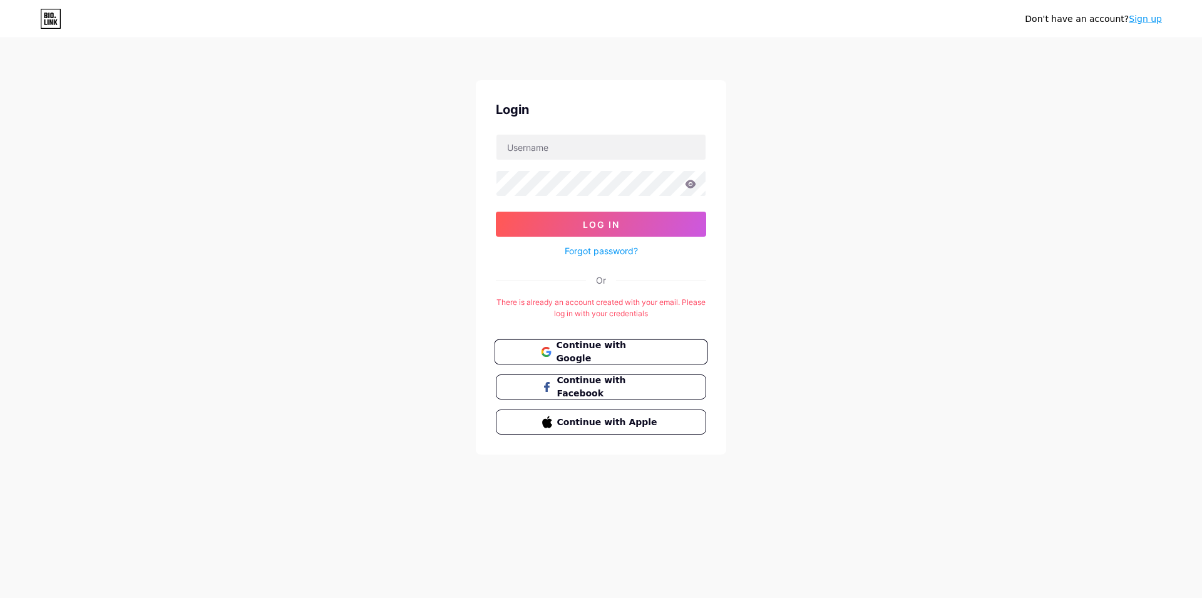
click at [624, 350] on span "Continue with Google" at bounding box center [608, 352] width 105 height 27
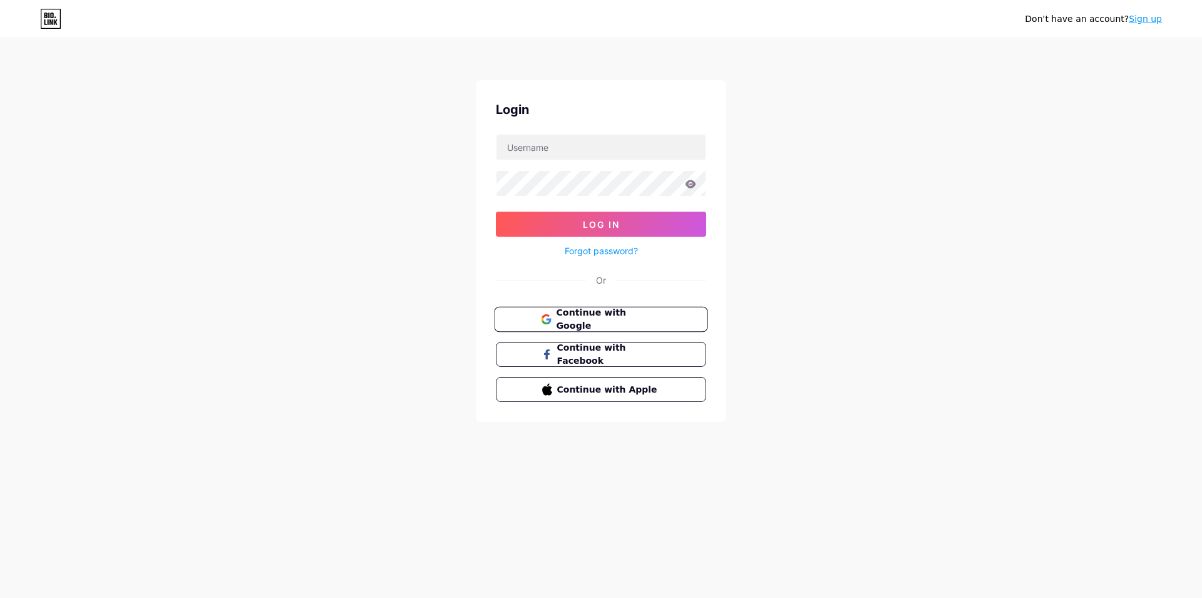
click at [614, 326] on button "Continue with Google" at bounding box center [601, 320] width 214 height 26
click at [507, 140] on input "text" at bounding box center [601, 147] width 209 height 25
click at [520, 147] on input "text" at bounding box center [601, 147] width 209 height 25
type input "l"
type input "rapgloom"
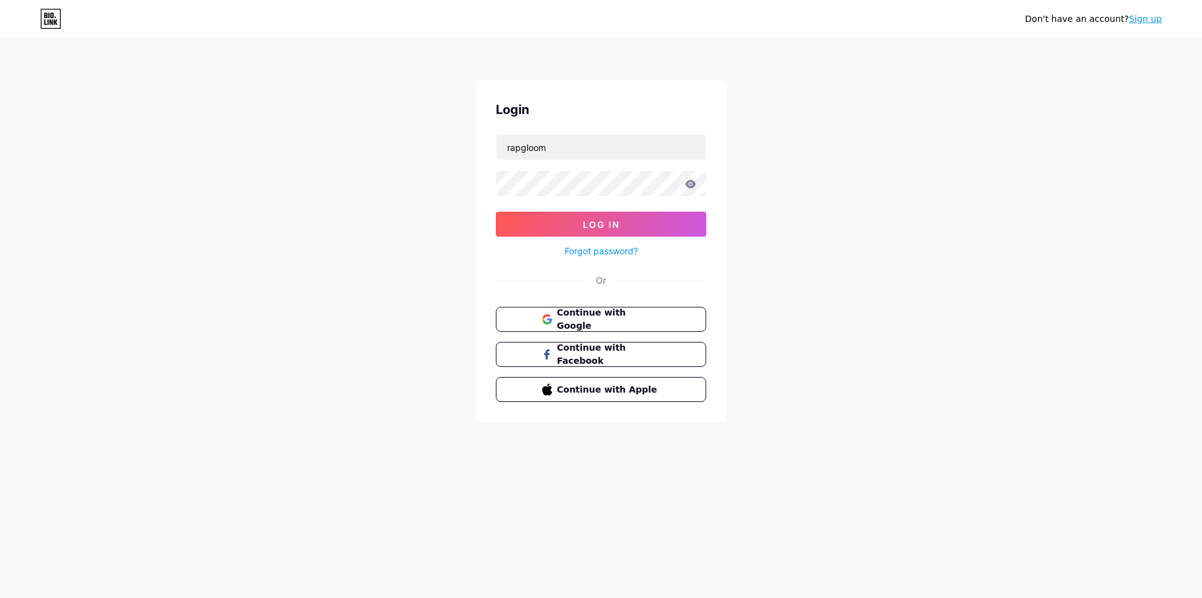
click at [62, 258] on div "Don't have an account? Sign up Login rapgloom Log In Forgot password? Or Contin…" at bounding box center [601, 231] width 1202 height 462
click at [592, 221] on span "Log In" at bounding box center [601, 224] width 37 height 11
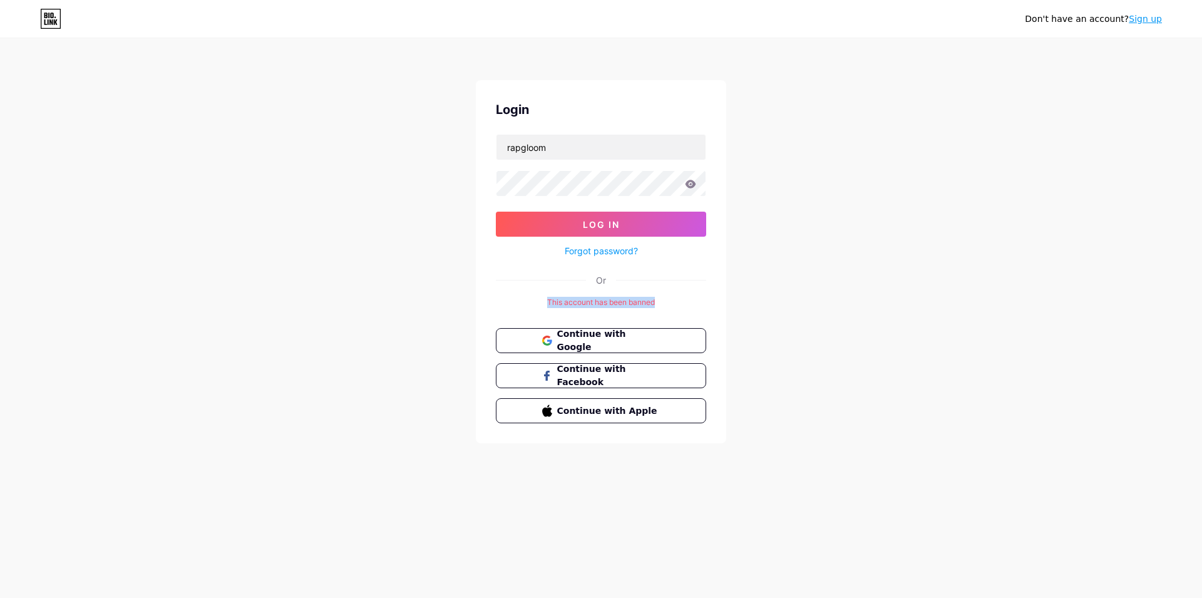
drag, startPoint x: 599, startPoint y: 301, endPoint x: 519, endPoint y: 301, distance: 80.8
click at [519, 301] on div "This account has been banned" at bounding box center [601, 302] width 210 height 11
click at [718, 313] on div "Login rapgloom Log In Forgot password? Or This account has been banned Continue…" at bounding box center [601, 261] width 251 height 363
drag, startPoint x: 649, startPoint y: 301, endPoint x: 525, endPoint y: 289, distance: 124.5
click at [519, 292] on div "Login rapgloom Log In Forgot password? Or This account has been banned Continue…" at bounding box center [601, 261] width 251 height 363
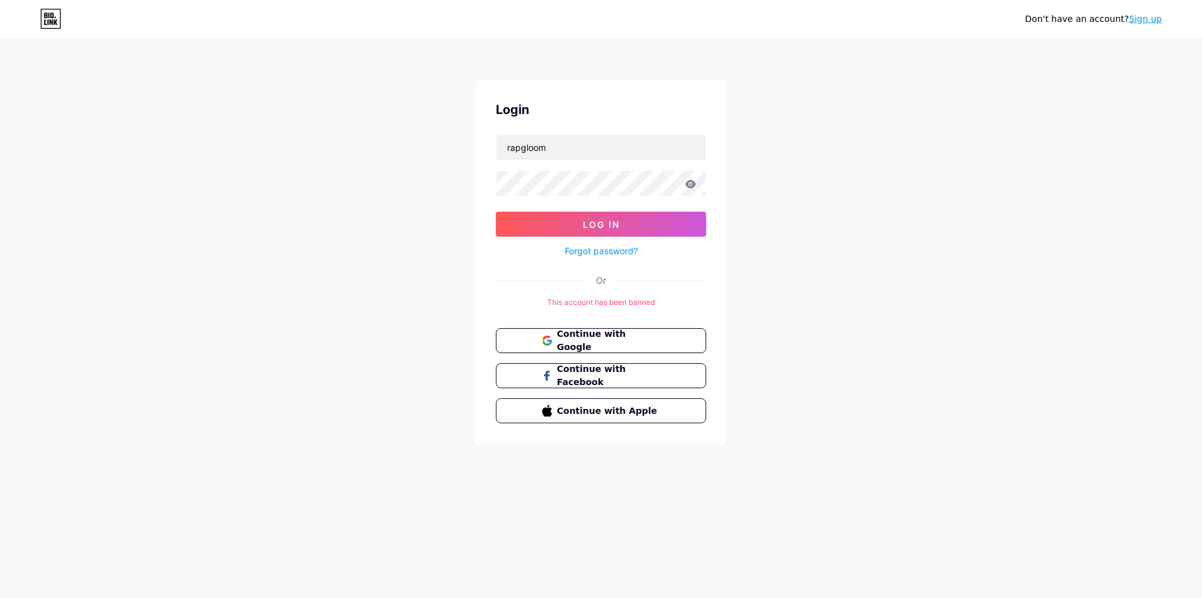
click at [681, 284] on div "Or" at bounding box center [601, 280] width 210 height 13
drag, startPoint x: 678, startPoint y: 296, endPoint x: 511, endPoint y: 307, distance: 167.0
click at [511, 307] on div "Login rapgloom Log In Forgot password? Or This account has been banned Continue…" at bounding box center [601, 261] width 251 height 363
click at [557, 303] on div "This account has been banned" at bounding box center [601, 302] width 210 height 11
drag, startPoint x: 550, startPoint y: 301, endPoint x: 708, endPoint y: 301, distance: 157.8
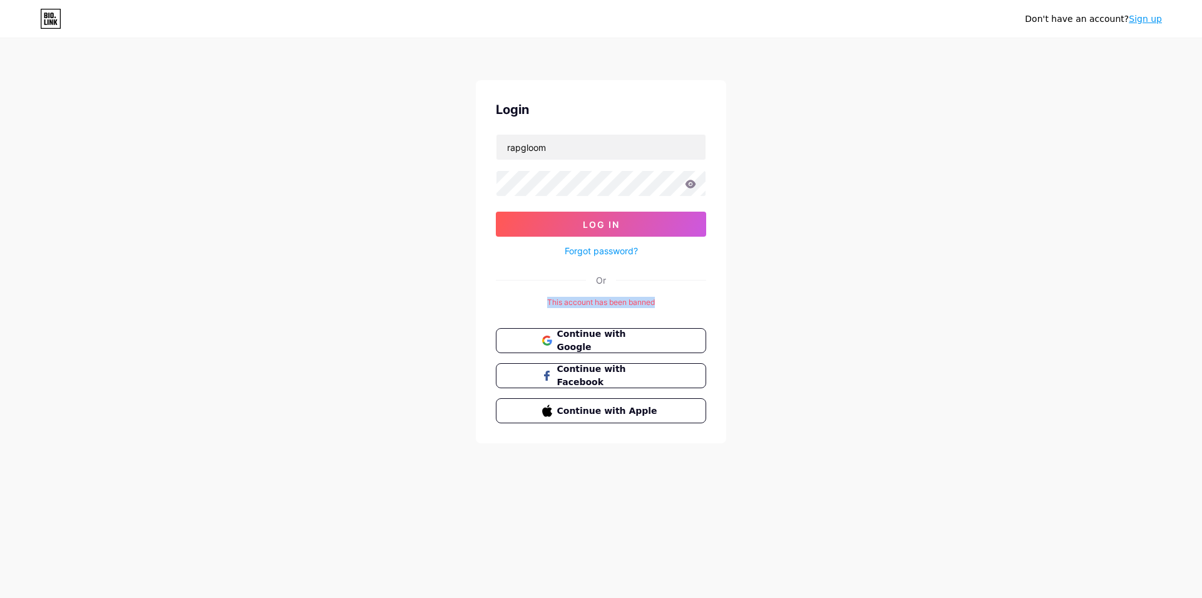
click at [708, 301] on div "Login rapgloom Log In Forgot password? Or This account has been banned Continue…" at bounding box center [601, 261] width 251 height 363
drag, startPoint x: 684, startPoint y: 298, endPoint x: 494, endPoint y: 298, distance: 189.8
click at [494, 298] on div "Login rapgloom Log In Forgot password? Or This account has been banned Continue…" at bounding box center [601, 261] width 251 height 363
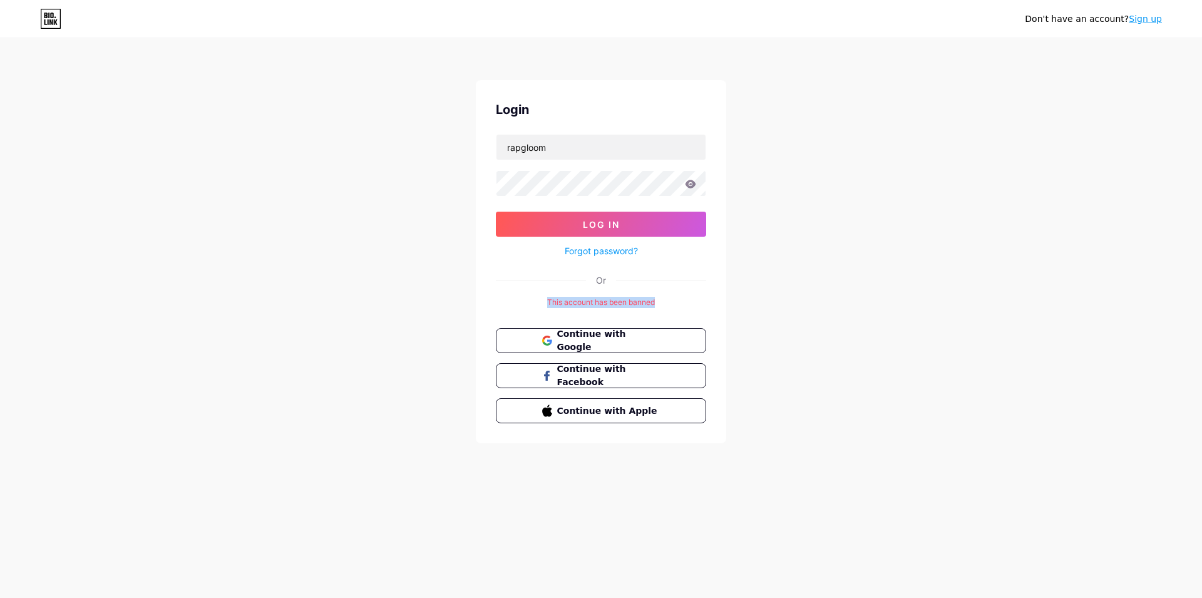
drag, startPoint x: 524, startPoint y: 296, endPoint x: 740, endPoint y: 296, distance: 215.4
click at [740, 296] on div "Don't have an account? Sign up Login rapgloom Log In Forgot password? Or This a…" at bounding box center [601, 241] width 1202 height 483
drag, startPoint x: 679, startPoint y: 296, endPoint x: 490, endPoint y: 296, distance: 189.1
click at [491, 296] on div "Login rapgloom Log In Forgot password? Or This account has been banned Continue…" at bounding box center [601, 261] width 251 height 363
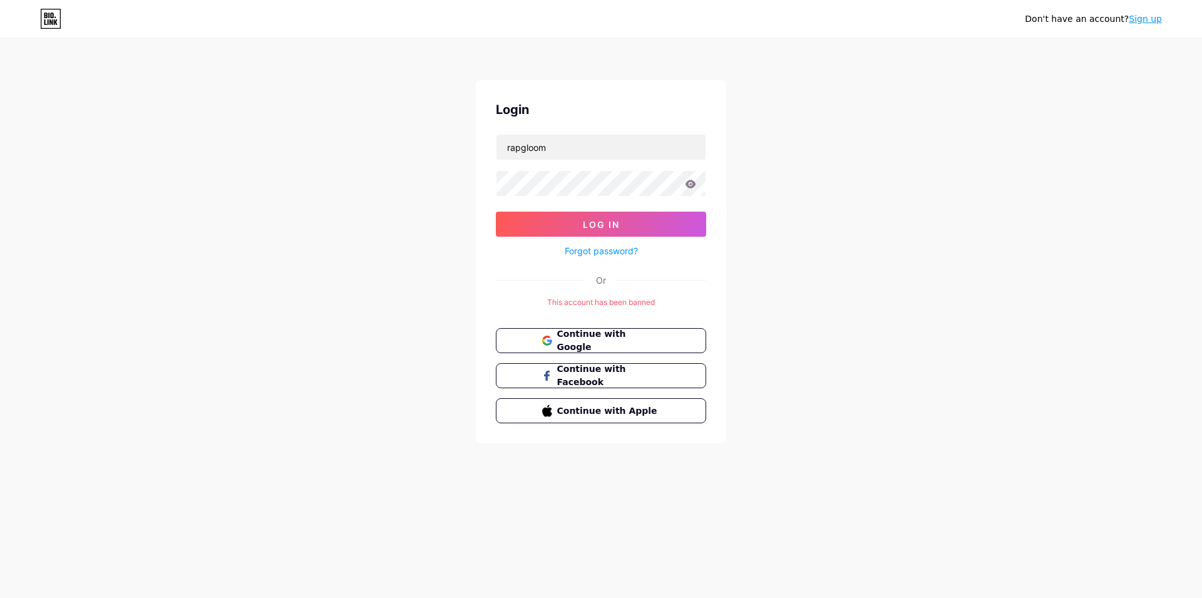
click at [387, 161] on div "Don't have an account? Sign up Login rapgloom Log In Forgot password? Or This a…" at bounding box center [601, 241] width 1202 height 483
click at [51, 26] on icon at bounding box center [50, 19] width 21 height 20
